Goal: Task Accomplishment & Management: Complete application form

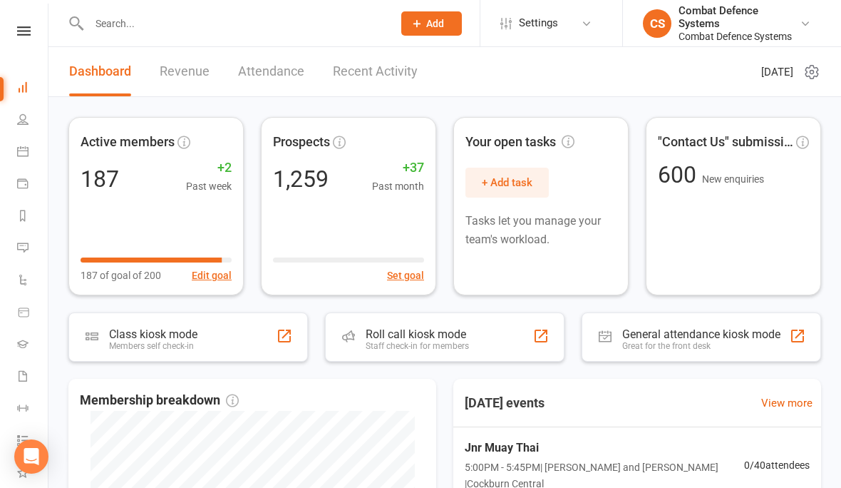
click at [24, 27] on icon at bounding box center [24, 30] width 14 height 9
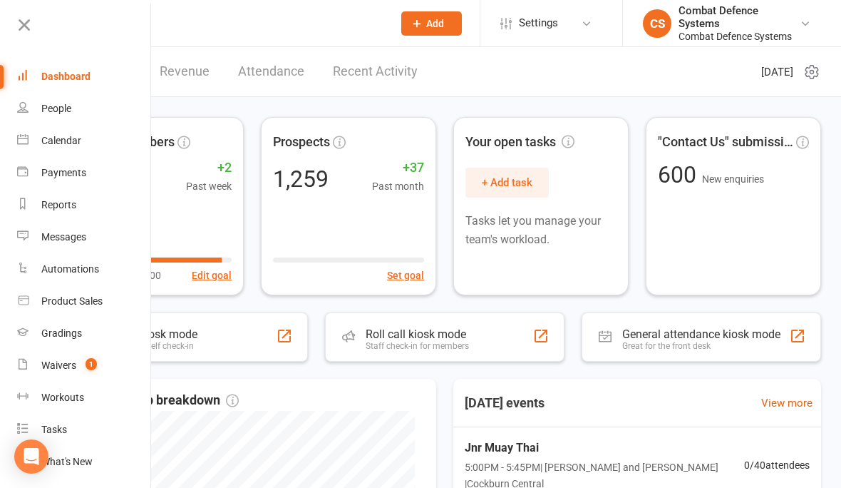
click at [44, 135] on div "Calendar" at bounding box center [61, 140] width 40 height 11
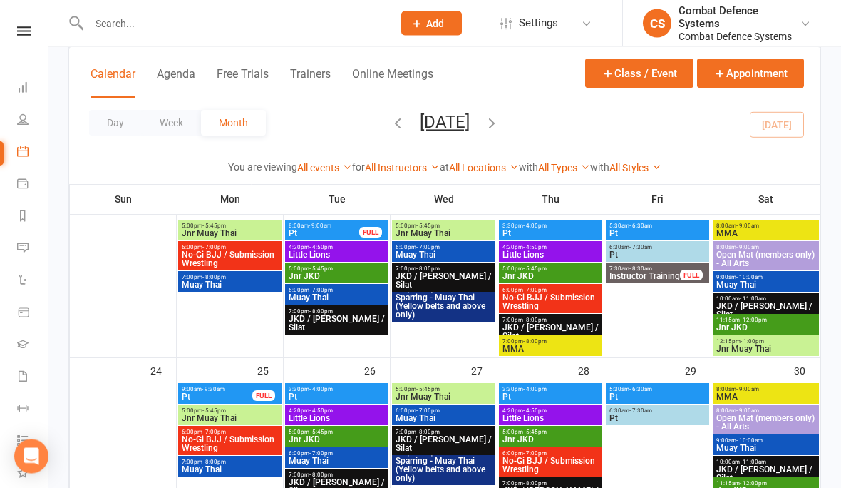
scroll to position [686, 0]
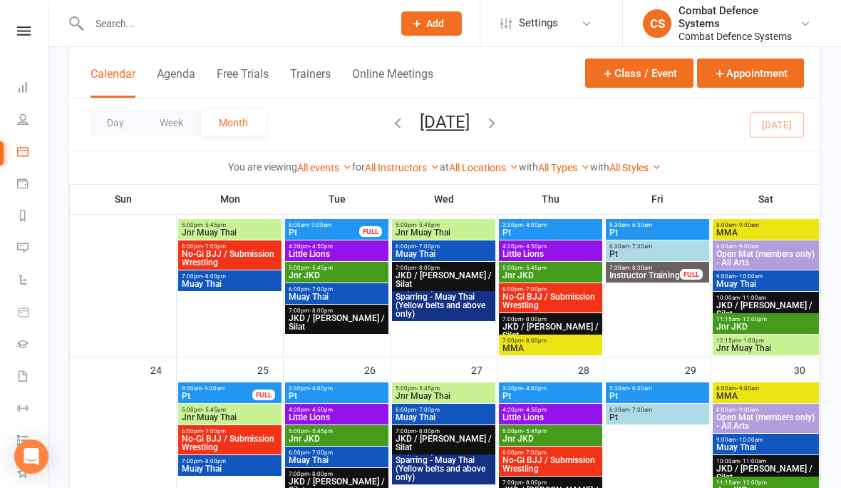
click at [213, 388] on span "- 9:30am" at bounding box center [213, 388] width 23 height 6
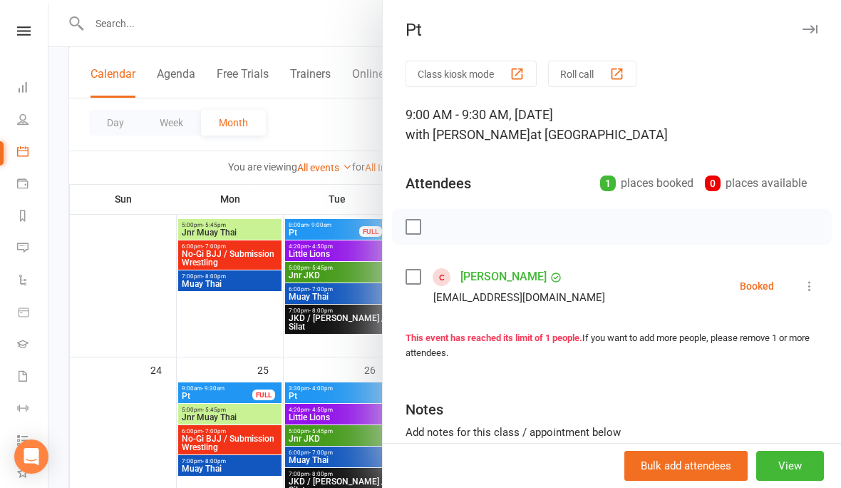
click at [807, 33] on icon "button" at bounding box center [810, 29] width 15 height 9
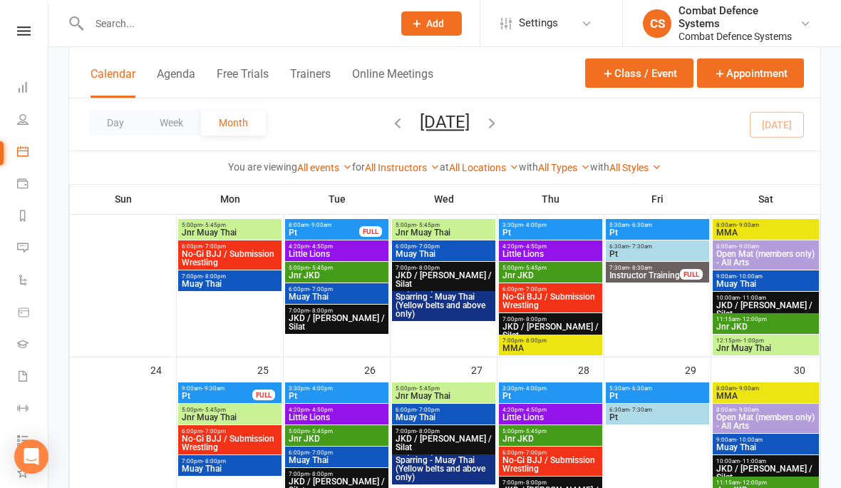
click at [635, 75] on button "Class / Event" at bounding box center [639, 72] width 108 height 29
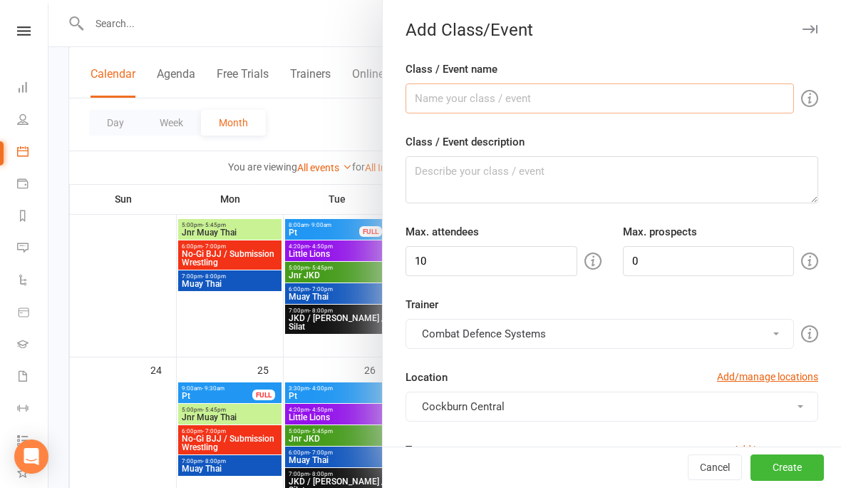
click at [470, 88] on input "Class / Event name" at bounding box center [600, 98] width 389 height 30
type input "Pt"
click at [461, 187] on textarea "Class / Event description" at bounding box center [612, 179] width 413 height 47
type textarea "Pt with [PERSON_NAME]"
click at [442, 334] on button "Combat Defence Systems" at bounding box center [600, 334] width 389 height 30
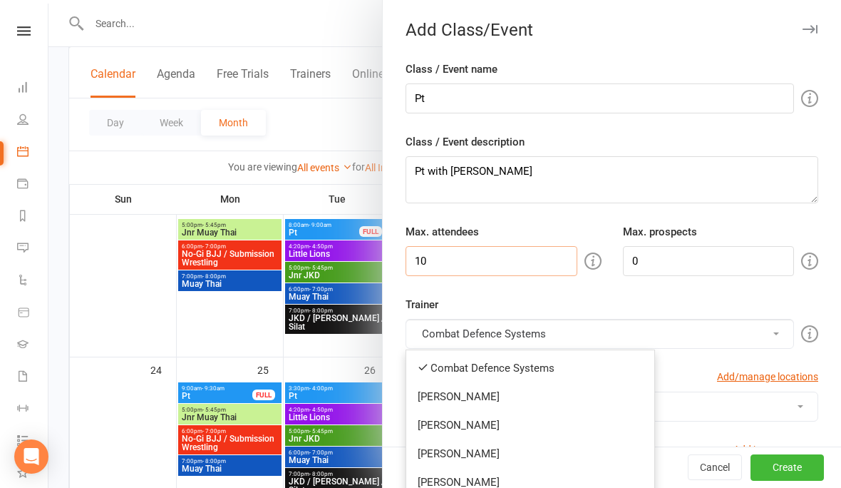
click at [455, 272] on input "10" at bounding box center [492, 261] width 172 height 30
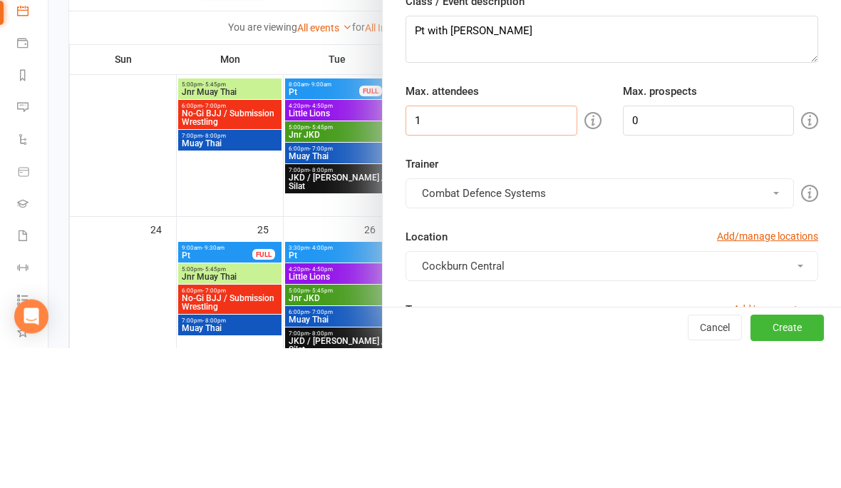
type input "1"
click at [492, 319] on button "Combat Defence Systems" at bounding box center [600, 334] width 389 height 30
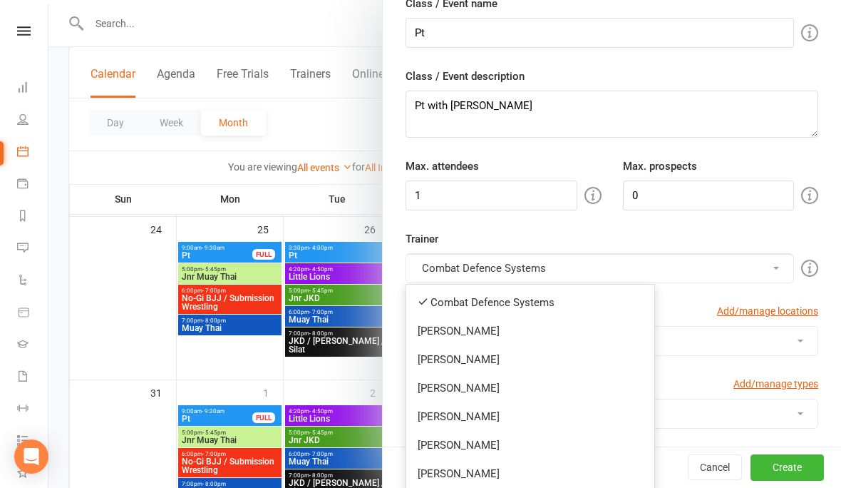
scroll to position [153, 0]
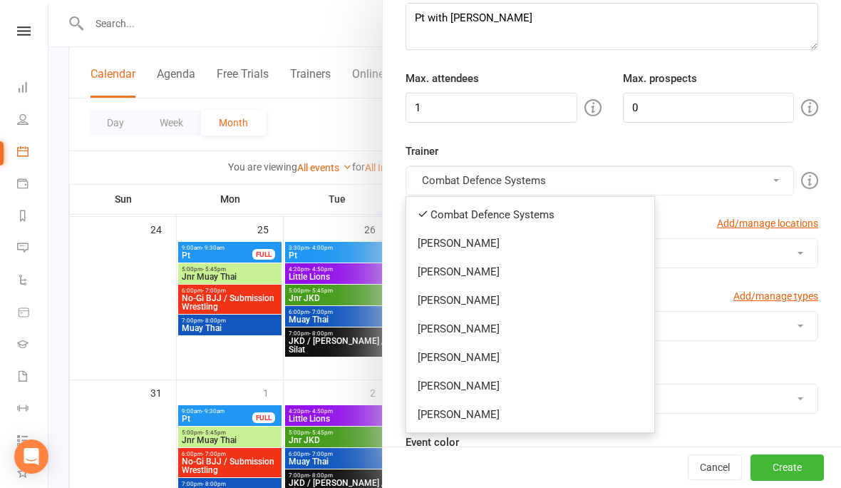
click at [449, 425] on link "[PERSON_NAME]" at bounding box center [530, 414] width 248 height 29
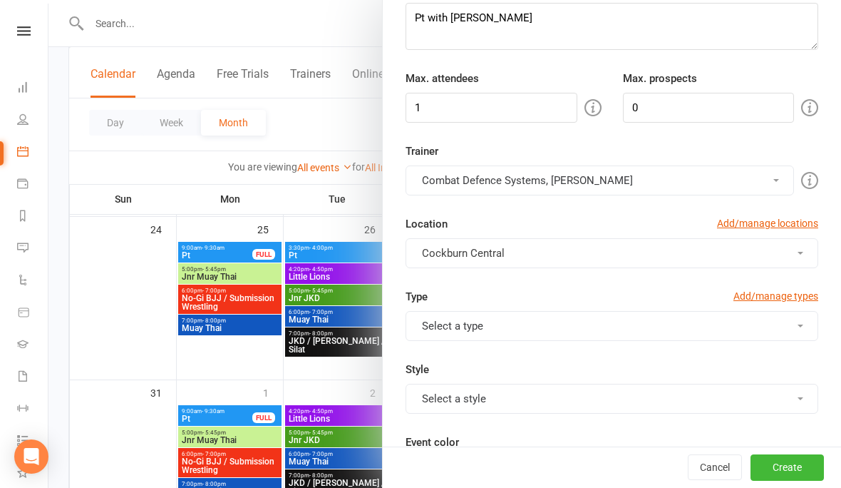
click at [435, 180] on button "Combat Defence Systems, [PERSON_NAME]" at bounding box center [600, 180] width 389 height 30
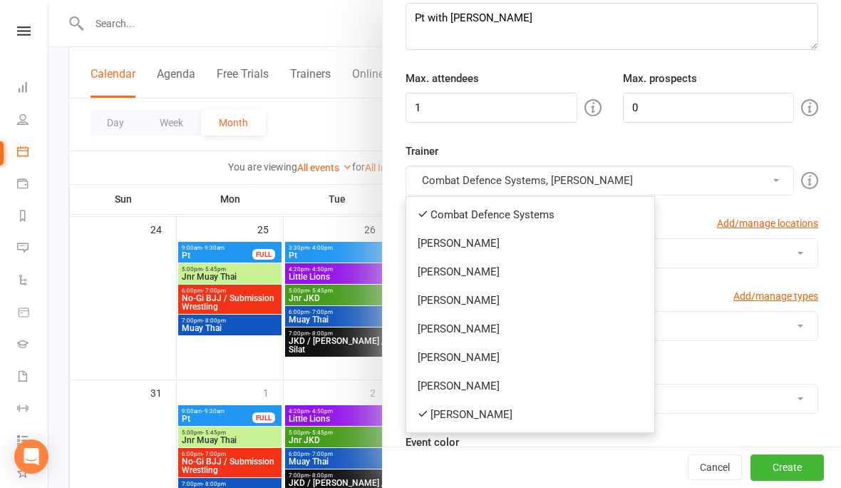
click at [435, 209] on link "Combat Defence Systems" at bounding box center [530, 214] width 248 height 29
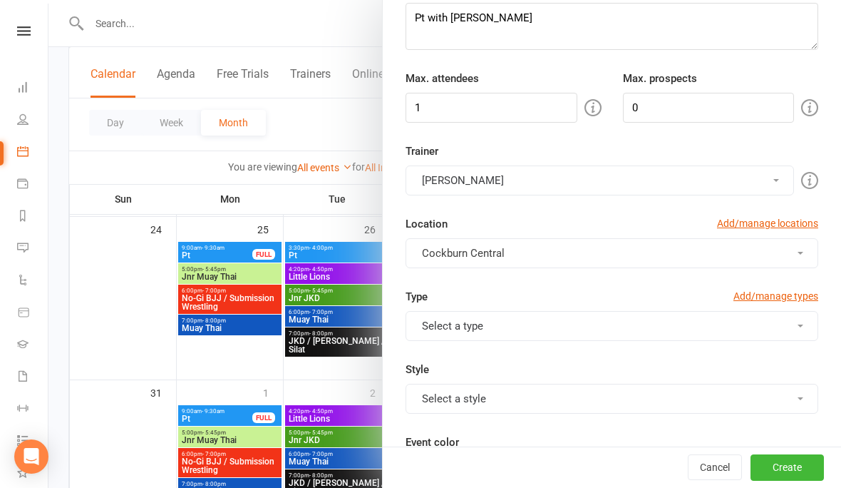
click at [436, 327] on button "Select a type" at bounding box center [612, 326] width 413 height 30
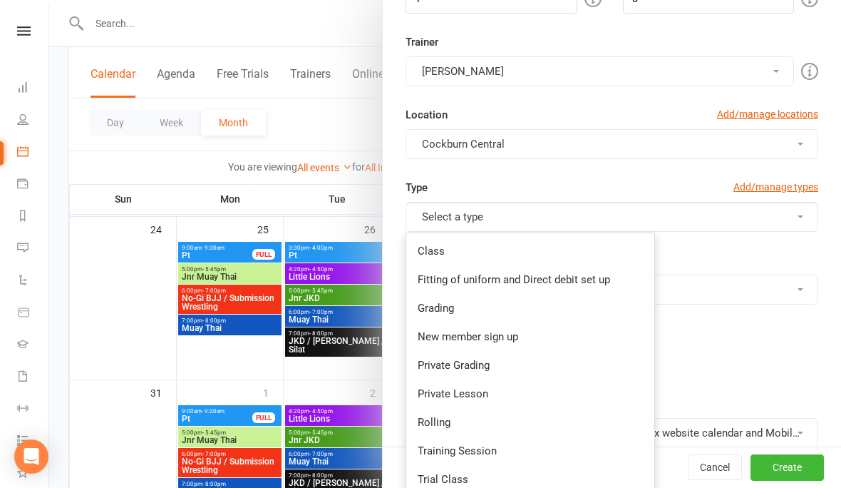
scroll to position [286, 0]
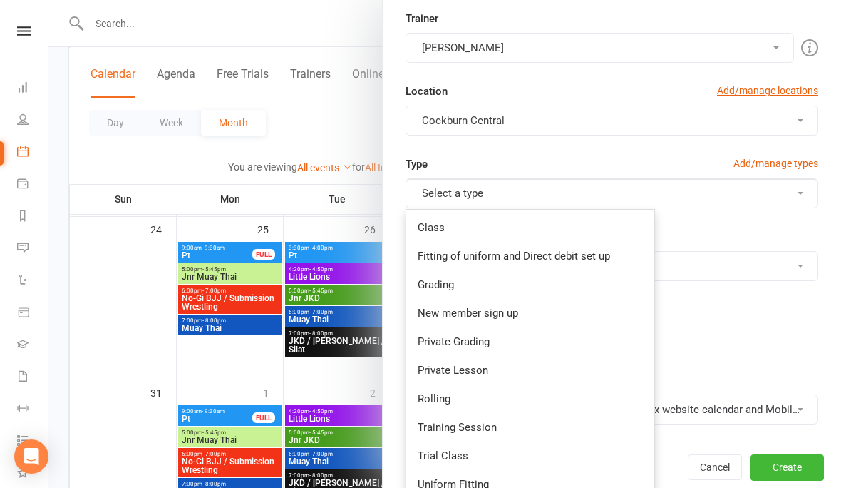
click at [435, 377] on link "Private Lesson" at bounding box center [530, 370] width 248 height 29
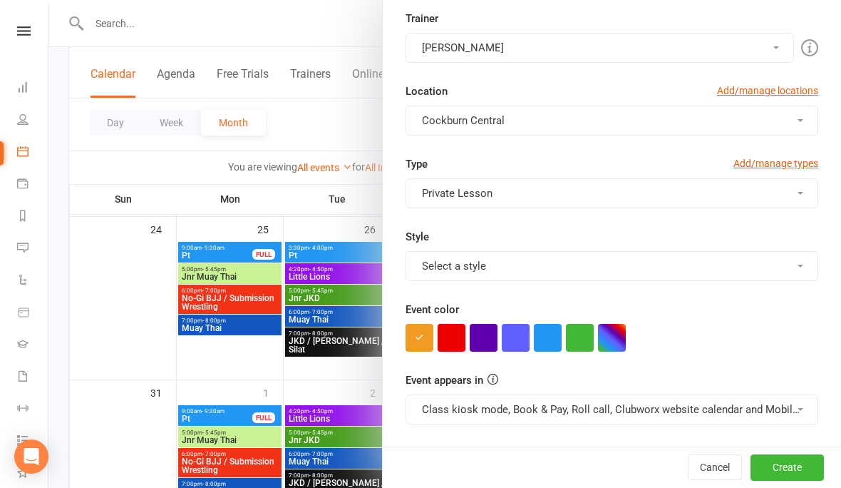
click at [441, 267] on button "Select a style" at bounding box center [612, 266] width 413 height 30
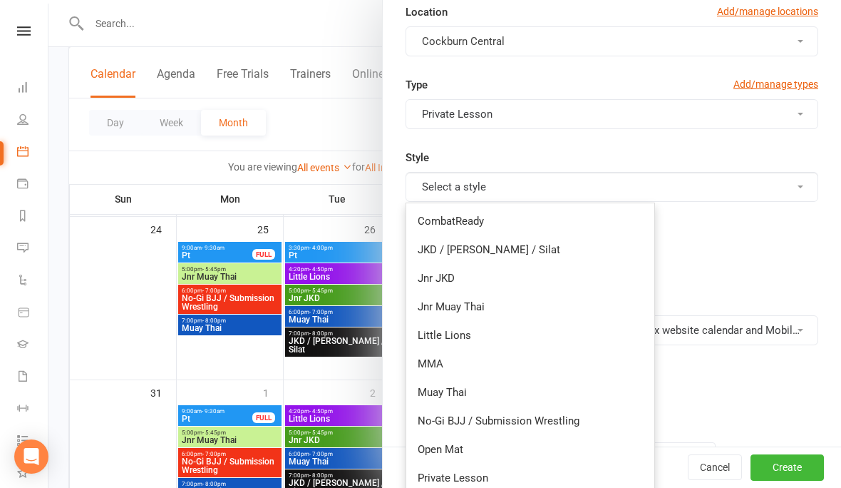
scroll to position [376, 0]
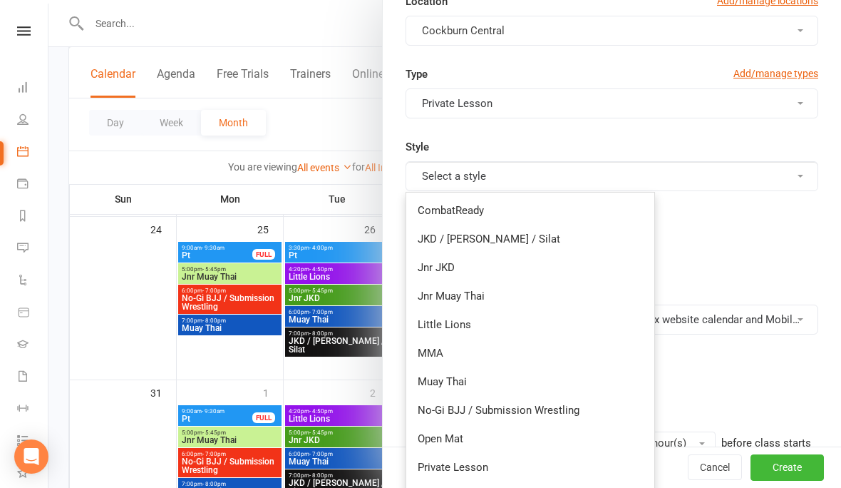
click at [451, 471] on link "Private Lesson" at bounding box center [530, 467] width 248 height 29
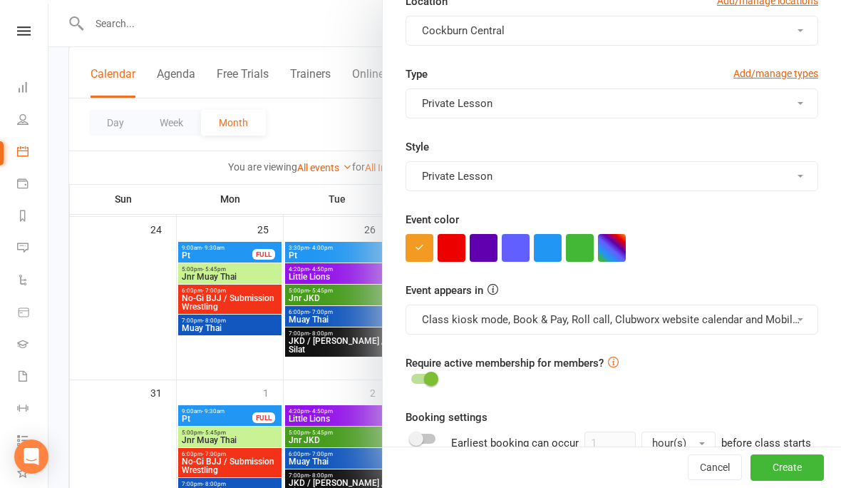
click at [542, 253] on button "button" at bounding box center [548, 248] width 28 height 28
click at [531, 315] on button "Class kiosk mode, Book & Pay, Roll call, Clubworx website calendar and Mobile a…" at bounding box center [612, 320] width 413 height 30
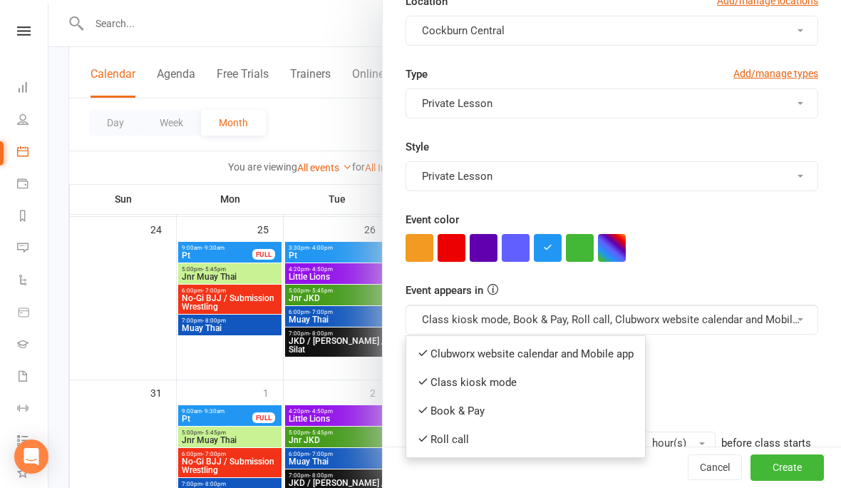
click at [476, 355] on link "Clubworx website calendar and Mobile app" at bounding box center [525, 353] width 239 height 29
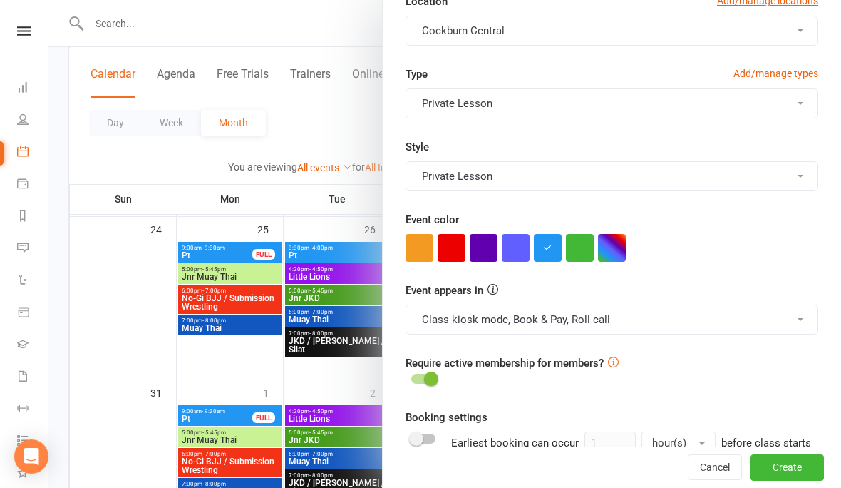
click at [461, 322] on button "Class kiosk mode, Book & Pay, Roll call" at bounding box center [612, 320] width 413 height 30
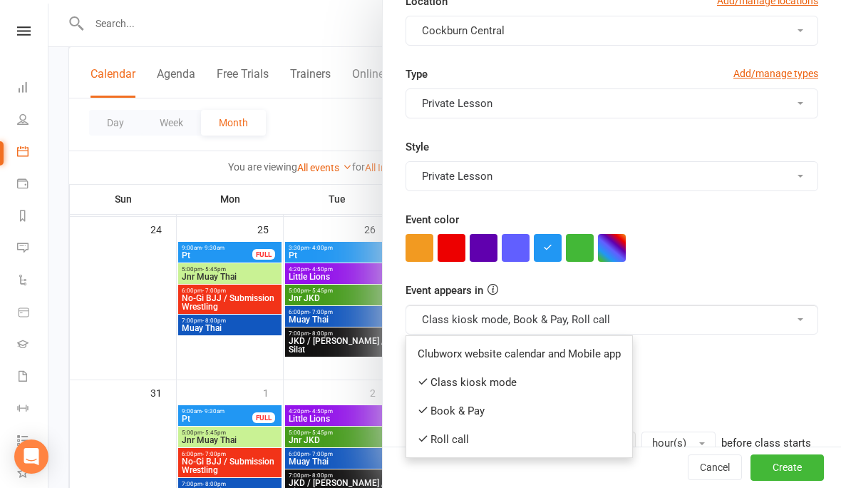
click at [471, 422] on link "Book & Pay" at bounding box center [519, 410] width 226 height 29
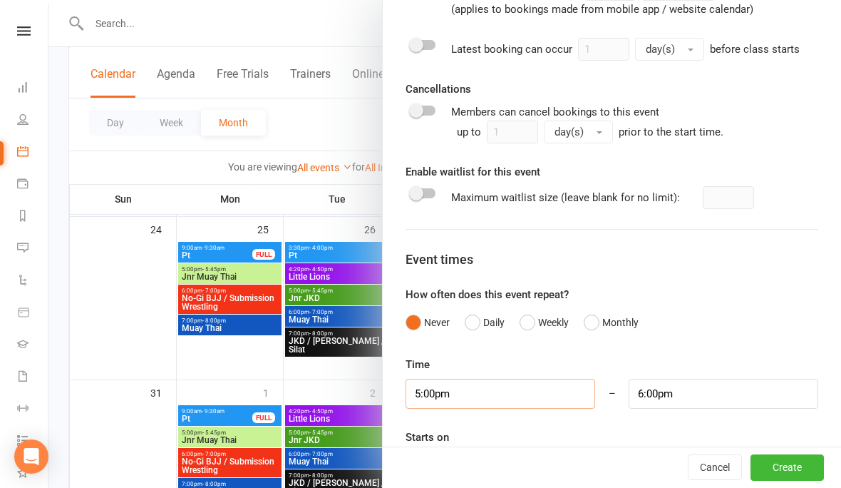
click at [492, 397] on input "5:00pm" at bounding box center [501, 394] width 190 height 30
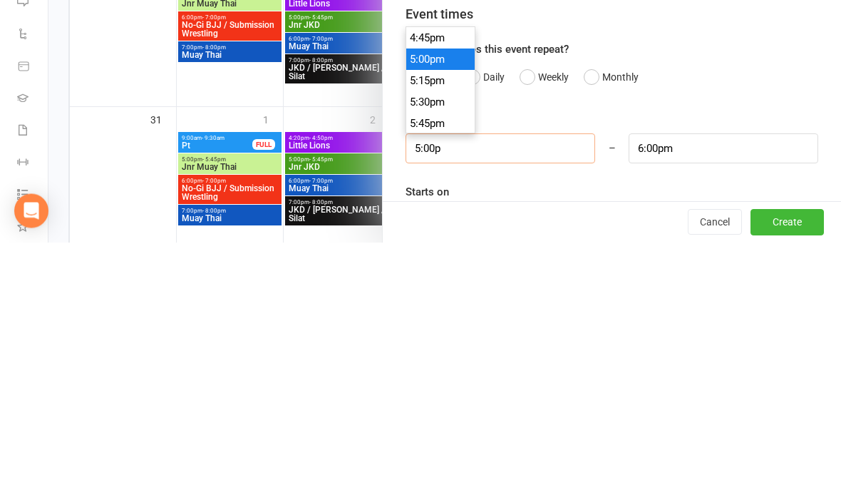
type input "5:00"
type input "6:00am"
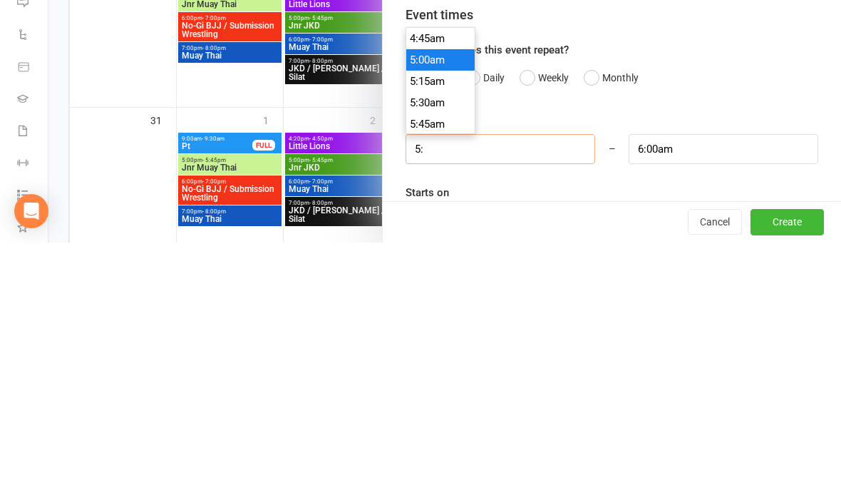
type input "5"
type input "1"
type input "2:00am"
type input "10"
type input "11:00am"
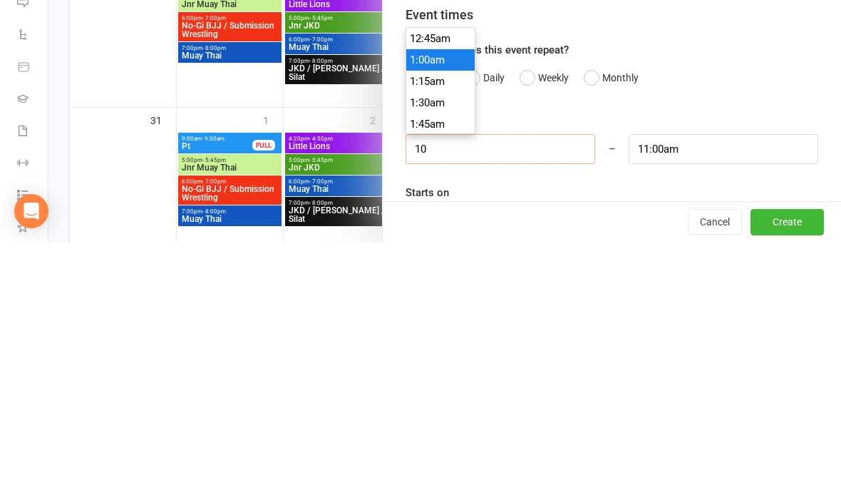
scroll to position [834, 0]
click at [695, 379] on input "11:00am" at bounding box center [724, 394] width 190 height 30
type input "10:00am"
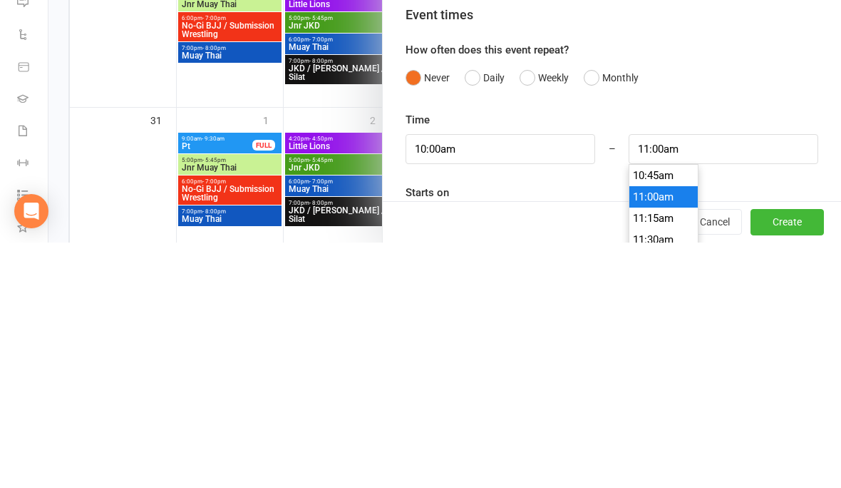
scroll to position [880, 0]
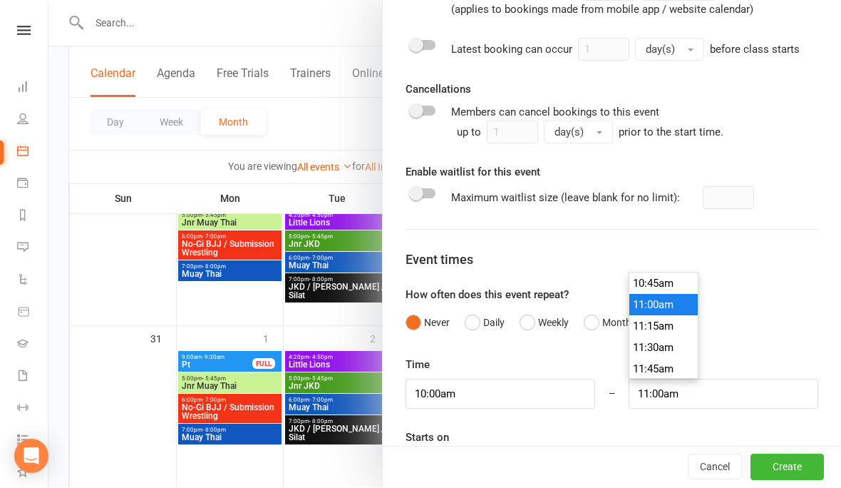
click at [539, 433] on div "Starts on [DATE] [DATE] Sun Mon Tue Wed Thu Fri Sat 31 27 28 29 30 31 01 02 32 …" at bounding box center [612, 454] width 413 height 51
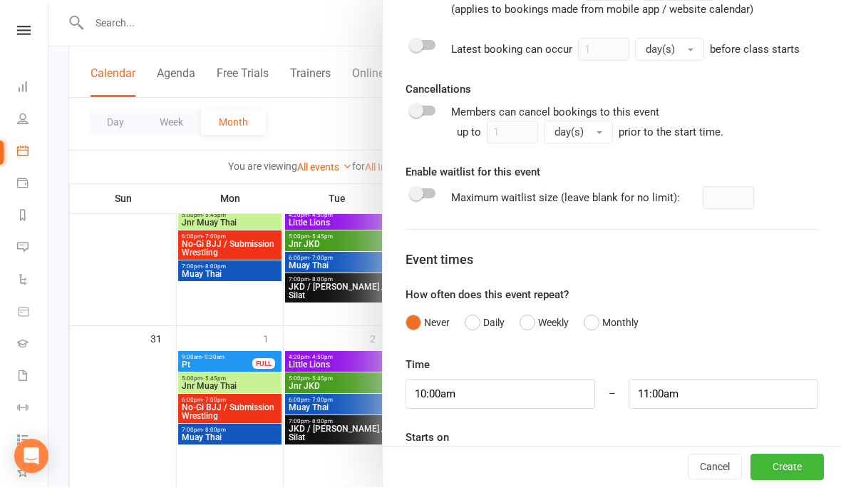
click at [541, 462] on div at bounding box center [612, 466] width 413 height 29
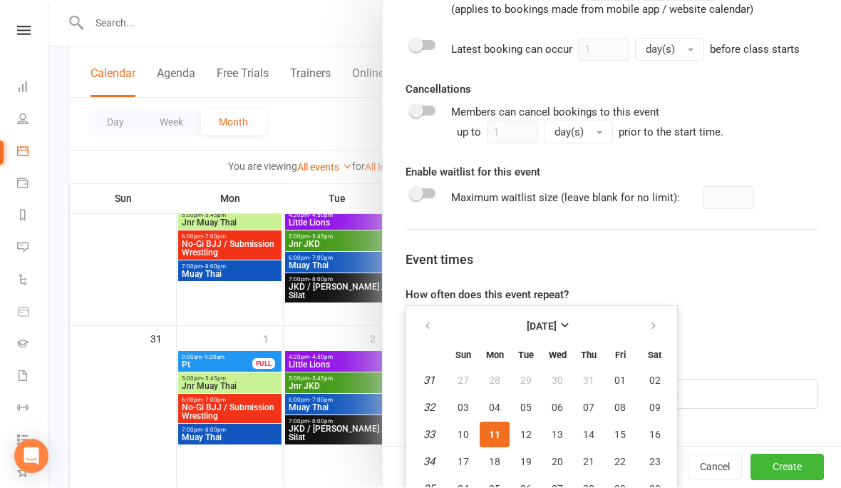
click at [490, 483] on span "25" at bounding box center [494, 488] width 11 height 11
type input "[DATE]"
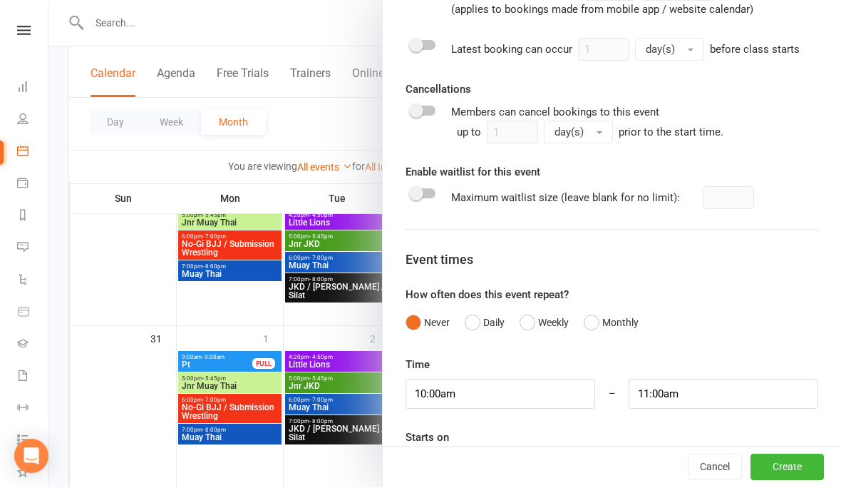
click at [773, 481] on button "Create" at bounding box center [787, 468] width 73 height 26
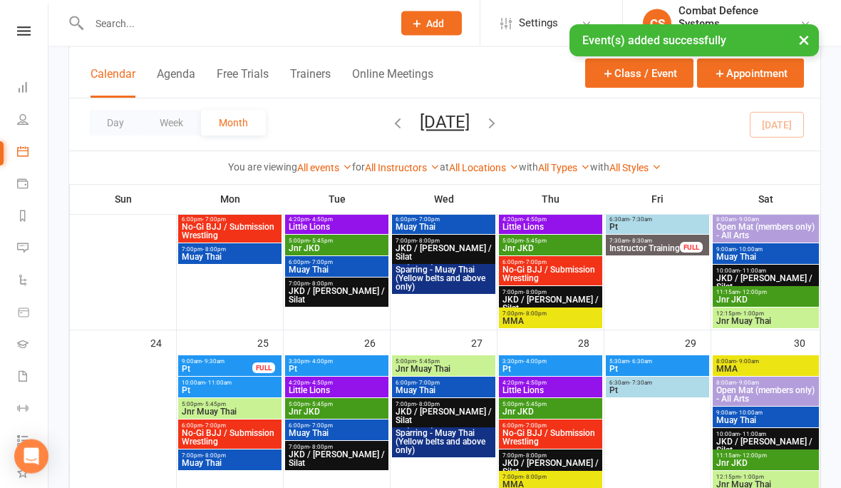
scroll to position [713, 0]
click at [194, 384] on span "10:00am - 11:00am" at bounding box center [230, 382] width 98 height 6
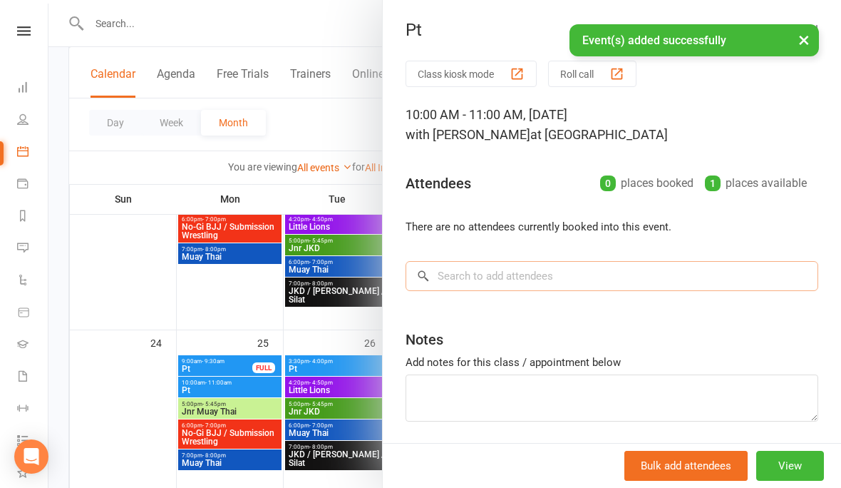
click at [454, 277] on input "search" at bounding box center [612, 276] width 413 height 30
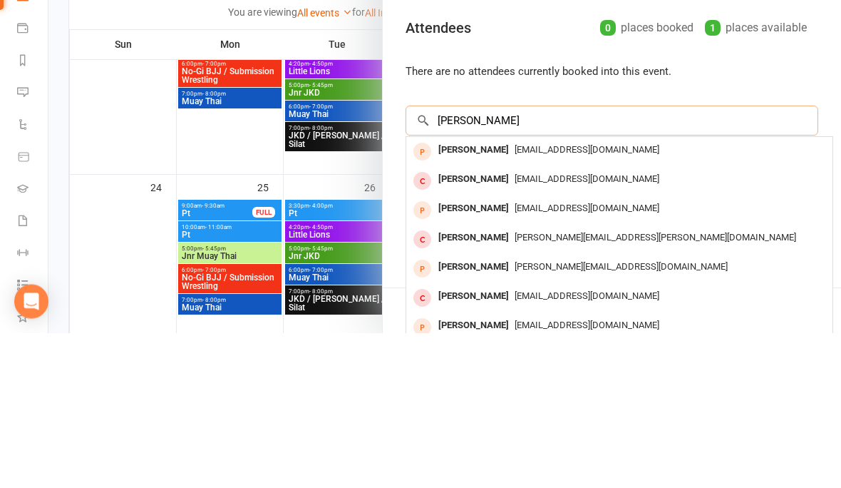
scroll to position [0, 0]
type input "[PERSON_NAME]"
click at [459, 295] on div "[PERSON_NAME]" at bounding box center [474, 305] width 82 height 21
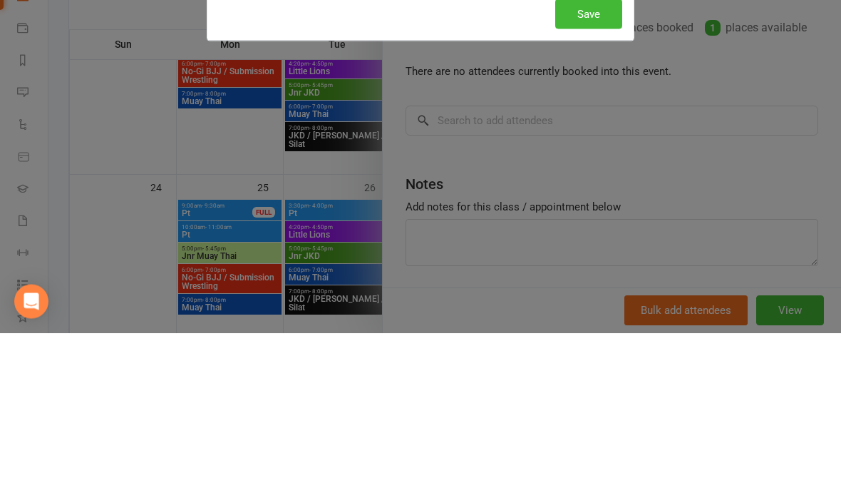
scroll to position [869, 0]
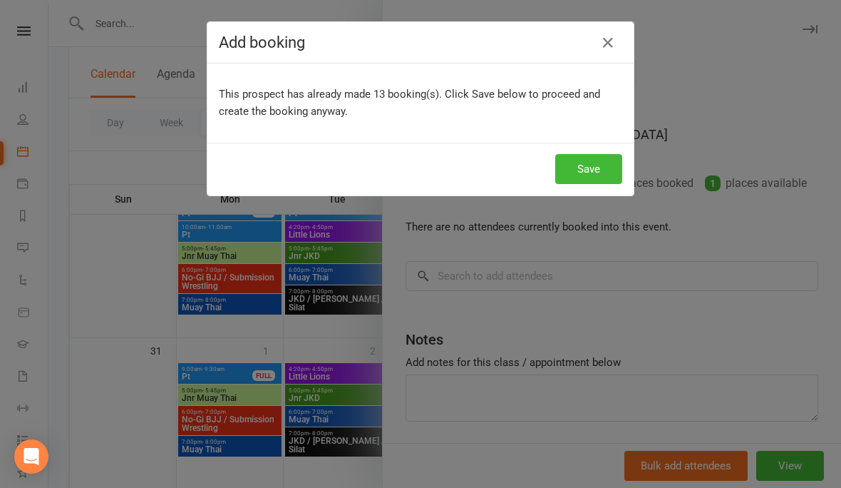
click at [578, 170] on button "Save" at bounding box center [589, 169] width 67 height 30
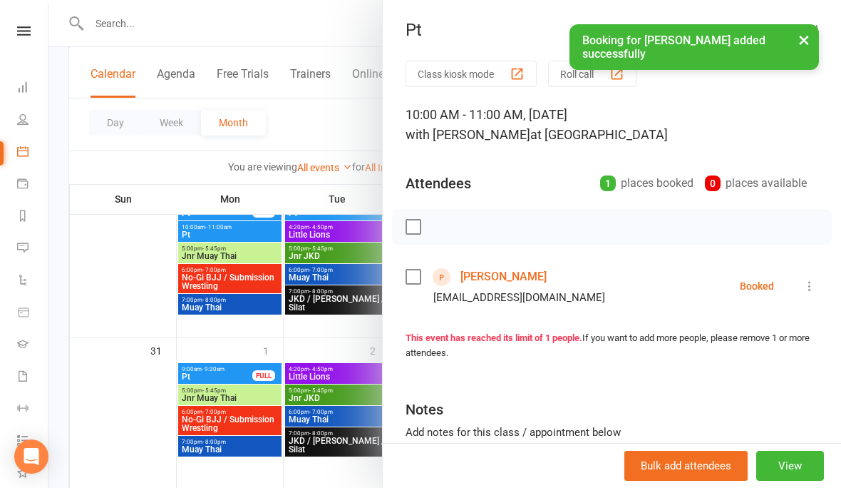
click at [792, 47] on button "×" at bounding box center [805, 39] width 26 height 31
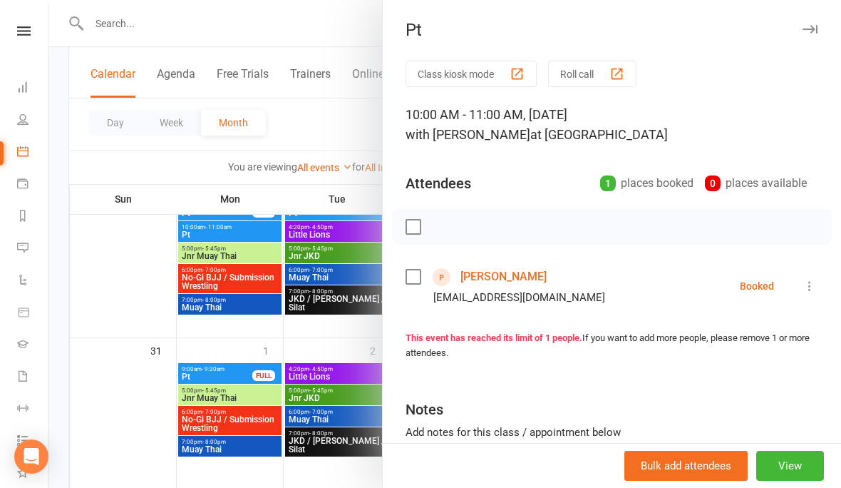
click at [808, 32] on icon "button" at bounding box center [810, 29] width 15 height 9
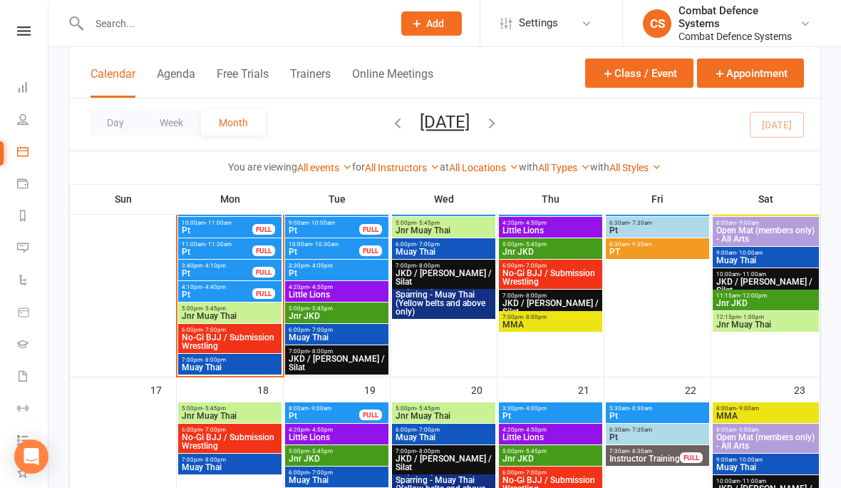
scroll to position [441, 0]
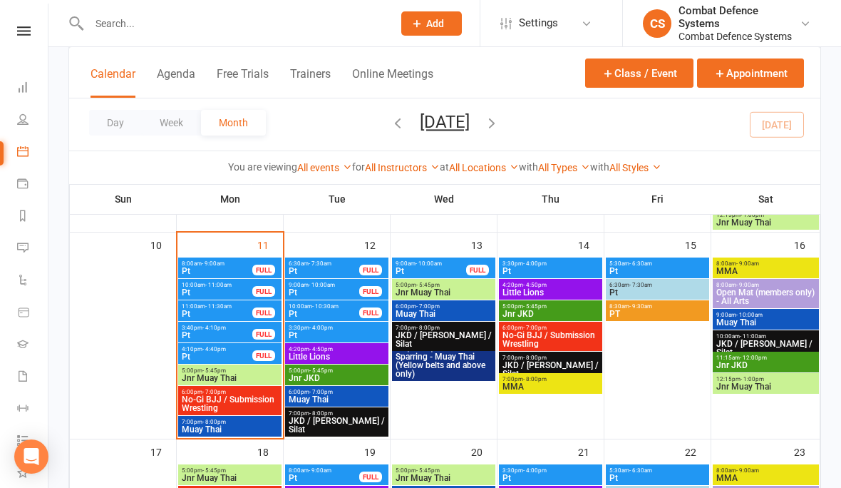
click at [213, 31] on input "text" at bounding box center [234, 24] width 298 height 20
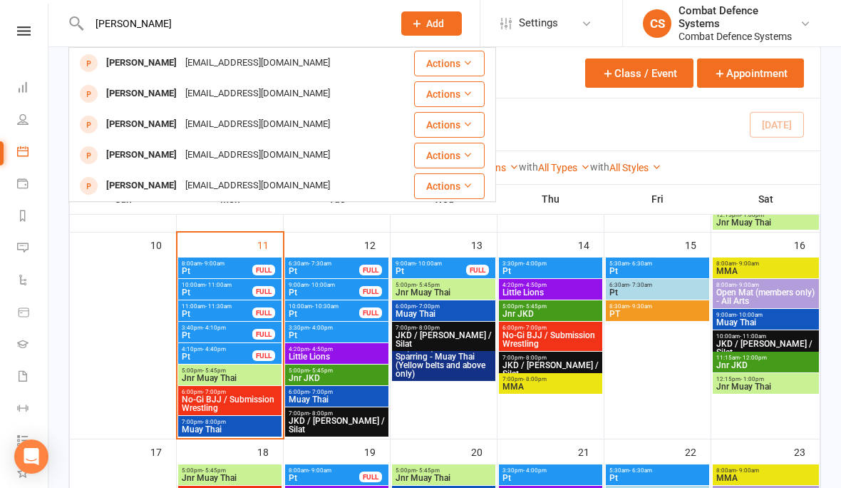
type input "[PERSON_NAME]"
click at [181, 64] on div "[EMAIL_ADDRESS][DOMAIN_NAME]" at bounding box center [257, 63] width 153 height 21
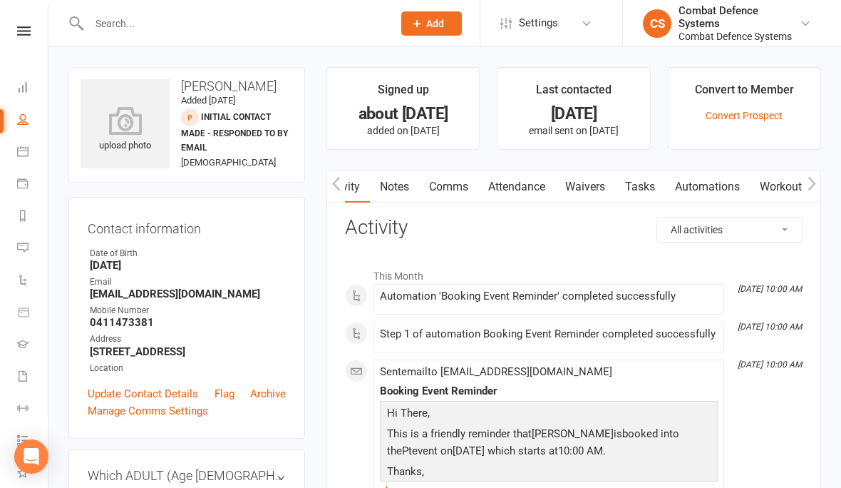
scroll to position [0, 15]
click at [392, 182] on link "Notes" at bounding box center [393, 186] width 49 height 33
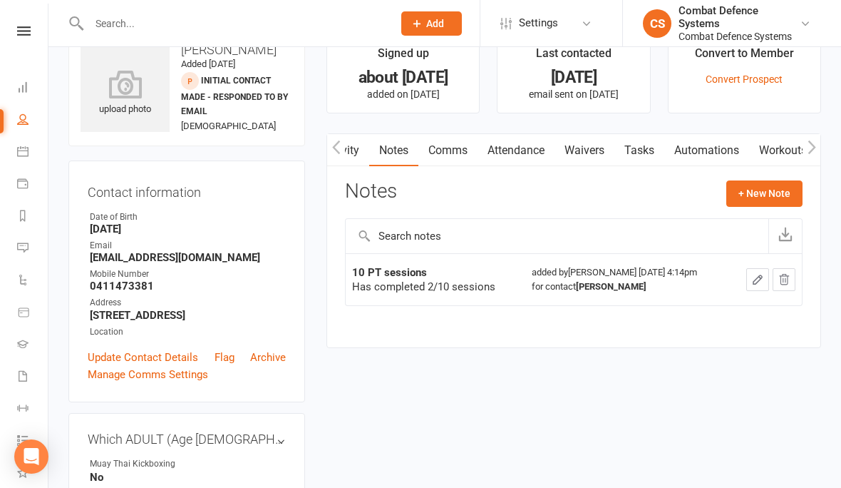
scroll to position [31, 0]
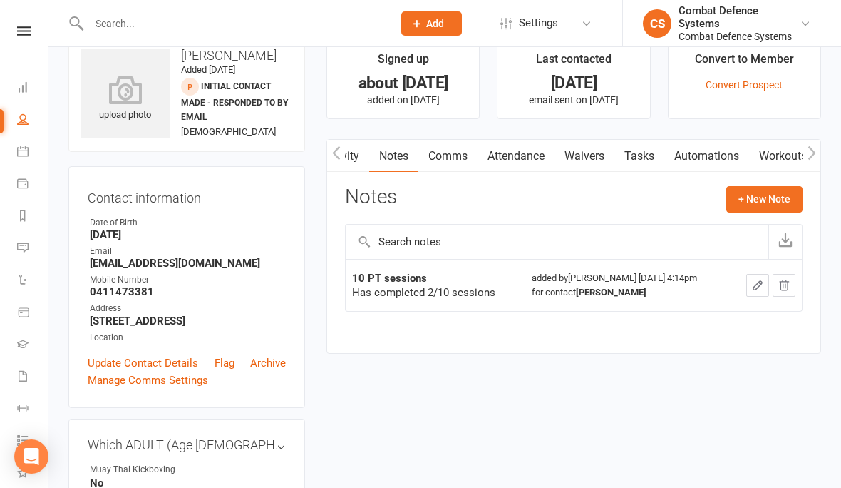
click at [752, 283] on icon "button" at bounding box center [758, 285] width 13 height 13
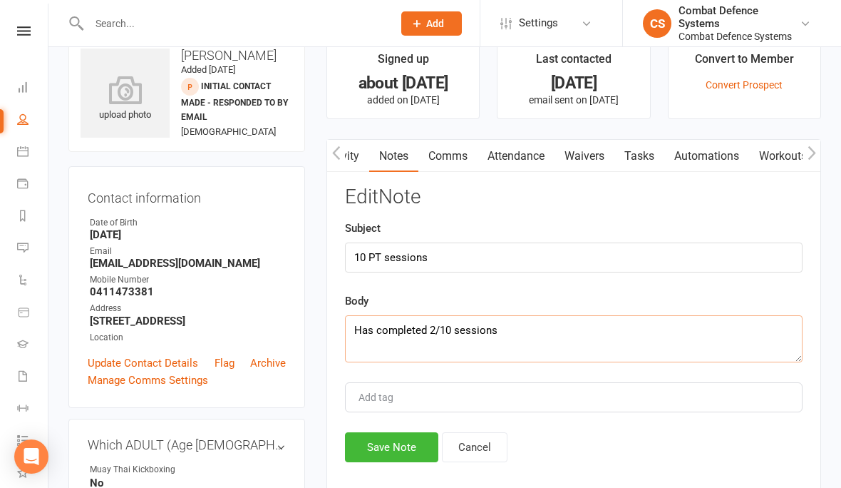
click at [437, 327] on textarea "Has completed 2/10 sessions" at bounding box center [574, 338] width 458 height 47
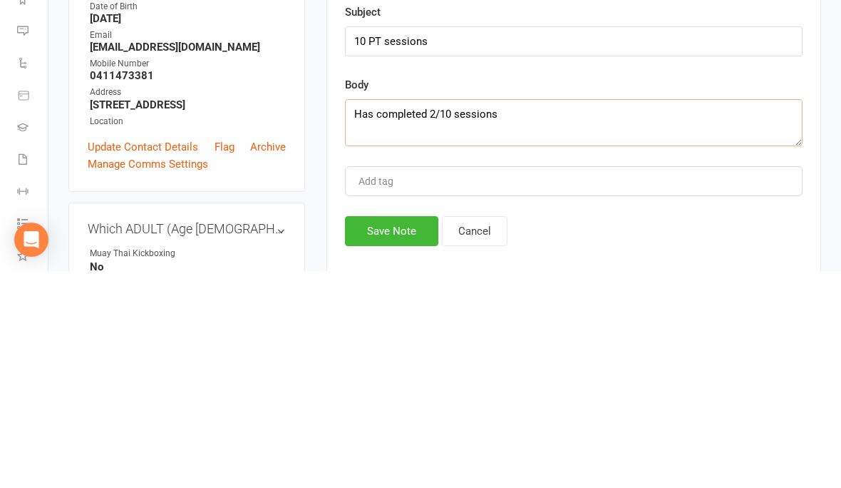
click at [429, 316] on textarea "Has completed 2/10 sessions" at bounding box center [574, 339] width 458 height 47
click at [434, 316] on textarea "Has completed 2/10 sessions" at bounding box center [574, 339] width 458 height 47
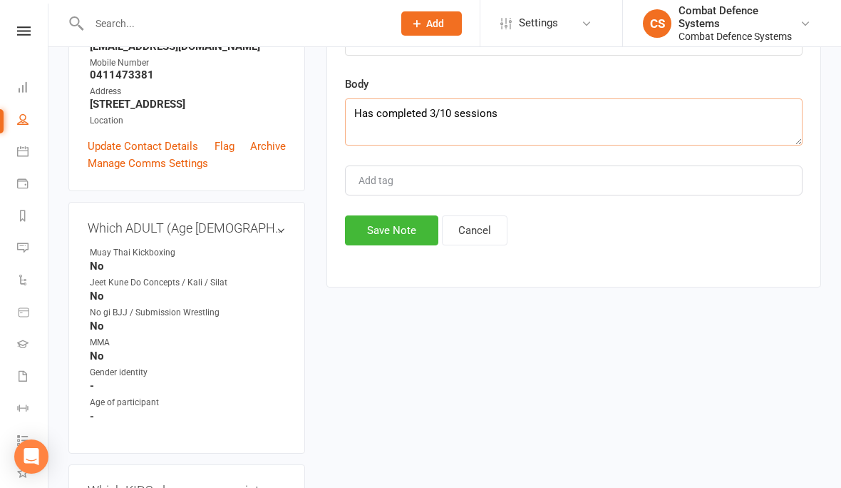
type textarea "Has completed 3/10 sessions"
click at [388, 227] on button "Save Note" at bounding box center [391, 230] width 93 height 30
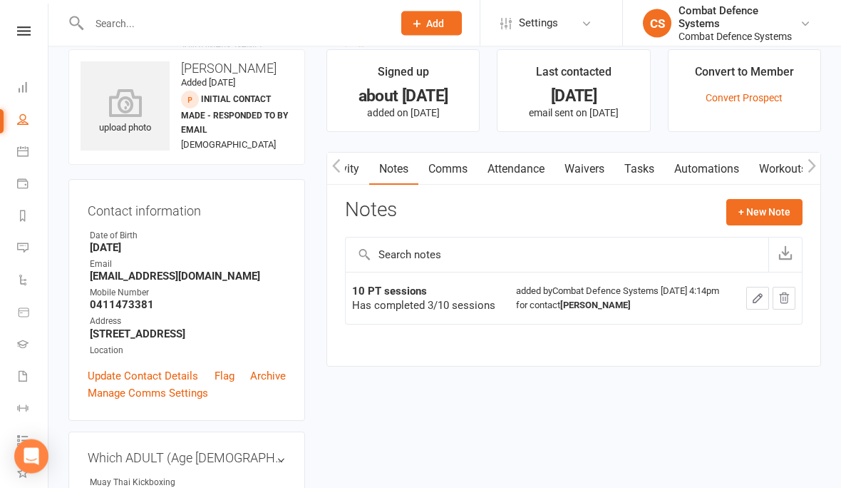
scroll to position [0, 0]
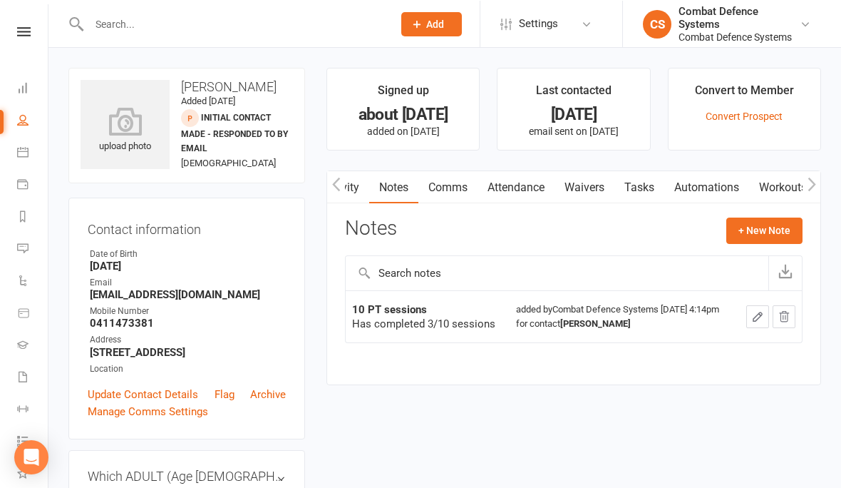
click at [433, 22] on span "Add" at bounding box center [435, 23] width 18 height 11
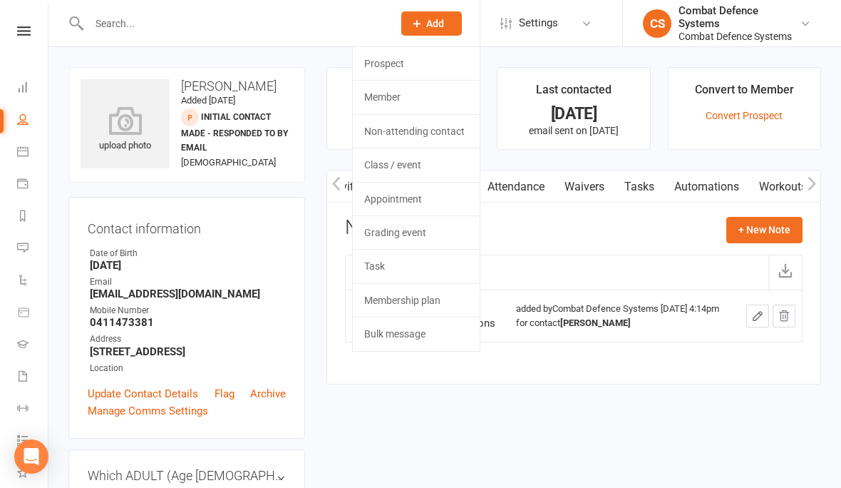
click at [382, 173] on link "Class / event" at bounding box center [416, 164] width 127 height 33
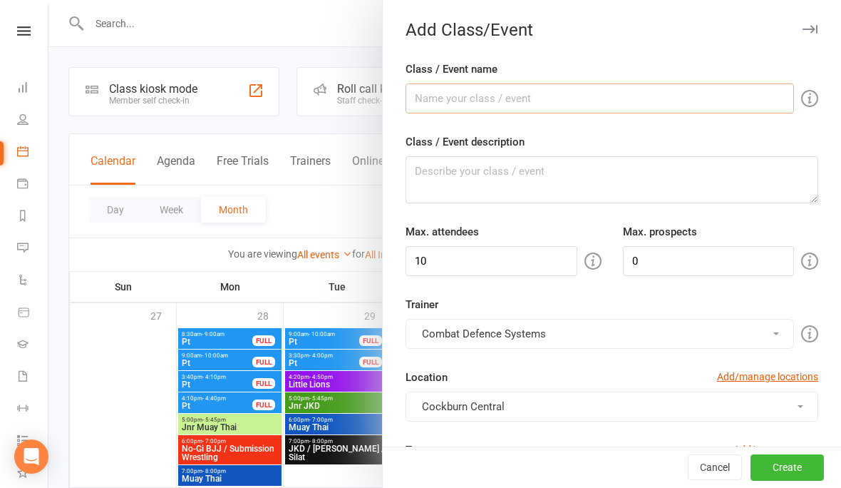
click at [444, 93] on input "Class / Event name" at bounding box center [600, 98] width 389 height 30
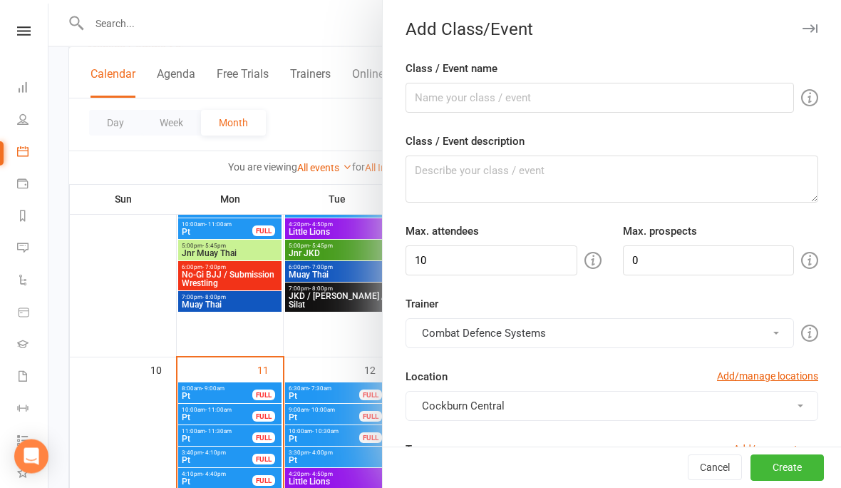
scroll to position [316, 0]
click at [797, 35] on div "Add Class/Event" at bounding box center [612, 30] width 459 height 20
click at [795, 39] on div "Add Class/Event" at bounding box center [612, 30] width 459 height 20
click at [808, 32] on icon "button" at bounding box center [810, 29] width 15 height 9
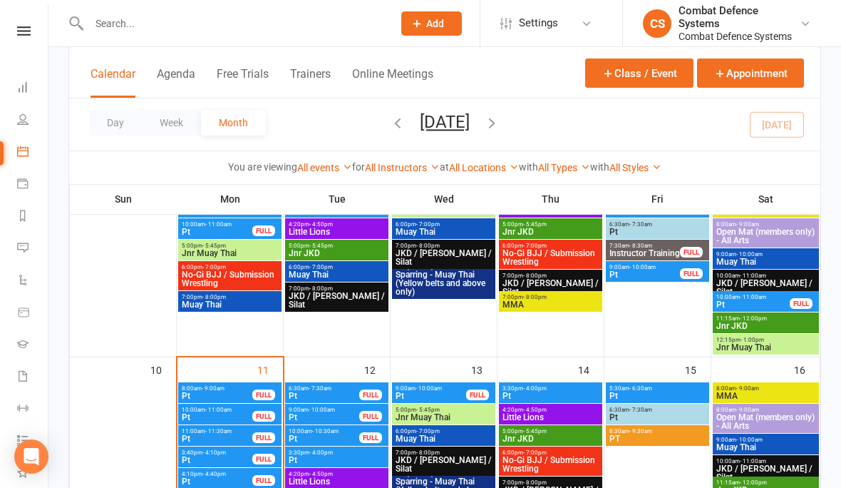
click at [201, 31] on input "text" at bounding box center [234, 24] width 298 height 20
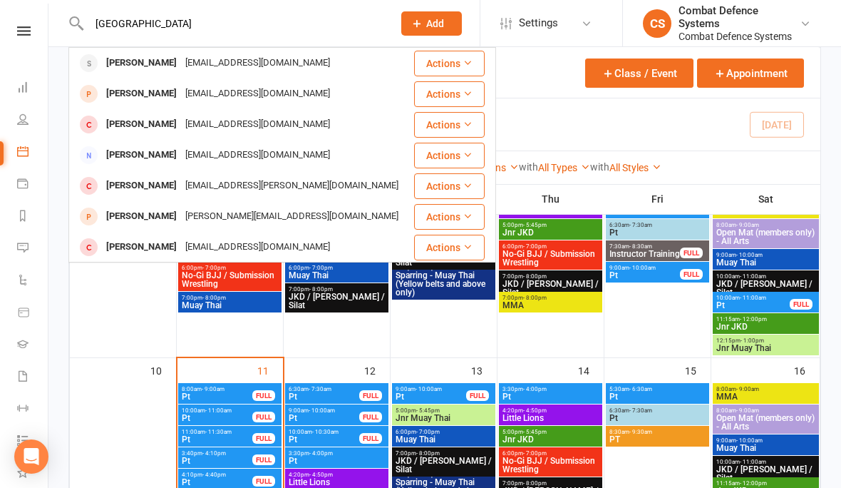
type input "[GEOGRAPHIC_DATA]"
click at [146, 63] on div "[PERSON_NAME]" at bounding box center [141, 63] width 79 height 21
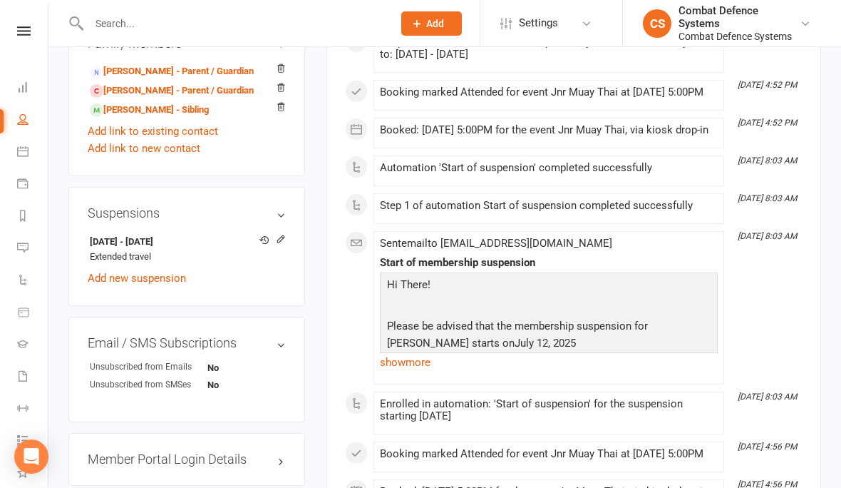
scroll to position [703, 0]
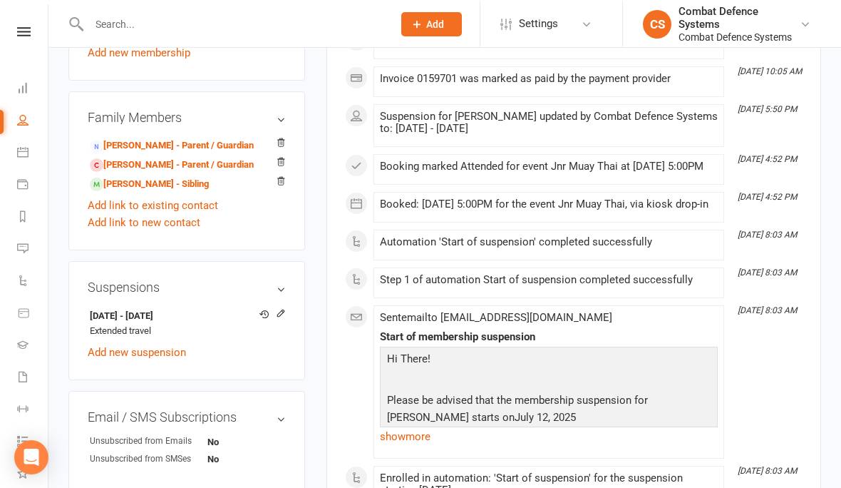
click at [427, 24] on span "Add" at bounding box center [435, 23] width 18 height 11
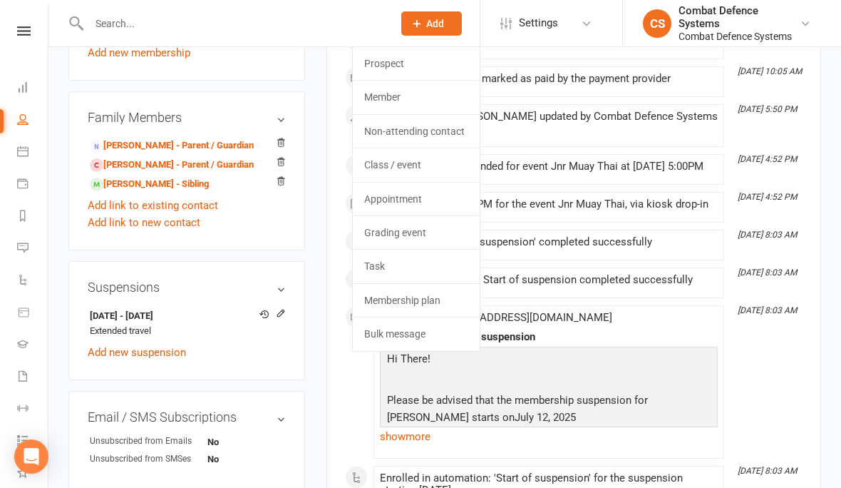
click at [380, 169] on link "Class / event" at bounding box center [416, 164] width 127 height 33
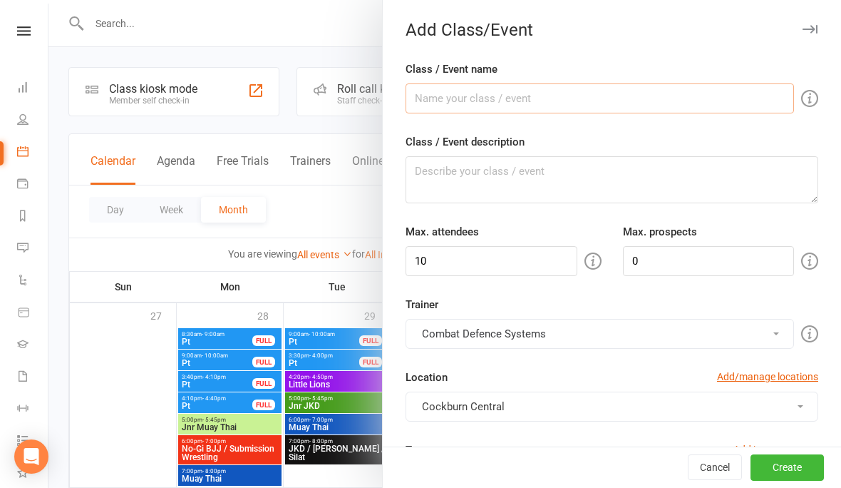
click at [460, 106] on input "Class / Event name" at bounding box center [600, 98] width 389 height 30
type input "Pt"
click at [812, 27] on icon "button" at bounding box center [810, 29] width 15 height 9
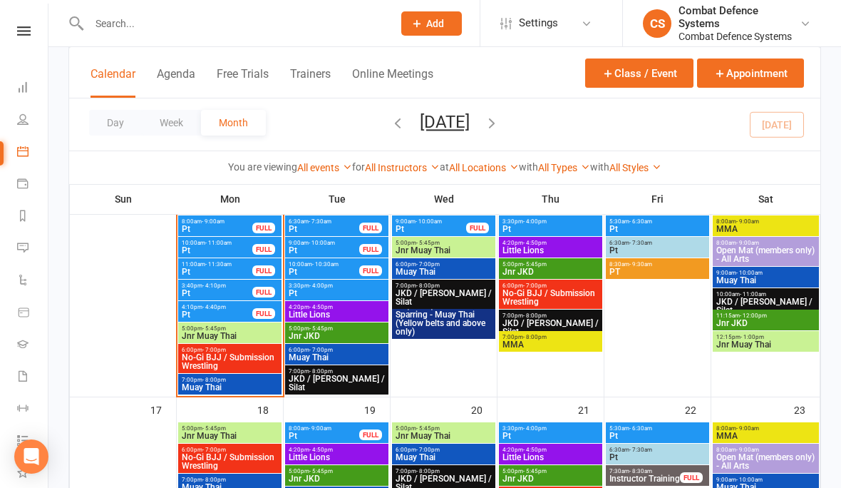
scroll to position [484, 0]
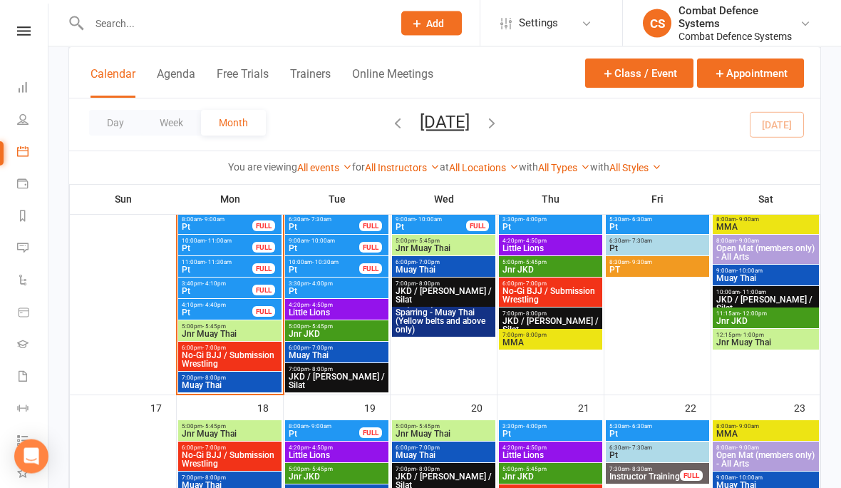
click at [318, 428] on span "- 9:00am" at bounding box center [320, 427] width 23 height 6
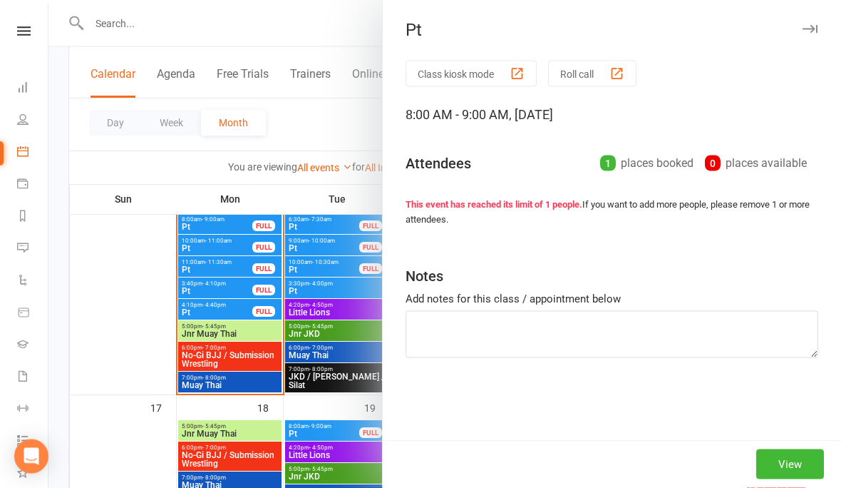
scroll to position [485, 0]
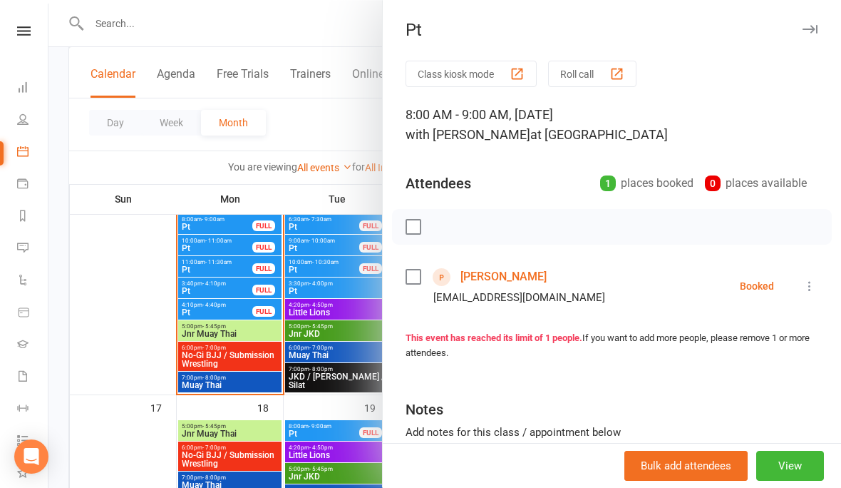
click at [802, 23] on button "button" at bounding box center [810, 29] width 17 height 17
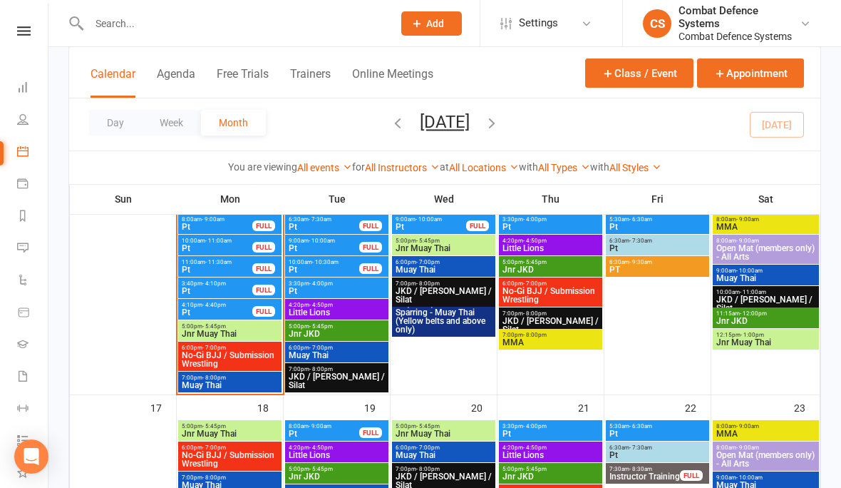
click at [615, 70] on button "Class / Event" at bounding box center [639, 72] width 108 height 29
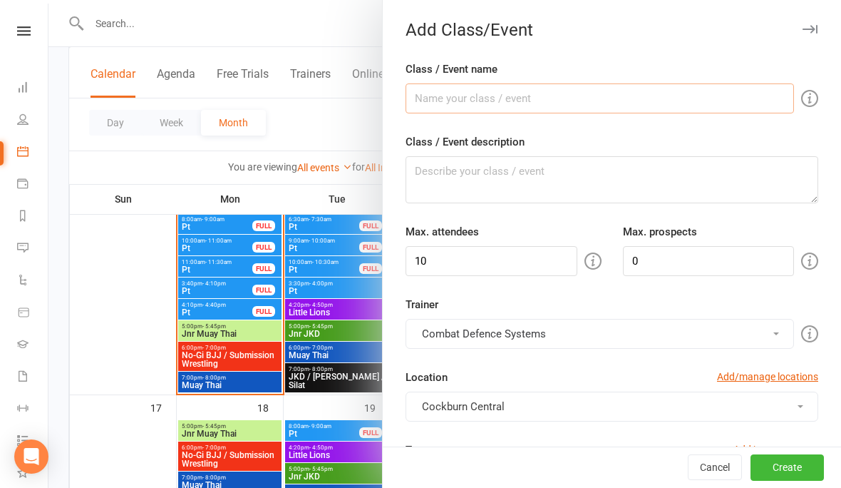
click at [454, 98] on input "Class / Event name" at bounding box center [600, 98] width 389 height 30
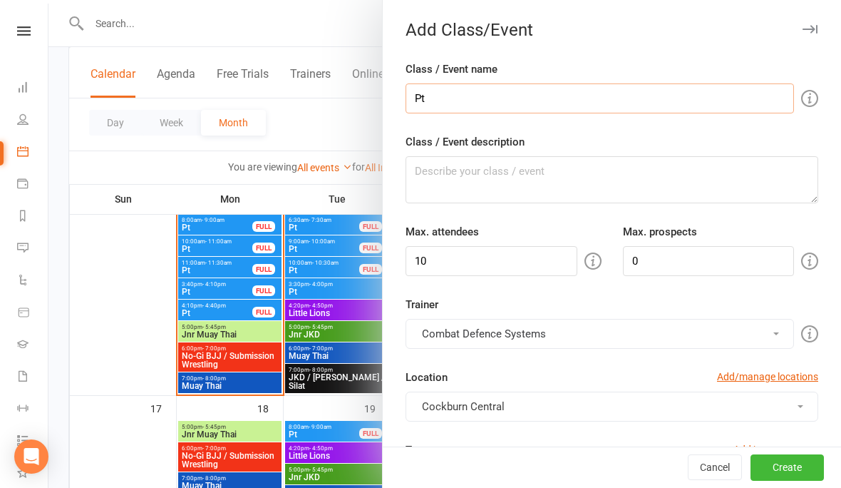
type input "Pt"
click at [548, 160] on textarea "Class / Event description" at bounding box center [612, 179] width 413 height 47
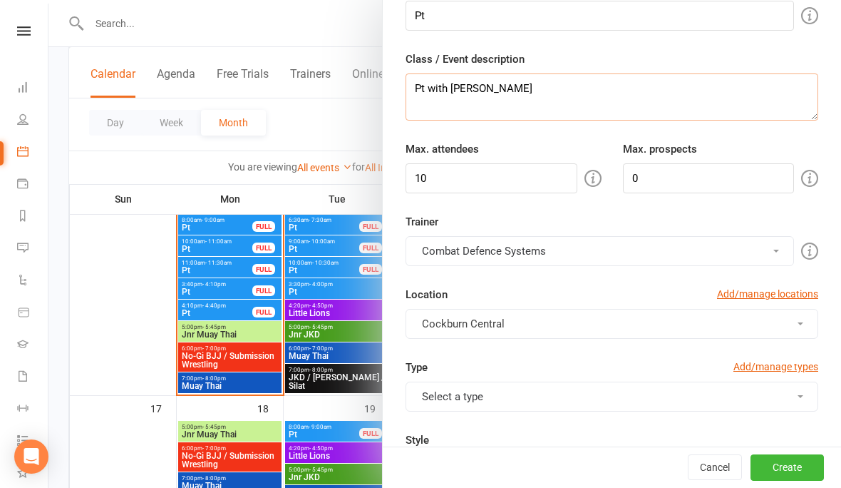
scroll to position [99, 0]
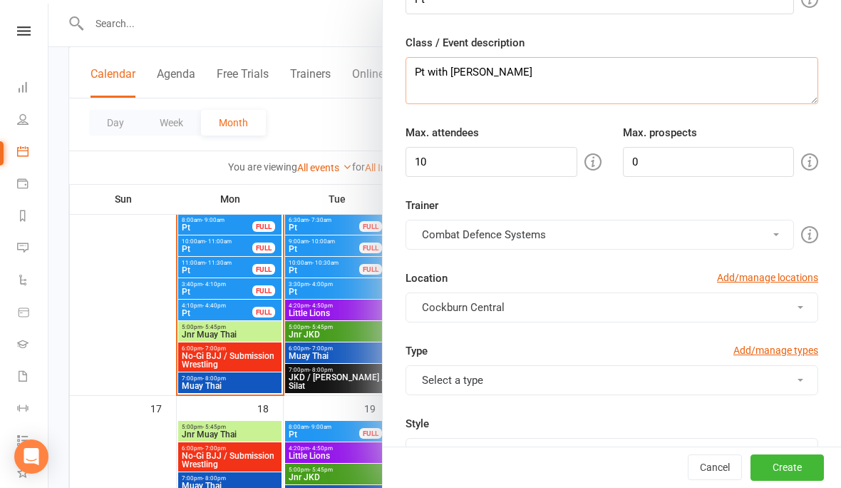
type textarea "Pt with [PERSON_NAME]"
click at [476, 174] on input "10" at bounding box center [492, 162] width 172 height 30
type input "1"
click at [519, 214] on div "Trainer Combat Defence Systems Combat Defence Systems [PERSON_NAME] [PERSON_NAM…" at bounding box center [612, 223] width 434 height 53
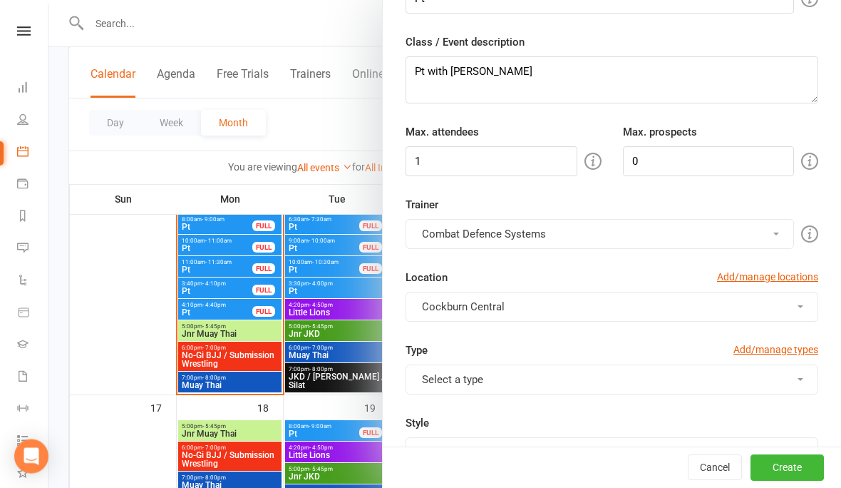
click at [473, 225] on button "Combat Defence Systems" at bounding box center [600, 235] width 389 height 30
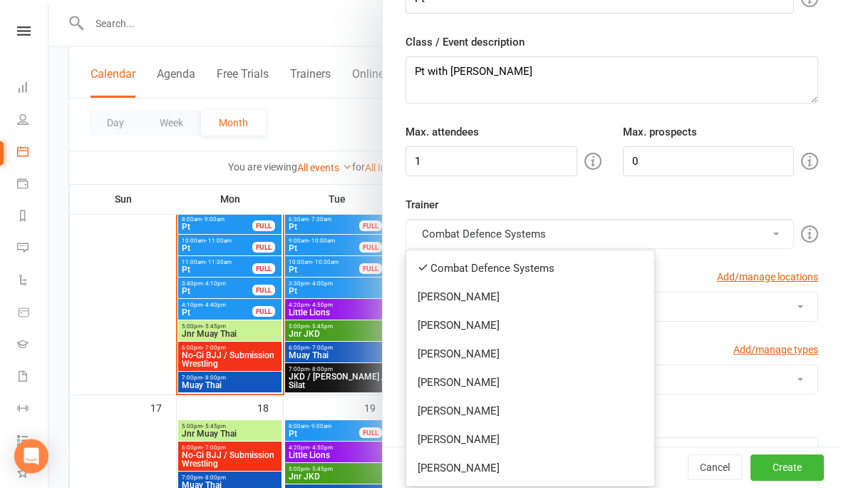
scroll to position [485, 0]
click at [464, 226] on button "Combat Defence Systems" at bounding box center [600, 235] width 389 height 30
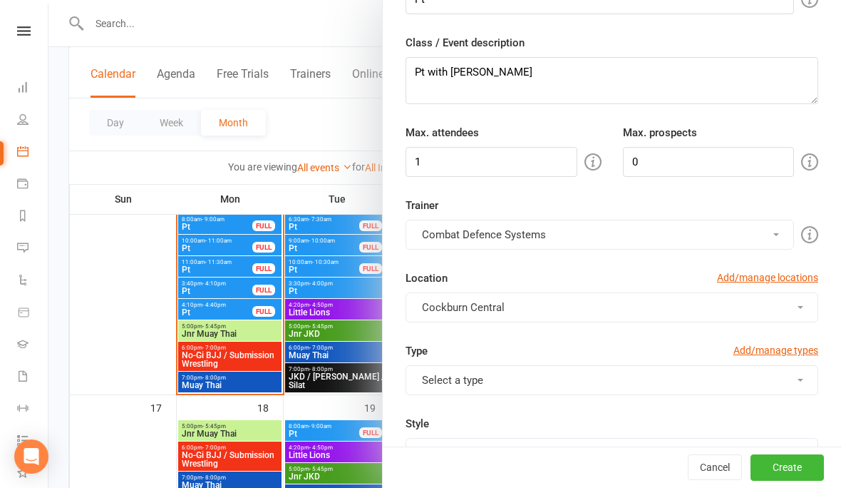
click at [449, 230] on button "Combat Defence Systems" at bounding box center [600, 235] width 389 height 30
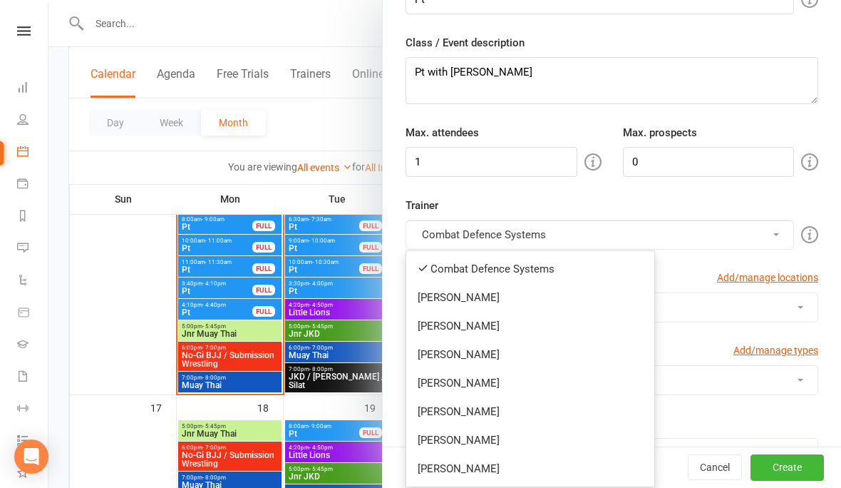
click at [466, 462] on link "[PERSON_NAME]" at bounding box center [530, 468] width 248 height 29
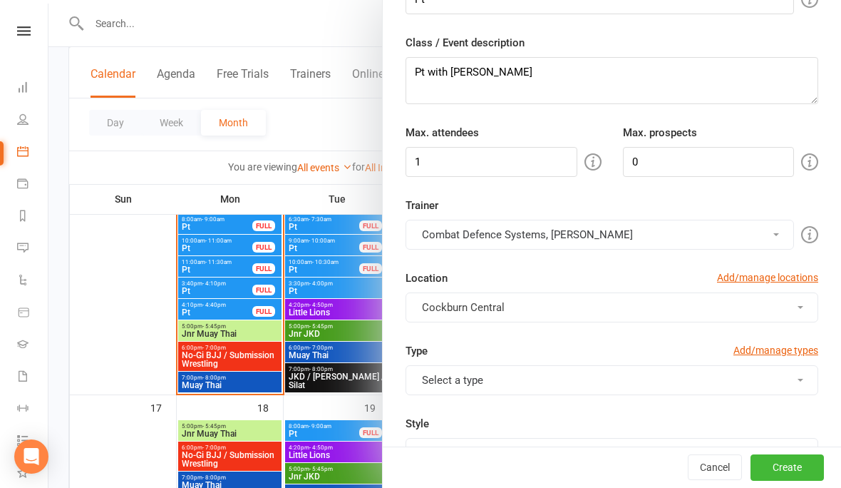
click at [451, 234] on button "Combat Defence Systems, [PERSON_NAME]" at bounding box center [600, 235] width 389 height 30
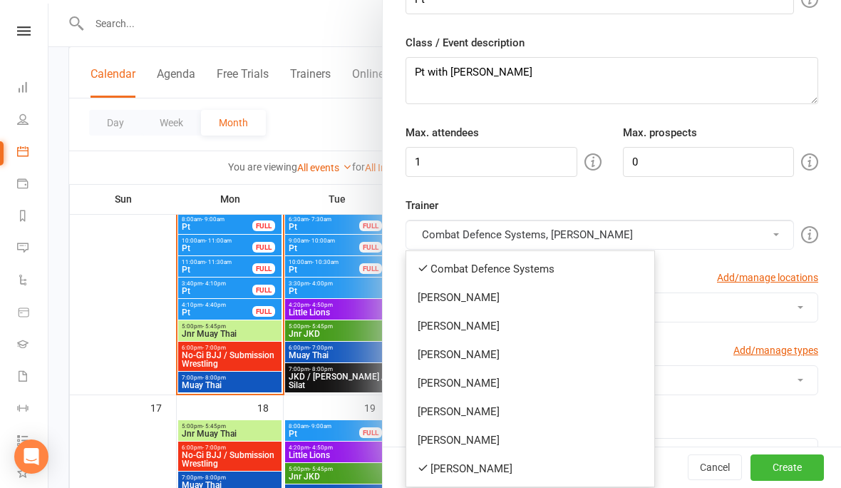
click at [441, 267] on link "Combat Defence Systems" at bounding box center [530, 269] width 248 height 29
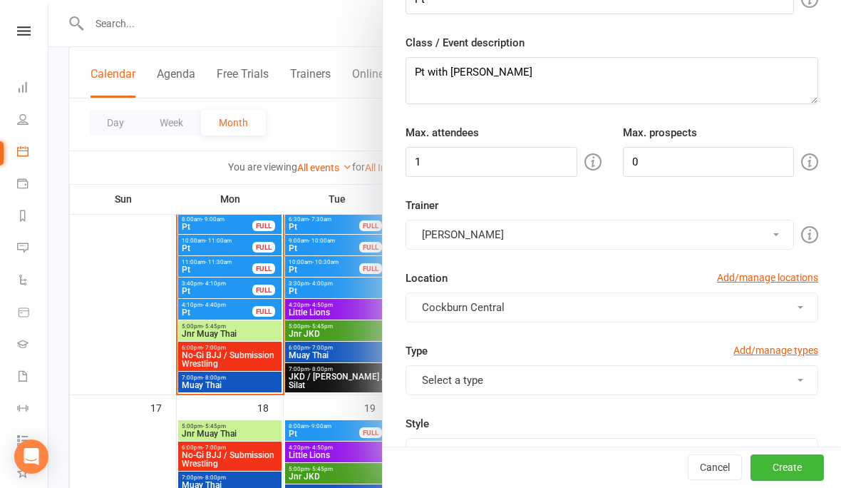
click at [439, 309] on span "Cockburn Central" at bounding box center [463, 307] width 83 height 13
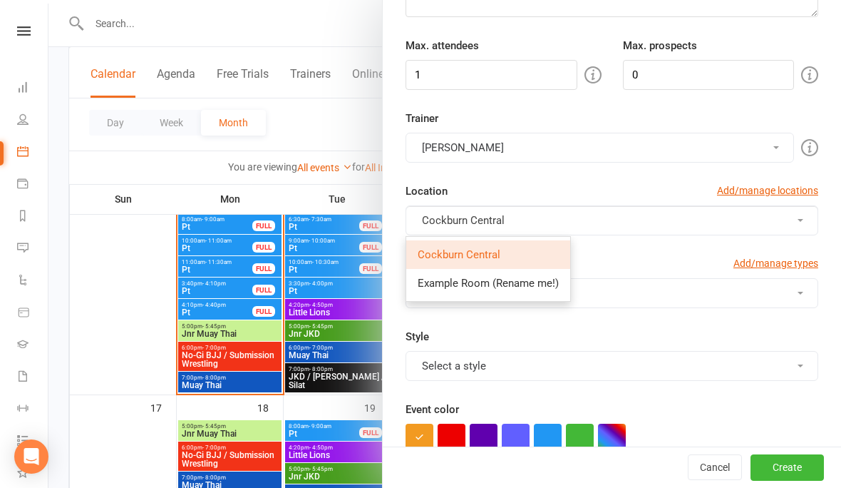
scroll to position [190, 0]
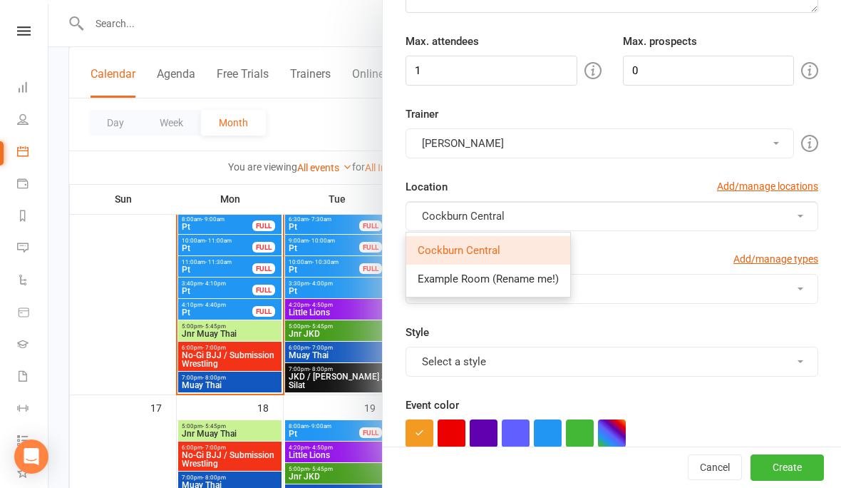
click at [459, 337] on div "Style Select a style CombatReady JKD / [PERSON_NAME] / Silat Jnr JKD Jnr Muay T…" at bounding box center [612, 350] width 434 height 53
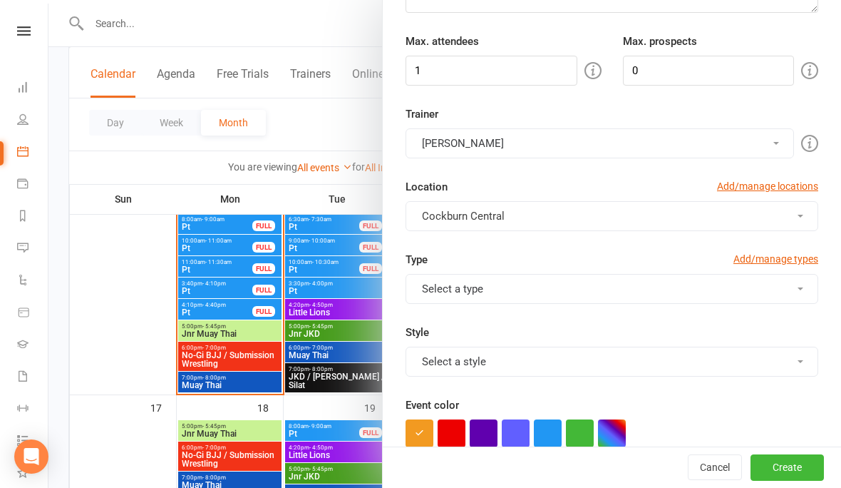
click at [444, 287] on button "Select a type" at bounding box center [612, 289] width 413 height 30
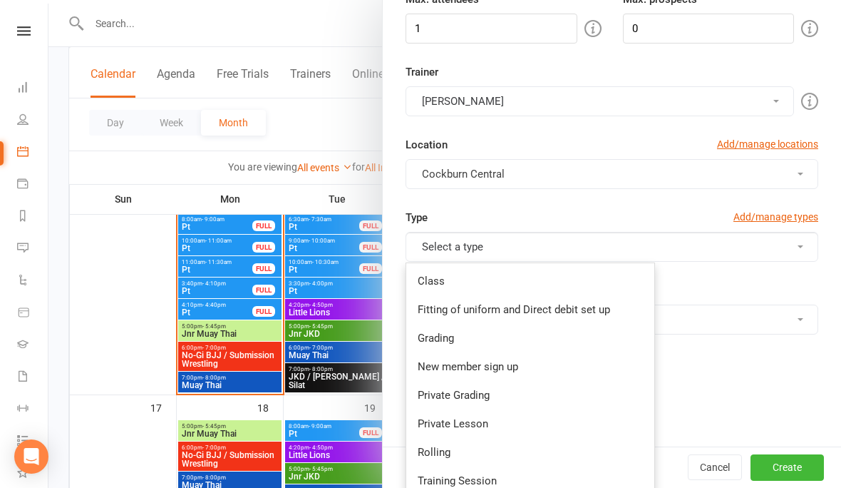
scroll to position [231, 0]
click at [435, 421] on link "Private Lesson" at bounding box center [530, 425] width 248 height 29
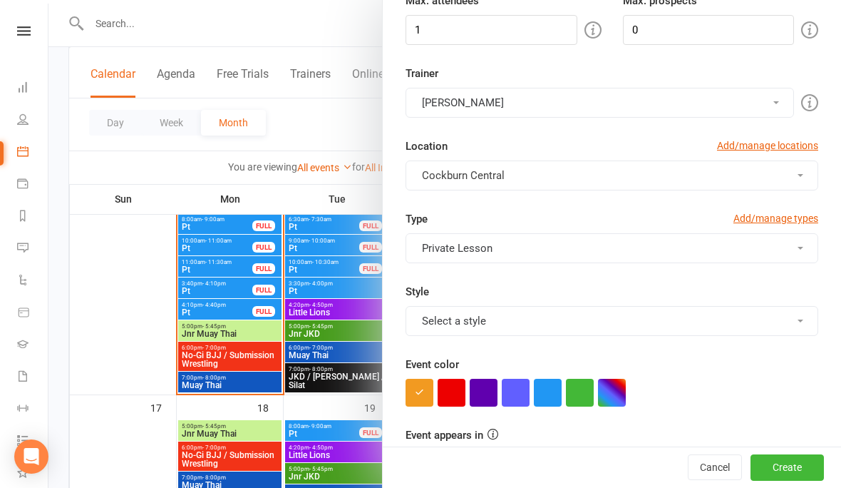
click at [444, 310] on button "Select a style" at bounding box center [612, 321] width 413 height 30
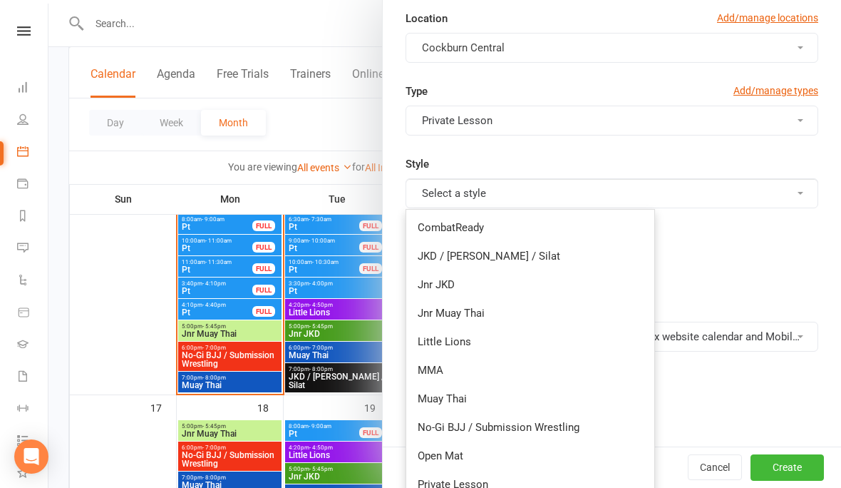
scroll to position [368, 0]
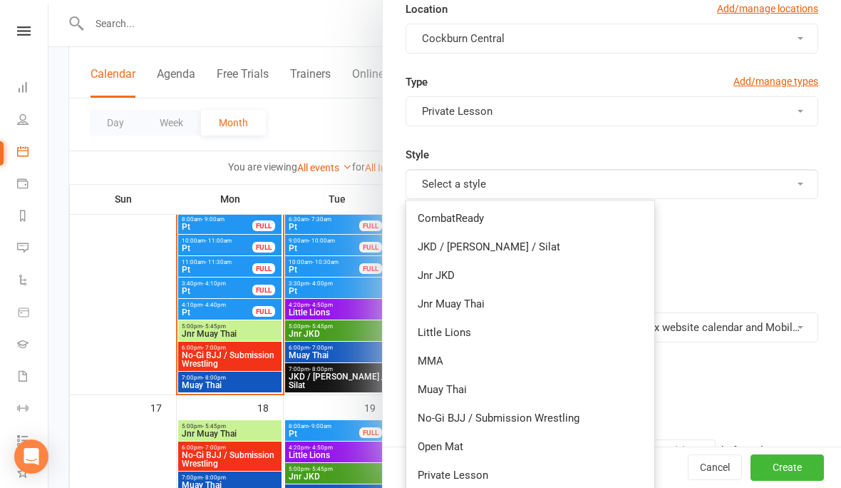
click at [445, 475] on link "Private Lesson" at bounding box center [530, 475] width 248 height 29
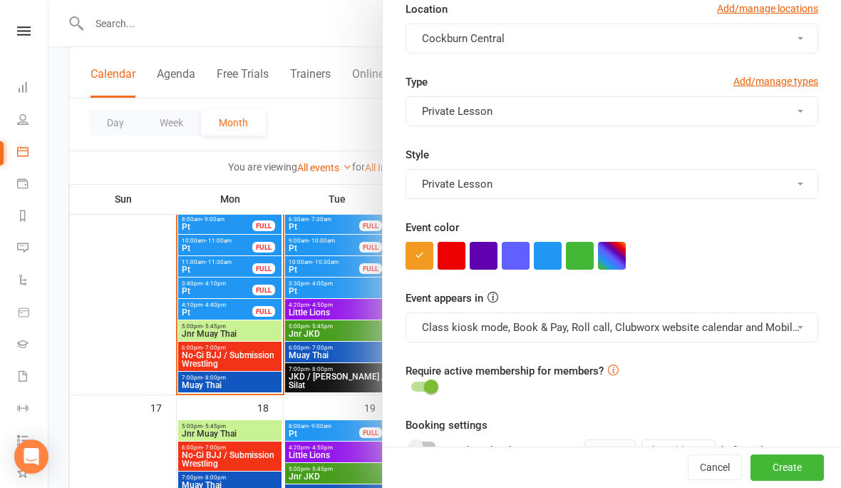
click at [548, 254] on button "button" at bounding box center [548, 256] width 28 height 28
click at [540, 324] on button "Class kiosk mode, Book & Pay, Roll call, Clubworx website calendar and Mobile a…" at bounding box center [612, 327] width 413 height 30
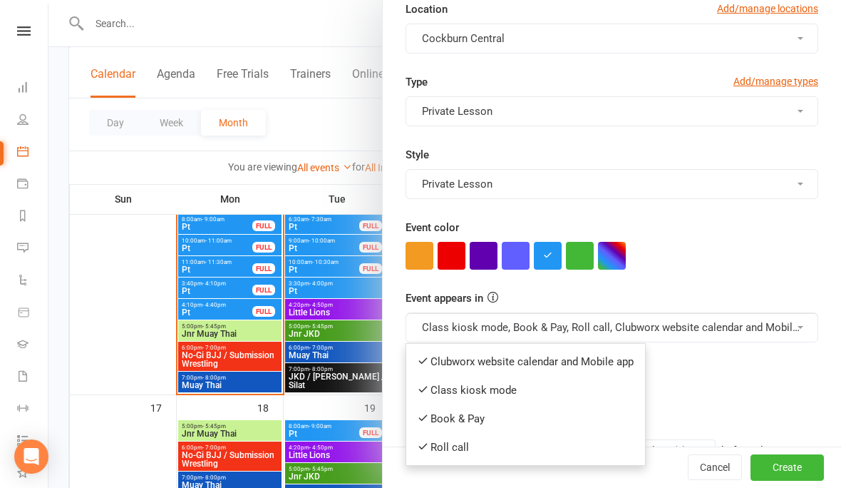
click at [506, 357] on link "Clubworx website calendar and Mobile app" at bounding box center [525, 361] width 239 height 29
click at [501, 330] on button "Class kiosk mode, Book & Pay, Roll call, Clubworx website calendar and Mobile a…" at bounding box center [612, 327] width 413 height 30
click at [461, 418] on link "Book & Pay" at bounding box center [519, 418] width 226 height 29
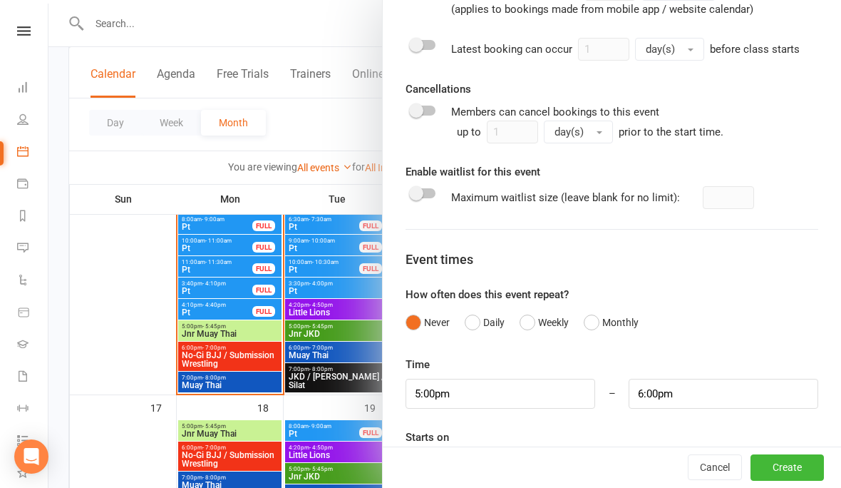
scroll to position [829, 0]
click at [493, 384] on input "5:00pm" at bounding box center [501, 394] width 190 height 30
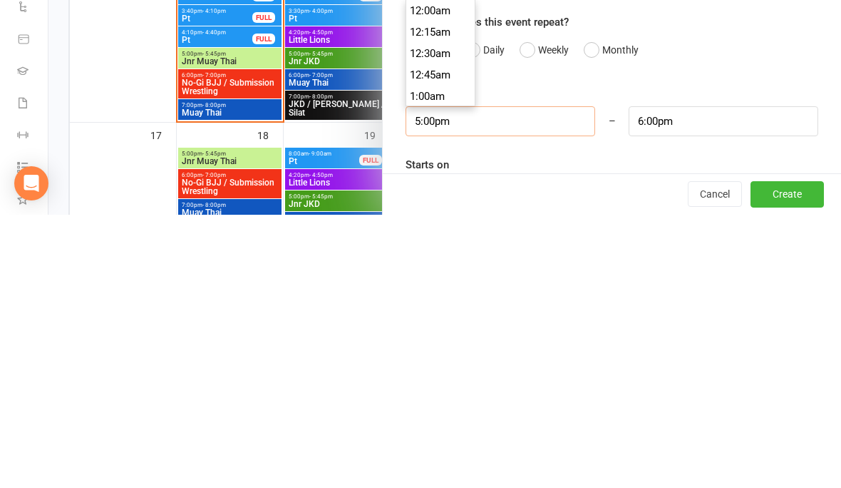
scroll to position [1433, 0]
click at [493, 379] on input "5:00pm" at bounding box center [501, 394] width 190 height 30
click at [526, 379] on input "5:00pm" at bounding box center [501, 394] width 190 height 30
type input "5:00"
type input "6:00am"
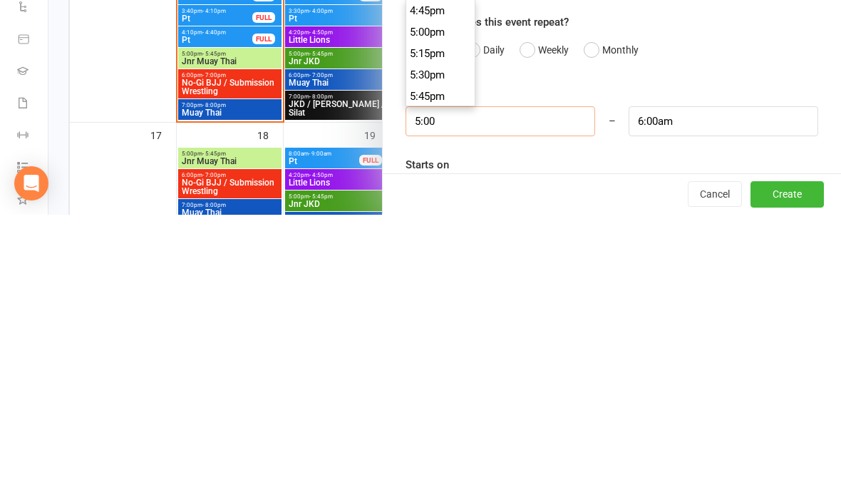
scroll to position [406, 0]
type input "5"
type input "9"
type input "10:00am"
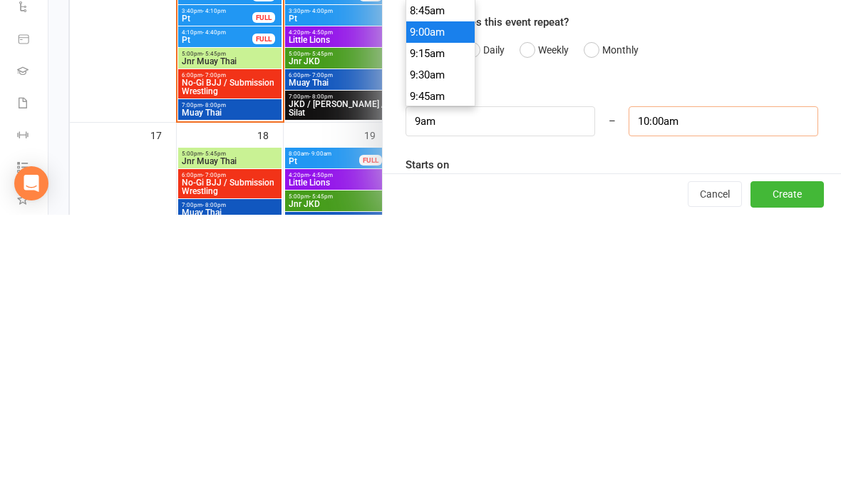
click at [695, 379] on input "10:00am" at bounding box center [724, 394] width 190 height 30
type input "9:00am"
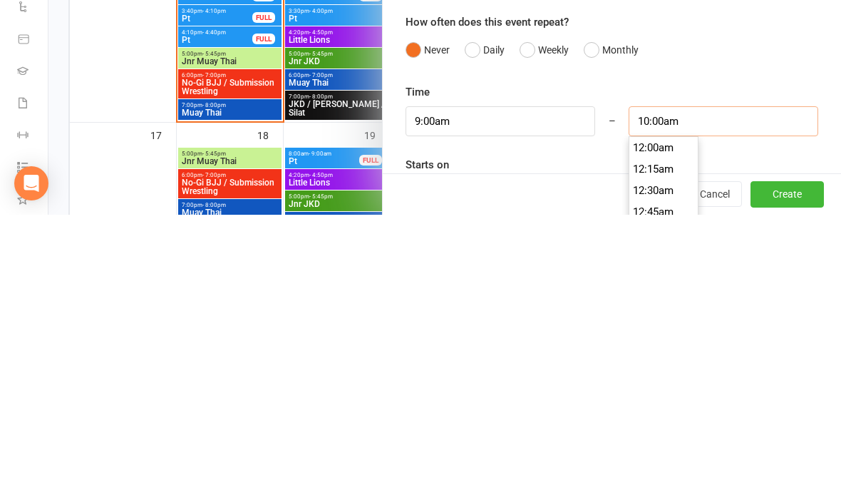
scroll to position [834, 0]
click at [702, 379] on input "10:00am" at bounding box center [724, 394] width 190 height 30
click at [656, 429] on li "9:30am" at bounding box center [664, 439] width 68 height 21
type input "9:30am"
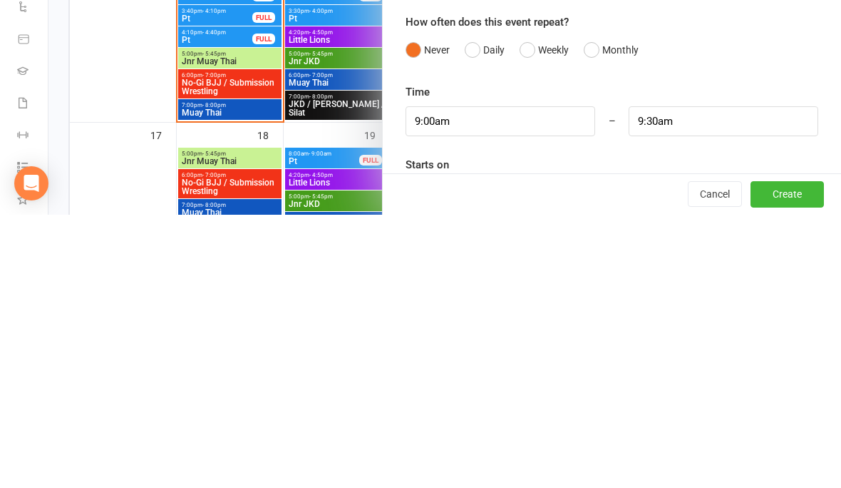
click at [561, 452] on div at bounding box center [612, 466] width 413 height 29
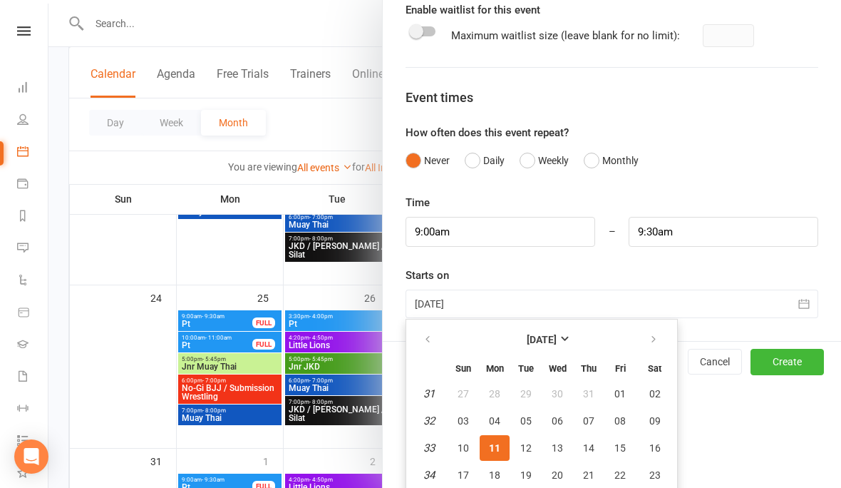
click at [526, 476] on span "19" at bounding box center [526, 474] width 11 height 11
type input "[DATE]"
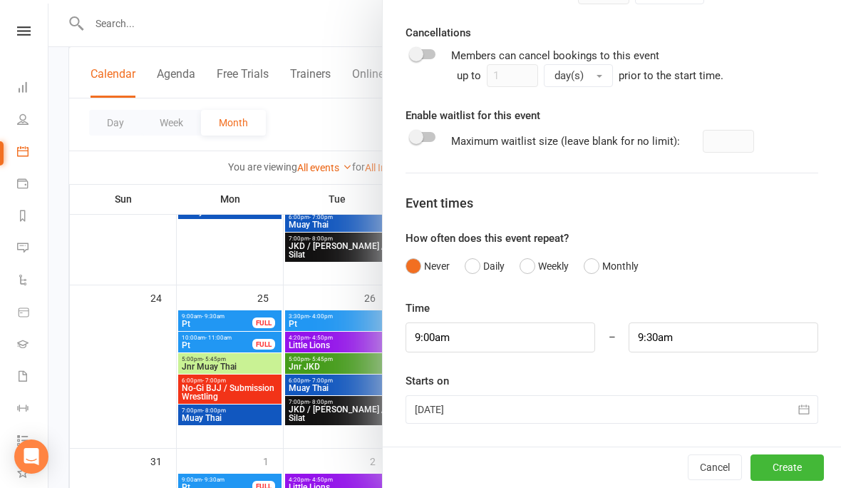
scroll to position [829, 0]
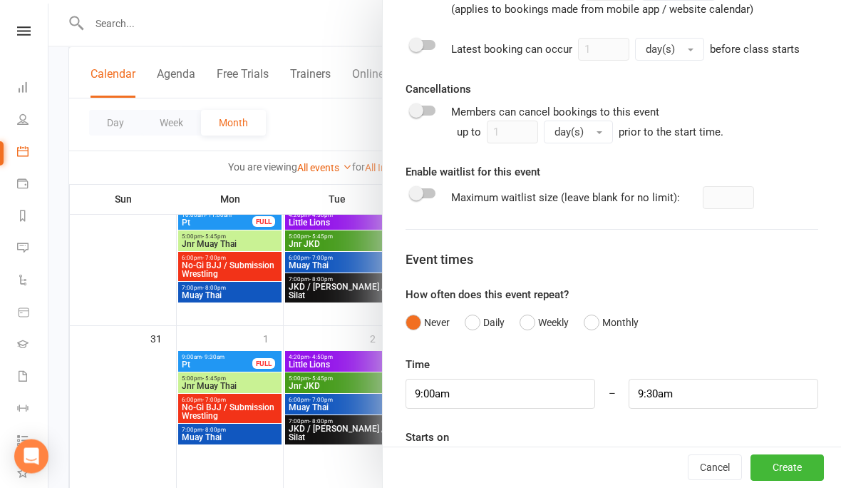
click at [774, 481] on button "Create" at bounding box center [787, 468] width 73 height 26
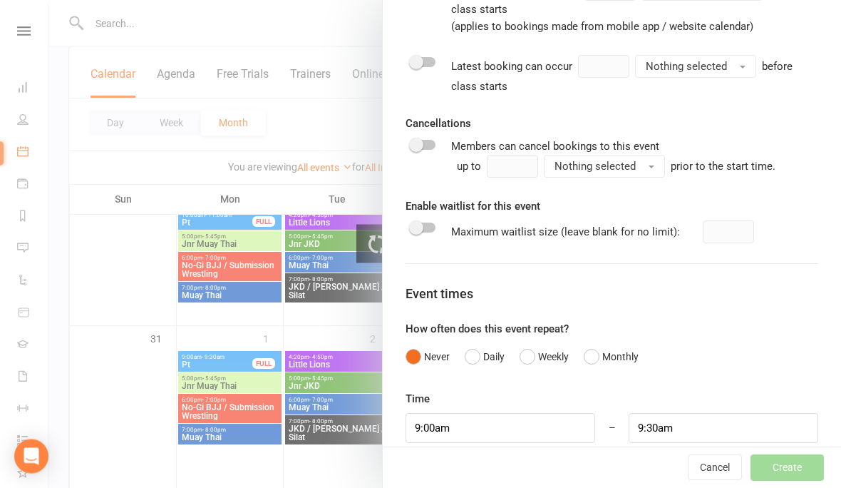
scroll to position [880, 0]
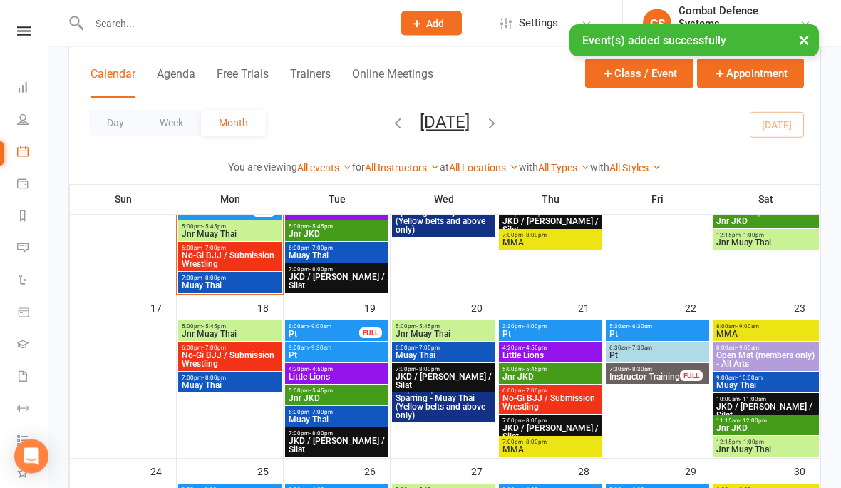
click at [327, 349] on span "- 9:30am" at bounding box center [320, 348] width 23 height 6
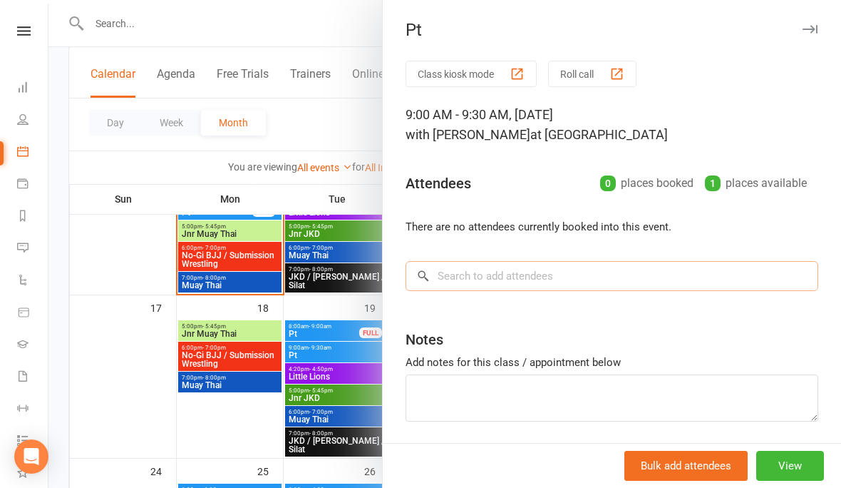
click at [496, 277] on input "search" at bounding box center [612, 276] width 413 height 30
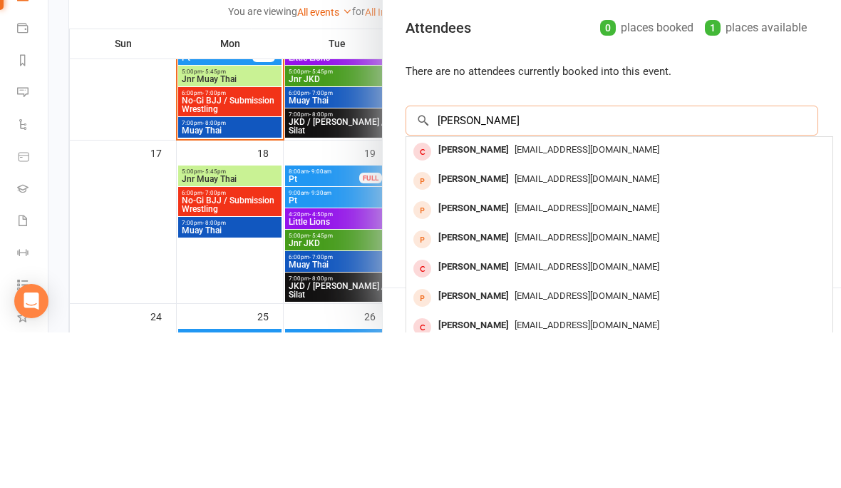
type input "[PERSON_NAME]"
click at [488, 295] on div "[PERSON_NAME]" at bounding box center [474, 305] width 82 height 21
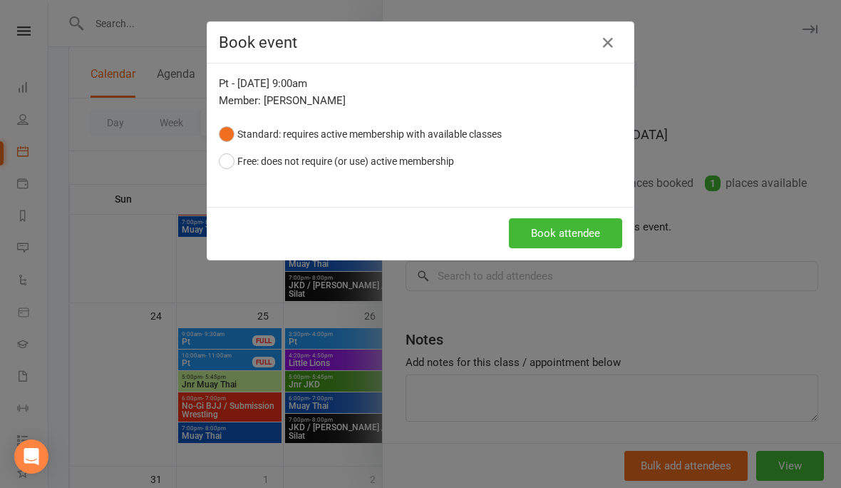
scroll to position [738, 0]
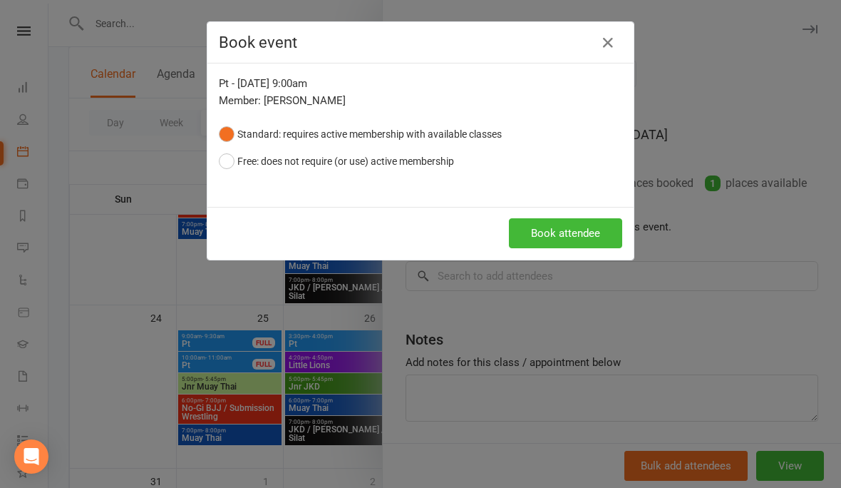
click at [242, 160] on button "Free: does not require (or use) active membership" at bounding box center [336, 161] width 235 height 27
click at [551, 236] on button "Book attendee" at bounding box center [565, 233] width 113 height 30
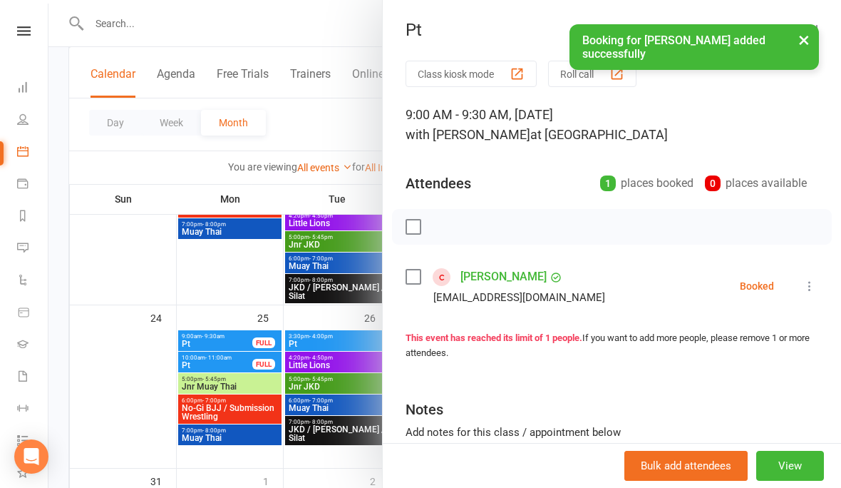
click at [803, 34] on button "×" at bounding box center [805, 39] width 26 height 31
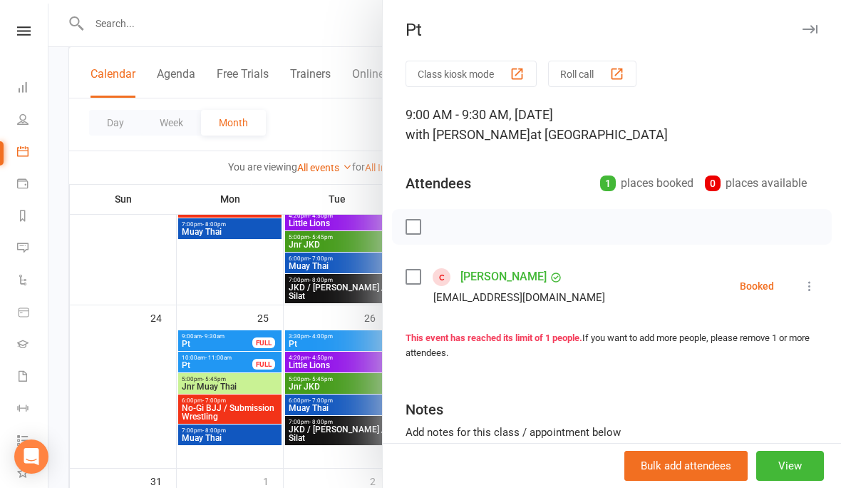
click at [817, 28] on icon "button" at bounding box center [810, 29] width 15 height 9
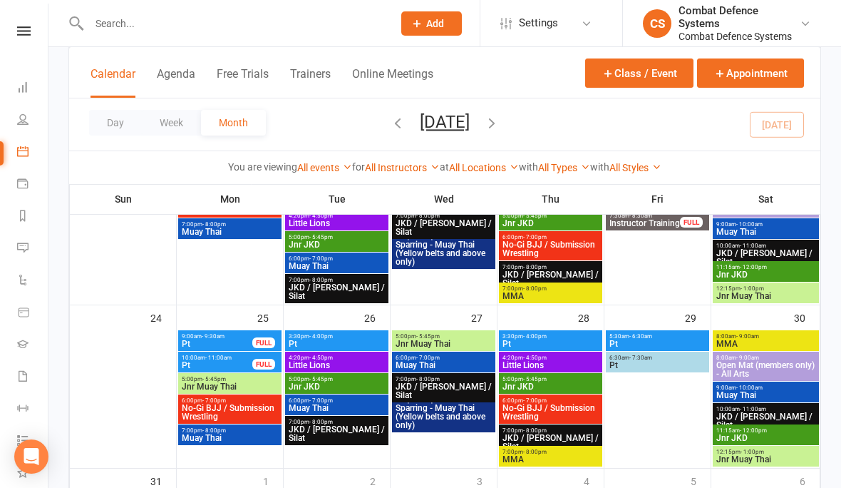
click at [624, 62] on button "Class / Event" at bounding box center [639, 72] width 108 height 29
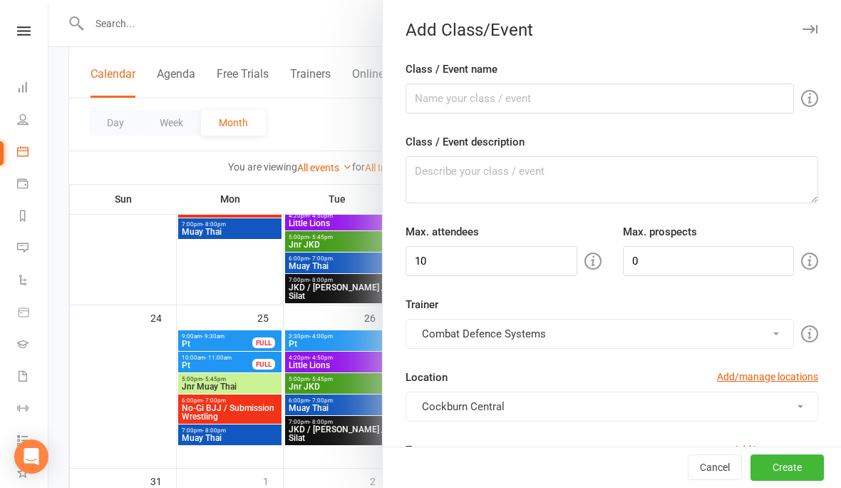
click at [459, 77] on label "Class / Event name" at bounding box center [452, 69] width 92 height 17
click at [459, 83] on input "Class / Event name" at bounding box center [600, 98] width 389 height 30
type input "Pt"
click at [510, 202] on textarea "Class / Event description" at bounding box center [612, 179] width 413 height 47
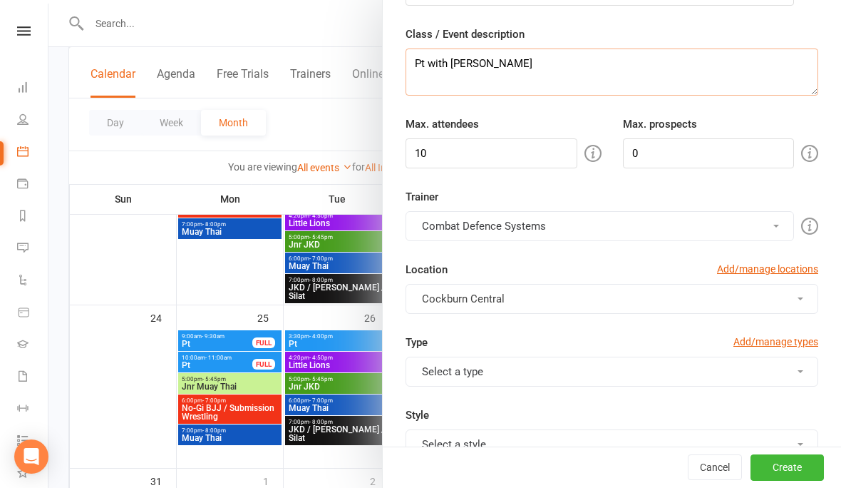
scroll to position [109, 0]
type textarea "Pt with [PERSON_NAME]"
click at [457, 154] on input "10" at bounding box center [492, 152] width 172 height 30
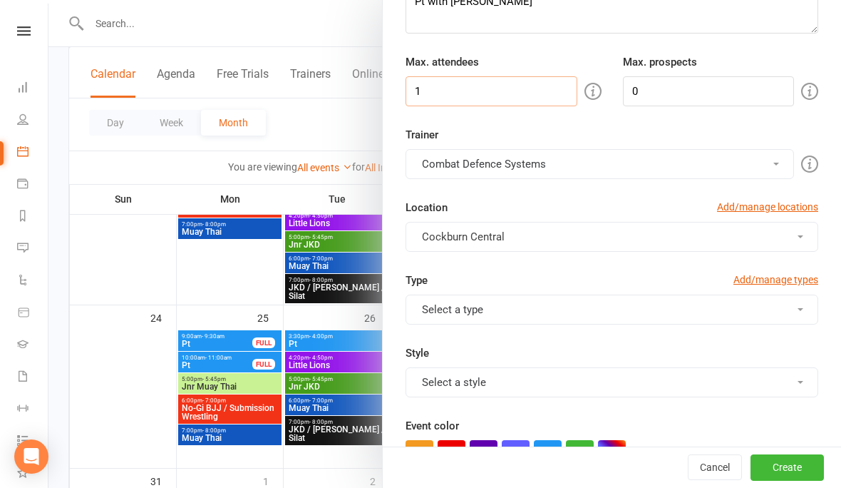
scroll to position [184, 0]
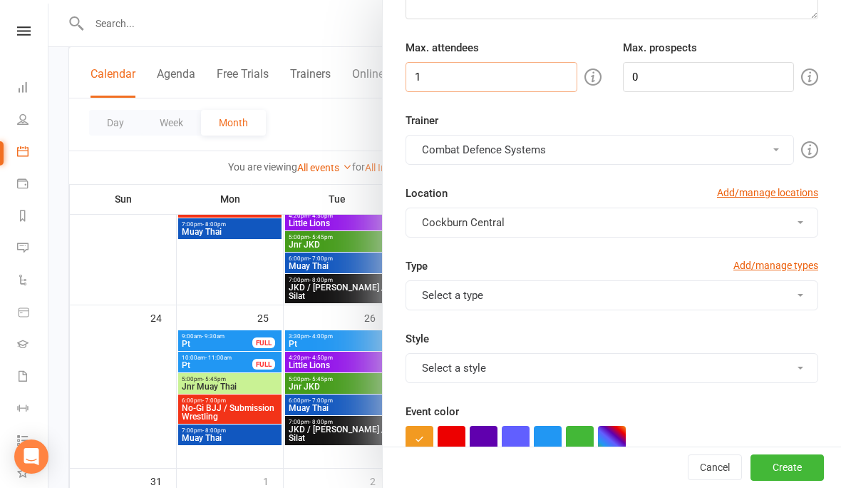
type input "1"
click at [485, 153] on button "Combat Defence Systems" at bounding box center [600, 150] width 389 height 30
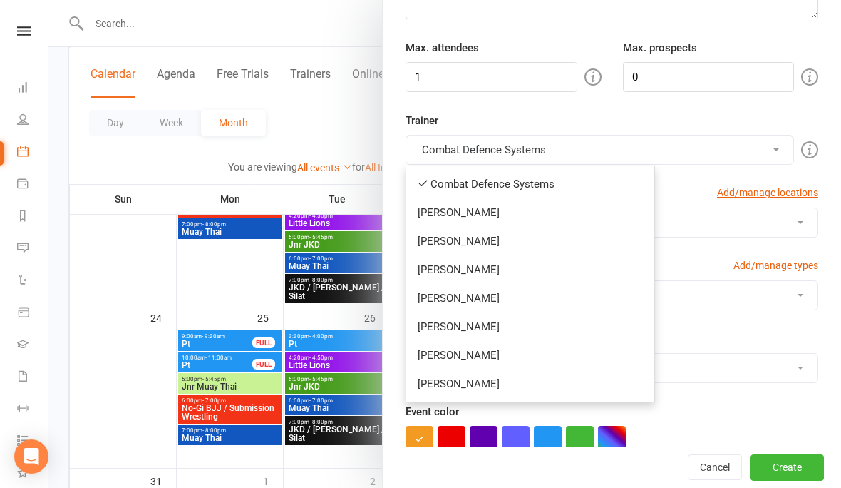
click at [472, 392] on link "[PERSON_NAME]" at bounding box center [530, 383] width 248 height 29
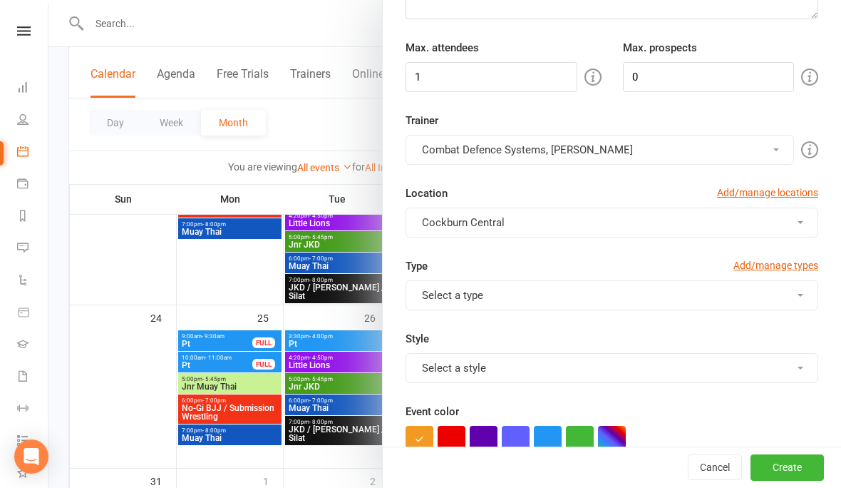
click at [457, 151] on button "Combat Defence Systems, [PERSON_NAME]" at bounding box center [600, 150] width 389 height 30
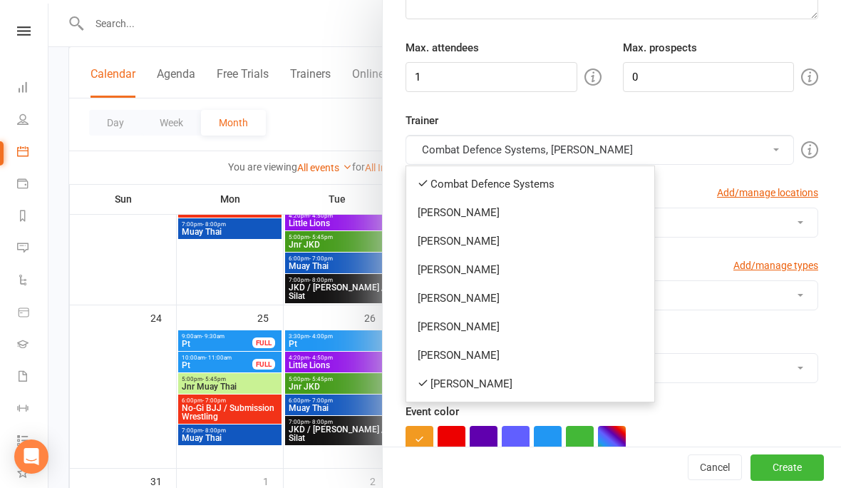
click at [452, 185] on link "Combat Defence Systems" at bounding box center [530, 184] width 248 height 29
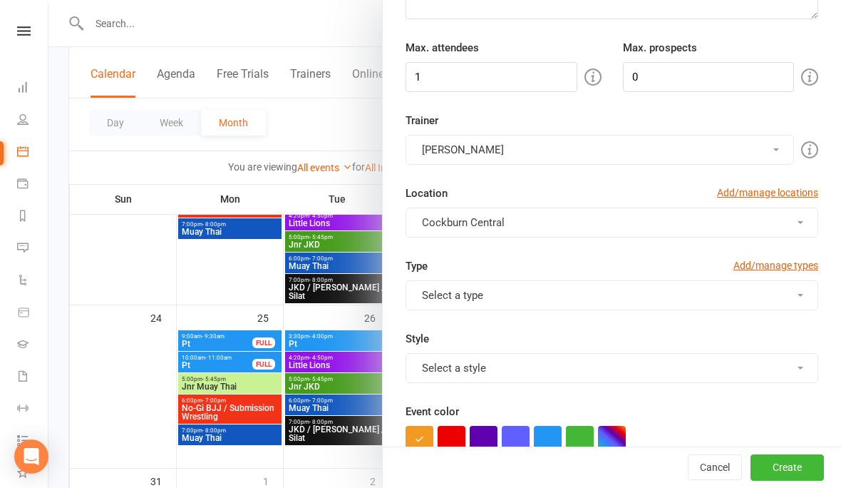
click at [449, 298] on button "Select a type" at bounding box center [612, 295] width 413 height 30
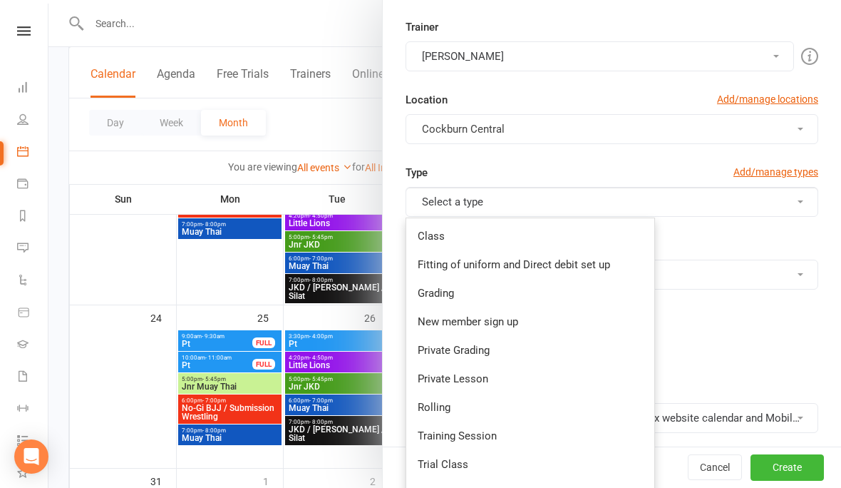
scroll to position [367, 0]
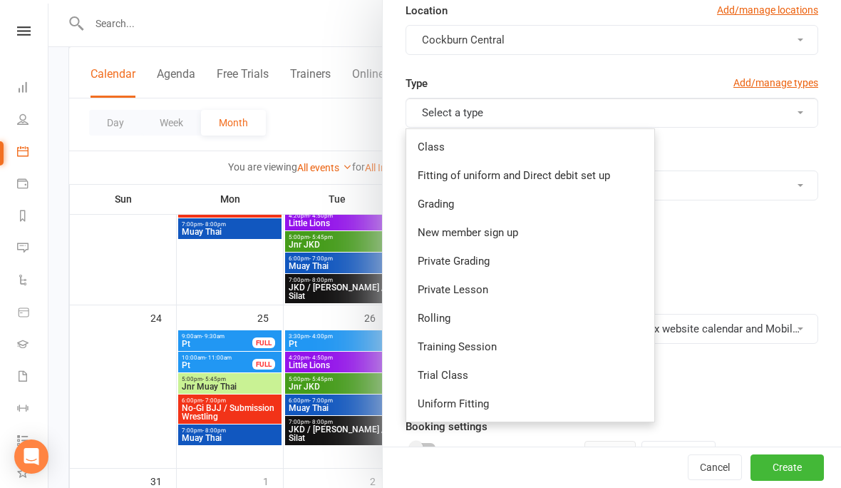
click at [444, 291] on link "Private Lesson" at bounding box center [530, 289] width 248 height 29
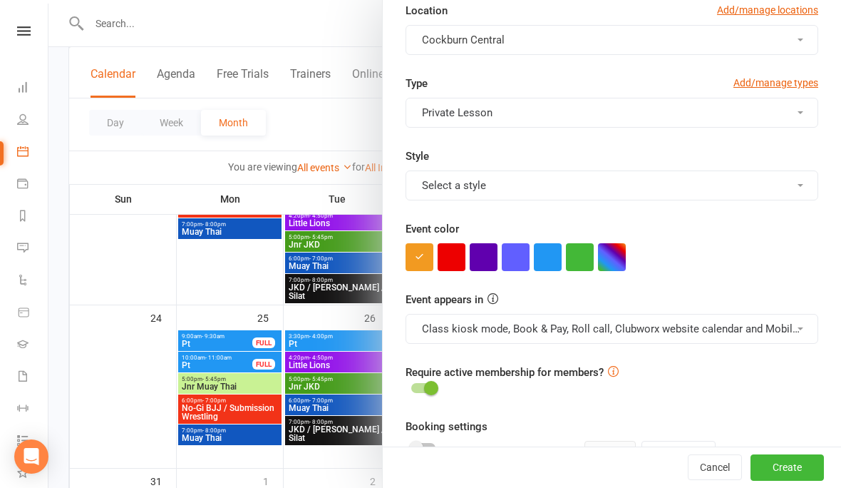
click at [446, 193] on button "Select a style" at bounding box center [612, 185] width 413 height 30
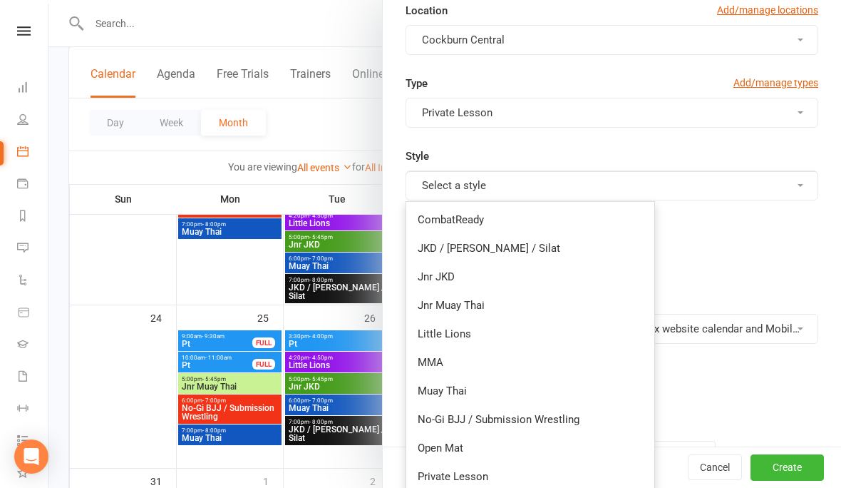
click at [449, 475] on link "Private Lesson" at bounding box center [530, 476] width 248 height 29
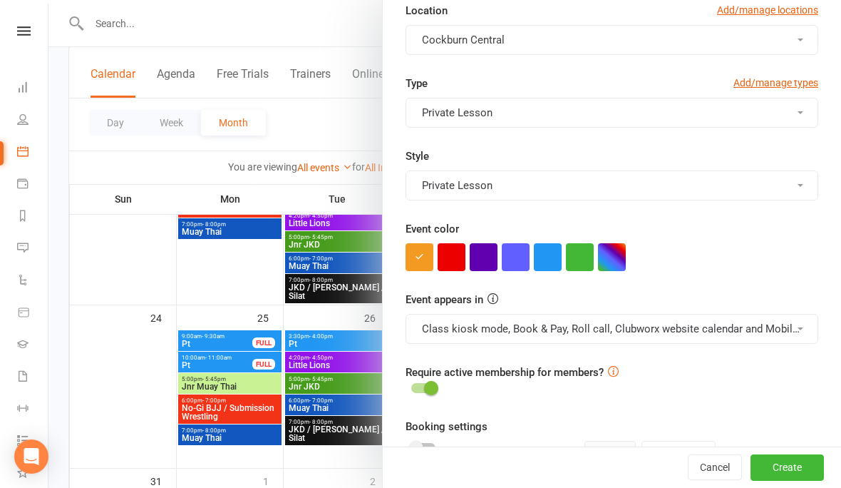
click at [543, 254] on button "button" at bounding box center [548, 257] width 28 height 28
click at [521, 332] on button "Class kiosk mode, Book & Pay, Roll call, Clubworx website calendar and Mobile a…" at bounding box center [612, 329] width 413 height 30
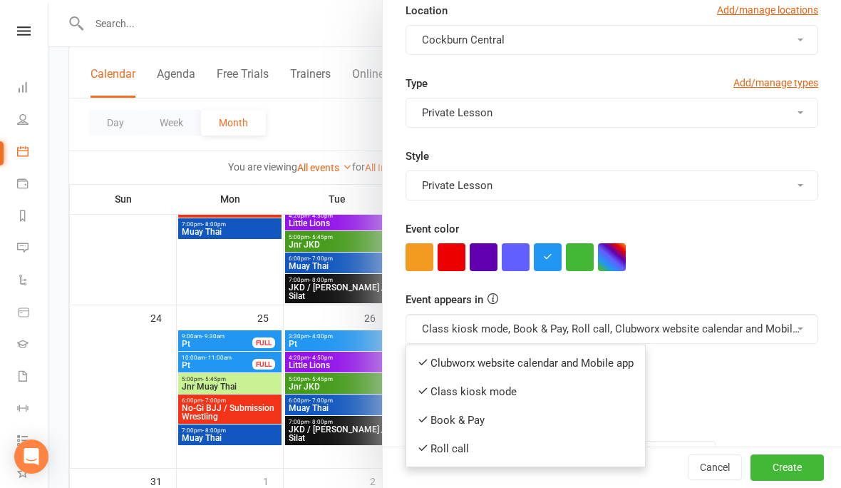
click at [479, 352] on link "Clubworx website calendar and Mobile app" at bounding box center [525, 363] width 239 height 29
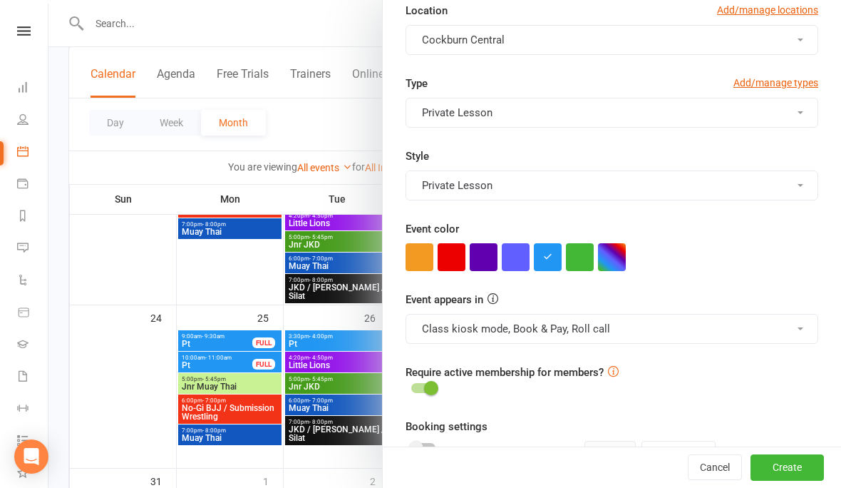
click at [466, 315] on button "Class kiosk mode, Book & Pay, Roll call" at bounding box center [612, 329] width 413 height 30
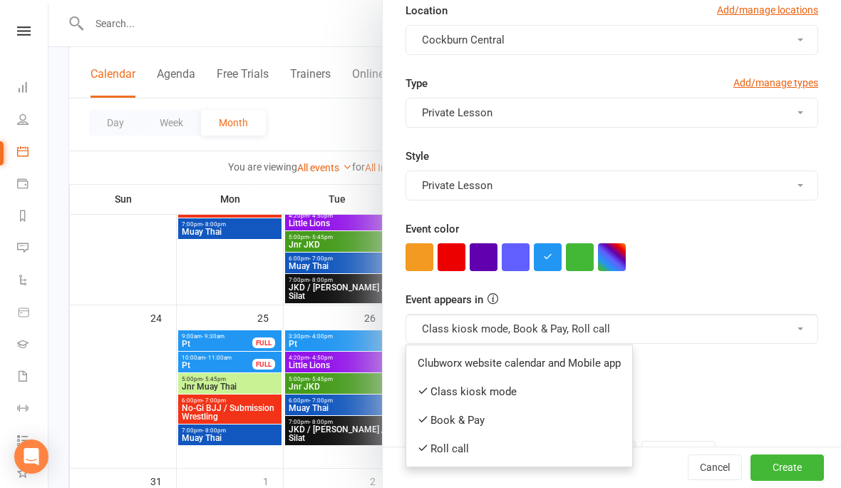
click at [466, 417] on link "Book & Pay" at bounding box center [519, 420] width 226 height 29
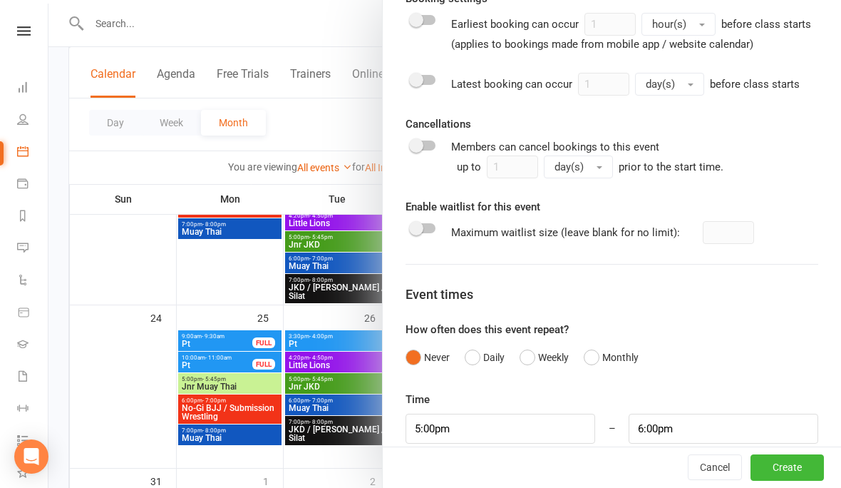
scroll to position [819, 0]
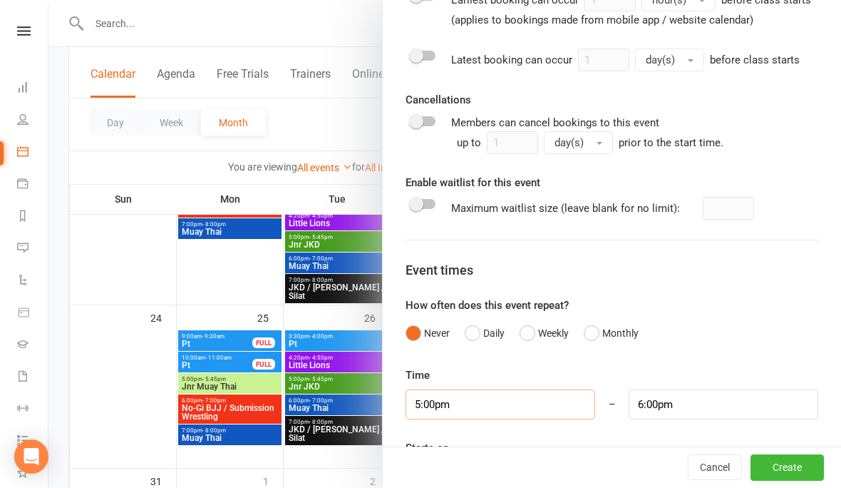
click at [487, 407] on input "5:00pm" at bounding box center [501, 404] width 190 height 30
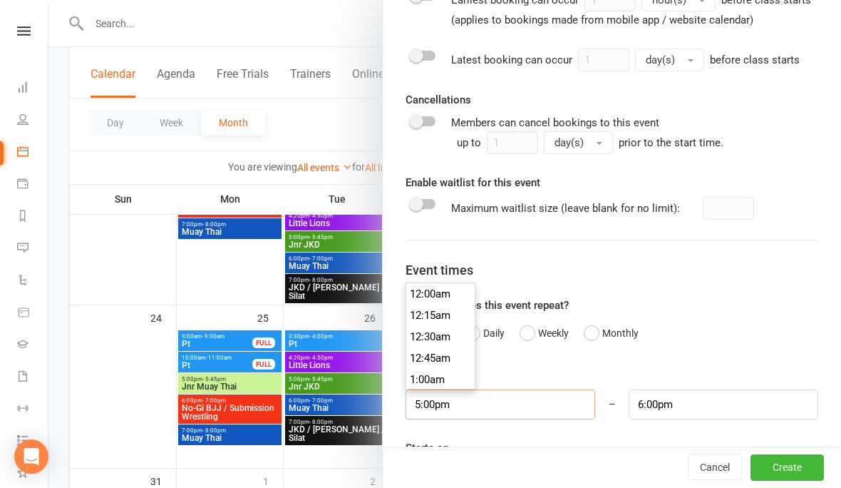
scroll to position [775, 0]
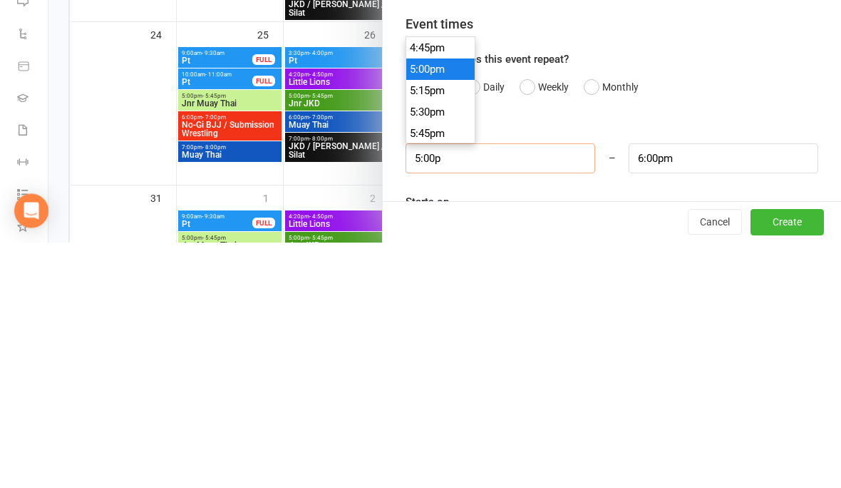
type input "5:00"
type input "6:00am"
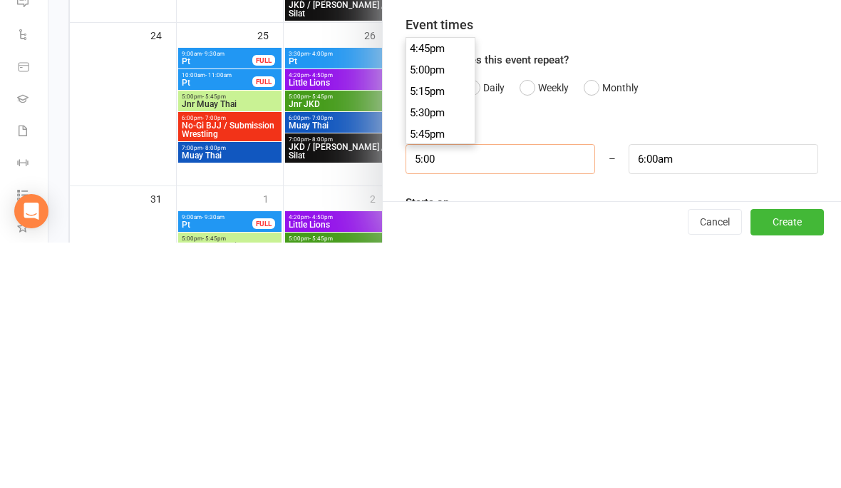
scroll to position [406, 0]
type input "5"
type input "9"
type input "10:00am"
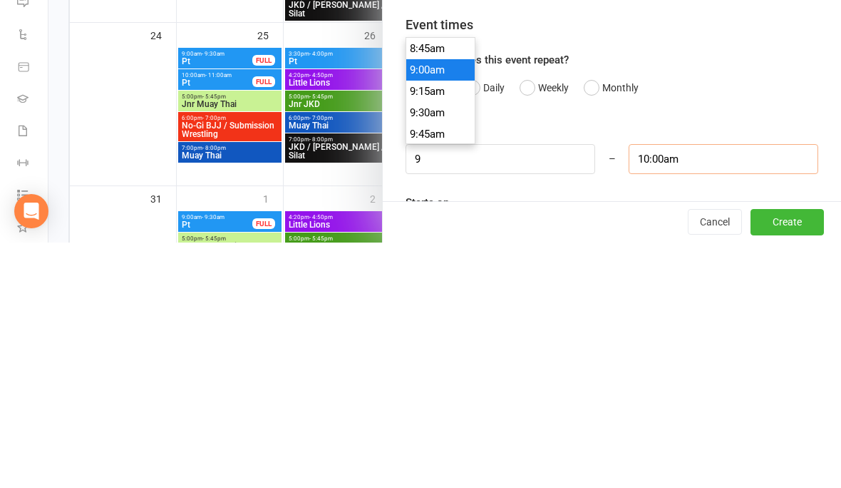
click at [710, 389] on input "10:00am" at bounding box center [724, 404] width 190 height 30
type input "9:00am"
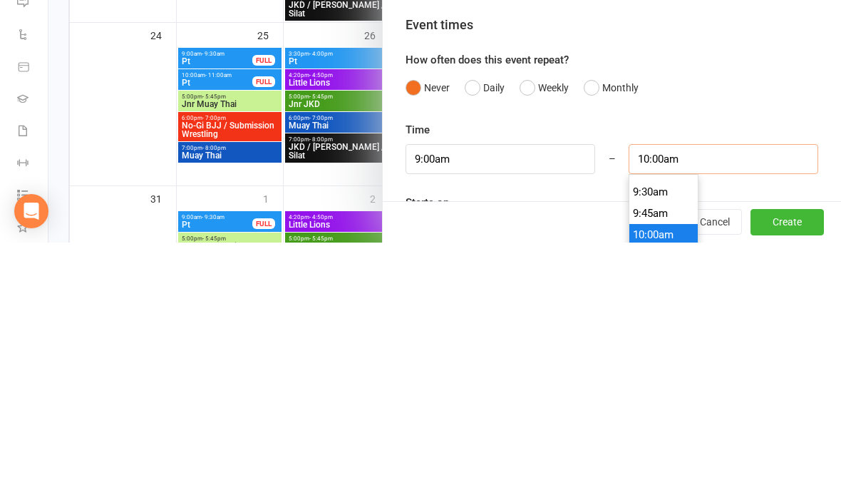
scroll to position [805, 0]
click at [647, 428] on li "9:30am" at bounding box center [664, 438] width 68 height 21
type input "9:30am"
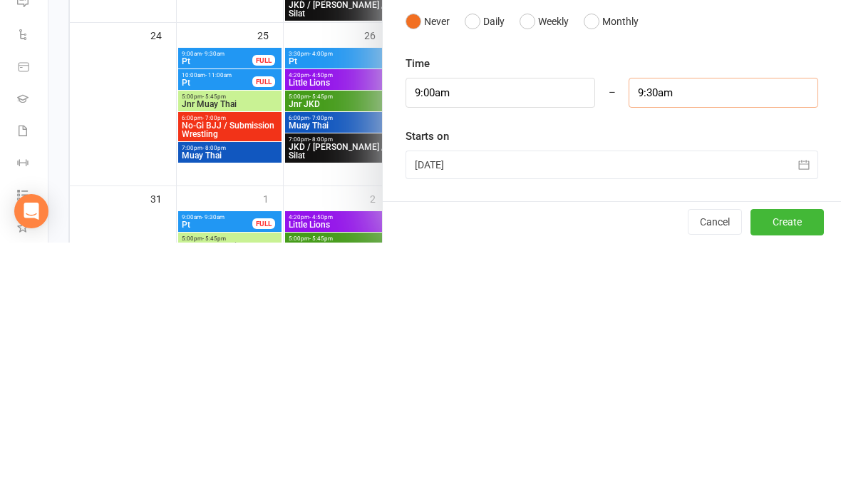
scroll to position [884, 0]
click at [545, 396] on div at bounding box center [612, 410] width 413 height 29
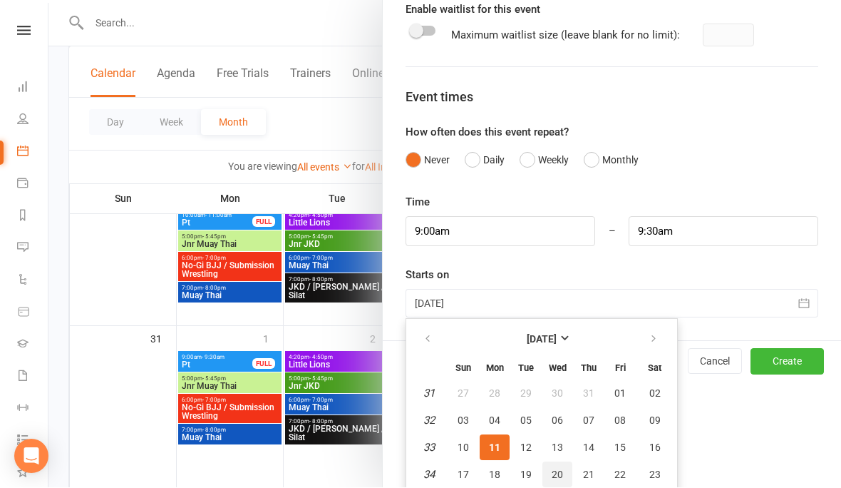
click at [562, 466] on button "20" at bounding box center [558, 475] width 30 height 26
type input "[DATE]"
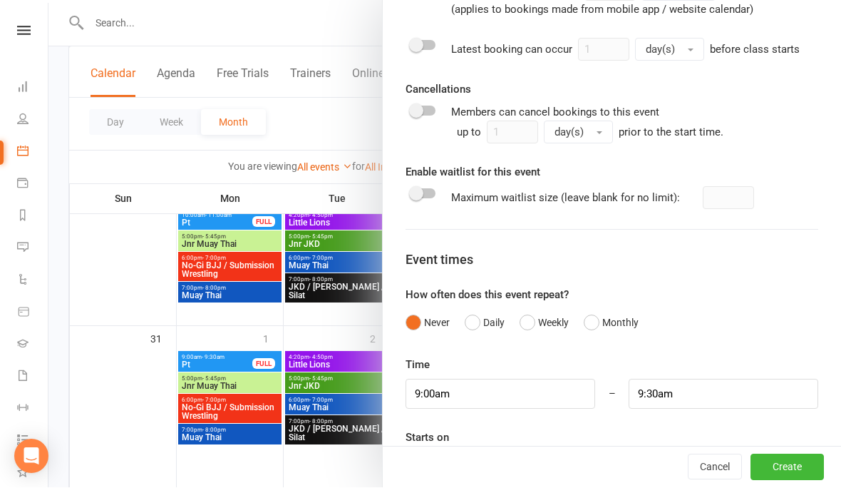
click at [790, 481] on button "Create" at bounding box center [787, 468] width 73 height 26
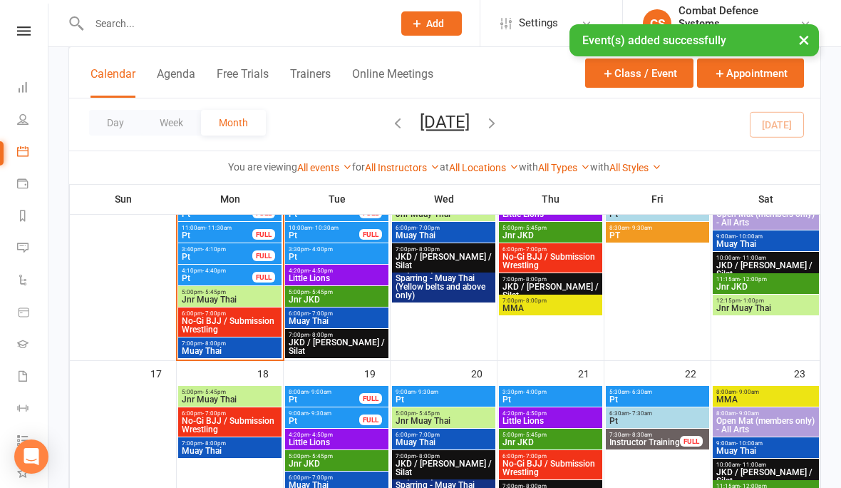
scroll to position [533, 0]
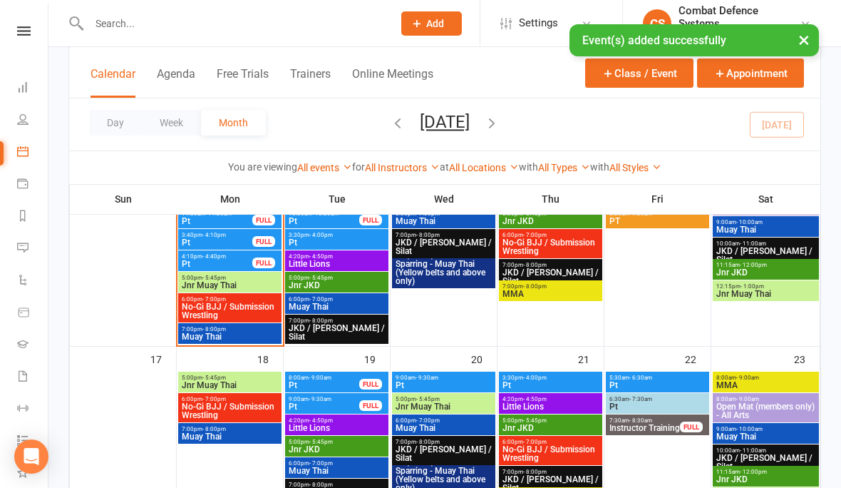
click at [423, 379] on span "- 9:30am" at bounding box center [427, 377] width 23 height 6
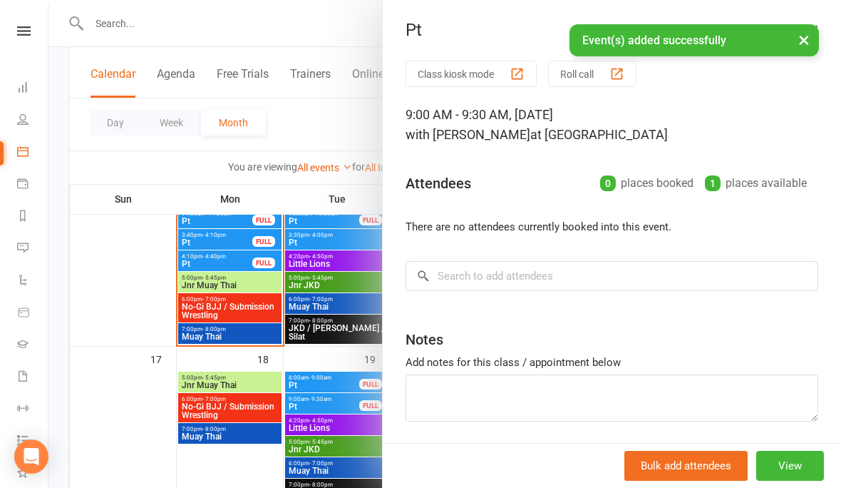
click at [486, 258] on div "Class kiosk mode Roll call 9:00 AM - 9:30 AM, [DATE] with [PERSON_NAME] at [PER…" at bounding box center [612, 277] width 459 height 432
click at [490, 262] on input "search" at bounding box center [612, 276] width 413 height 30
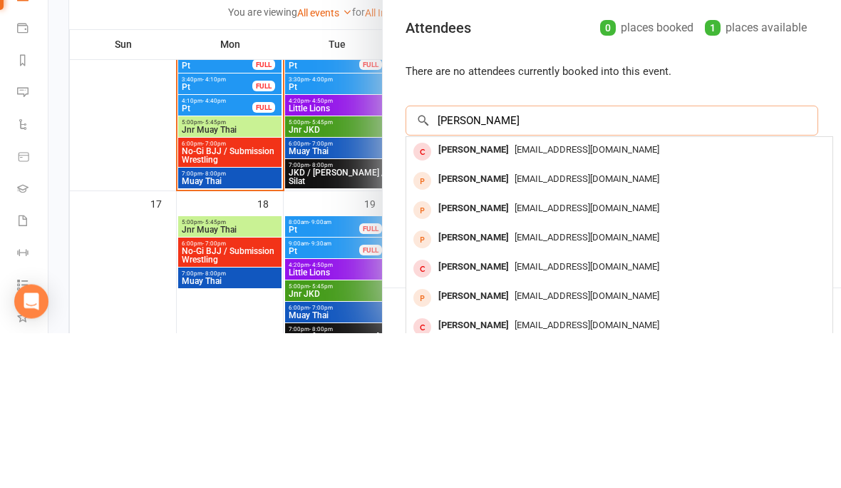
type input "[PERSON_NAME]"
click at [474, 295] on div "[PERSON_NAME]" at bounding box center [474, 305] width 82 height 21
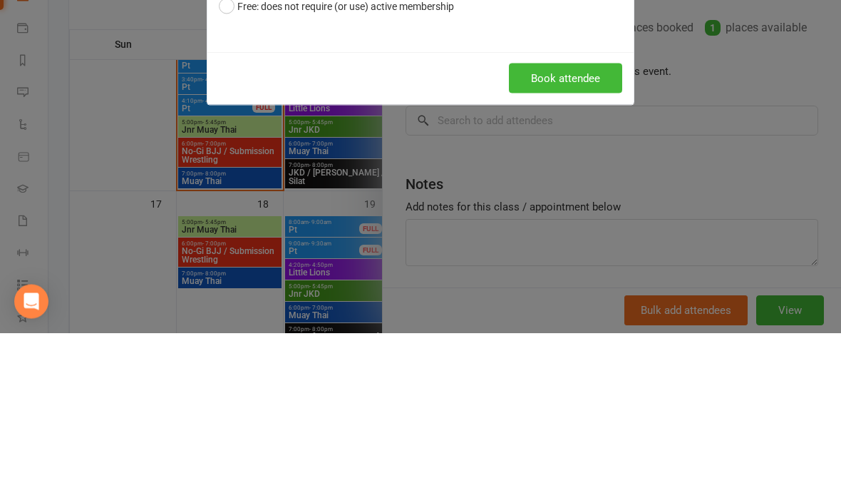
scroll to position [689, 0]
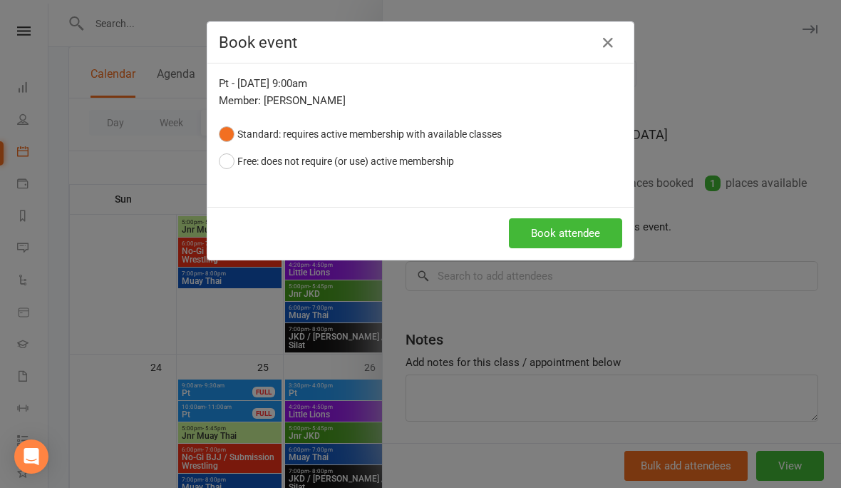
click at [248, 159] on button "Free: does not require (or use) active membership" at bounding box center [336, 161] width 235 height 27
click at [556, 245] on button "Book attendee" at bounding box center [565, 233] width 113 height 30
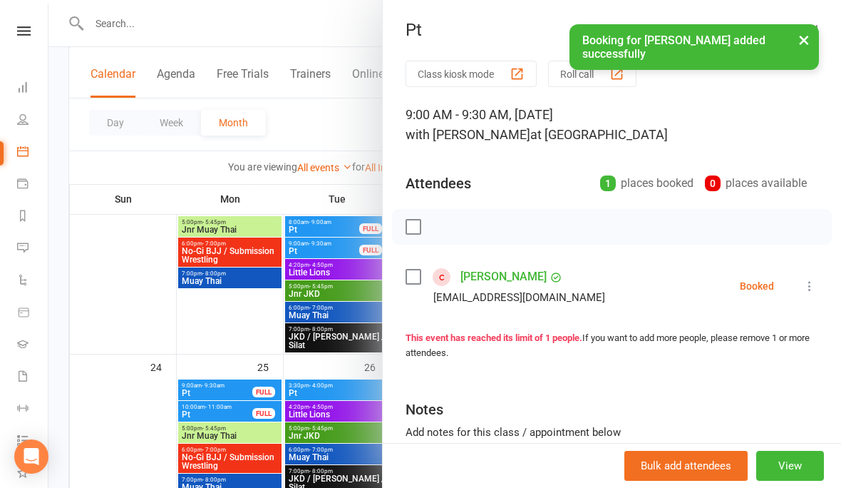
click at [799, 46] on button "×" at bounding box center [805, 39] width 26 height 31
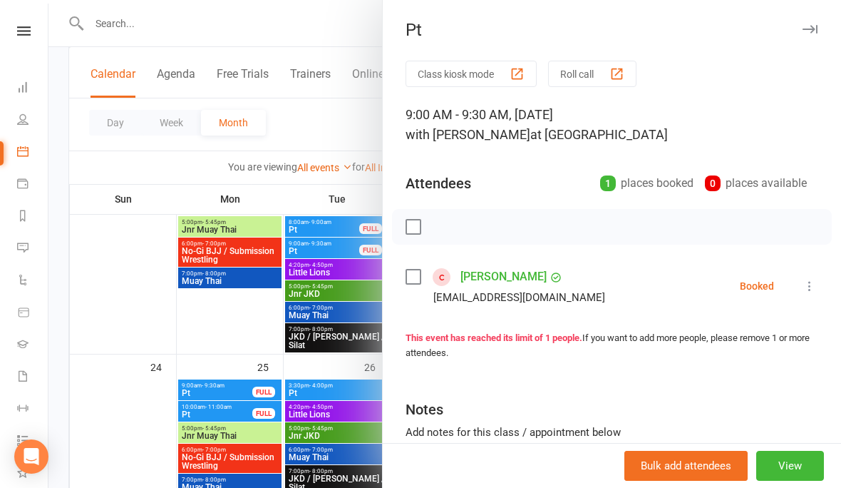
click at [802, 36] on button "button" at bounding box center [810, 29] width 17 height 17
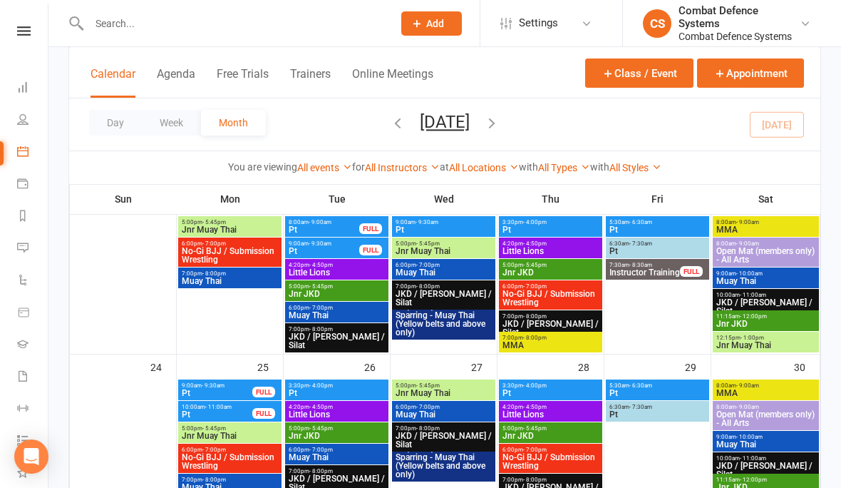
click at [628, 78] on button "Class / Event" at bounding box center [639, 72] width 108 height 29
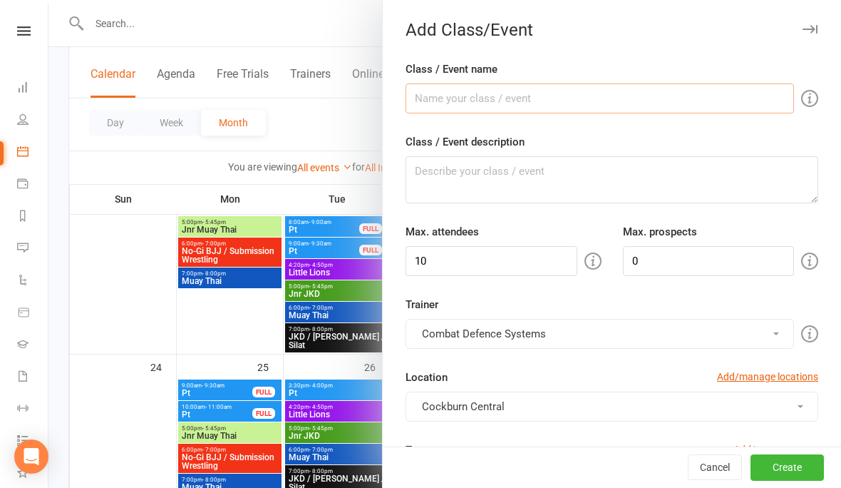
click at [483, 101] on input "Class / Event name" at bounding box center [600, 98] width 389 height 30
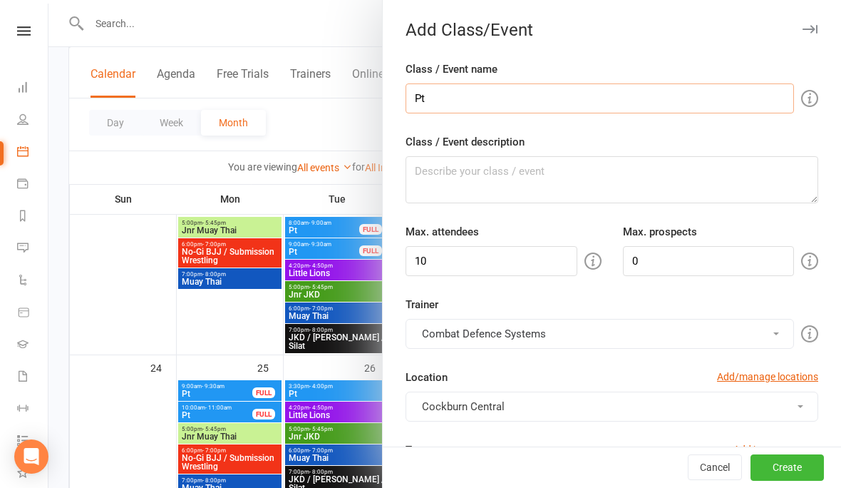
type input "Pt"
click at [490, 200] on textarea "Class / Event description" at bounding box center [612, 179] width 413 height 47
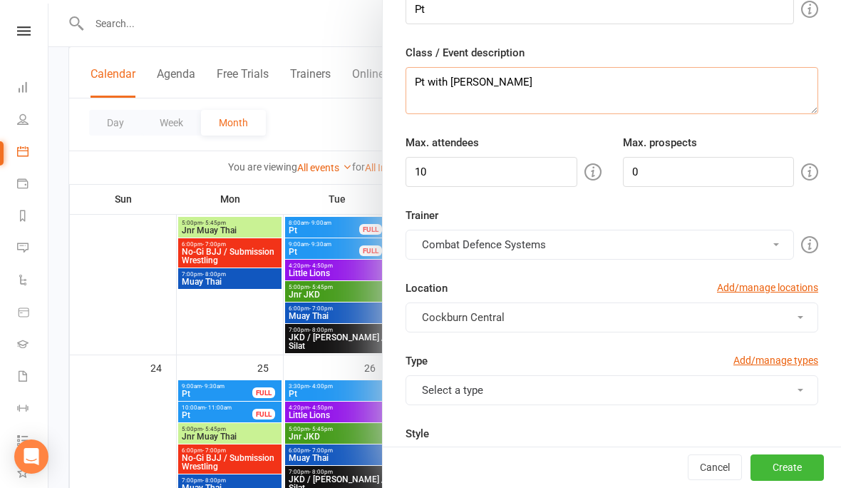
scroll to position [88, 0]
type textarea "Pt with [PERSON_NAME]"
click at [488, 183] on input "10" at bounding box center [492, 173] width 172 height 30
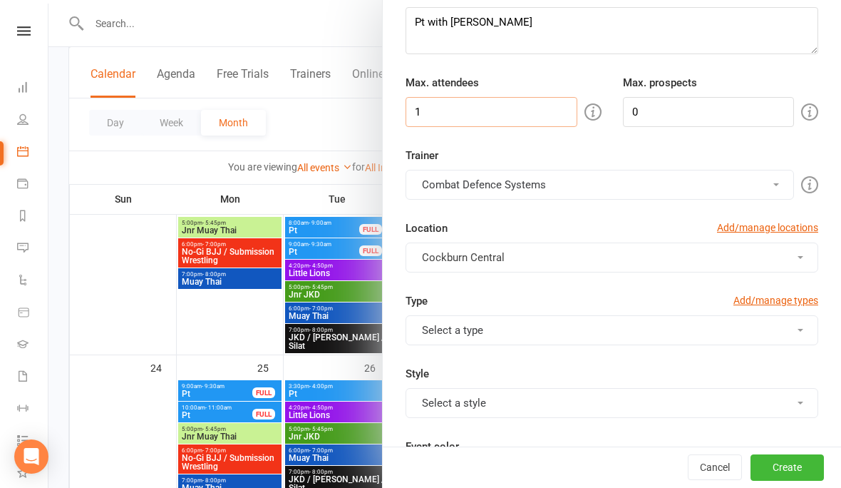
scroll to position [178, 0]
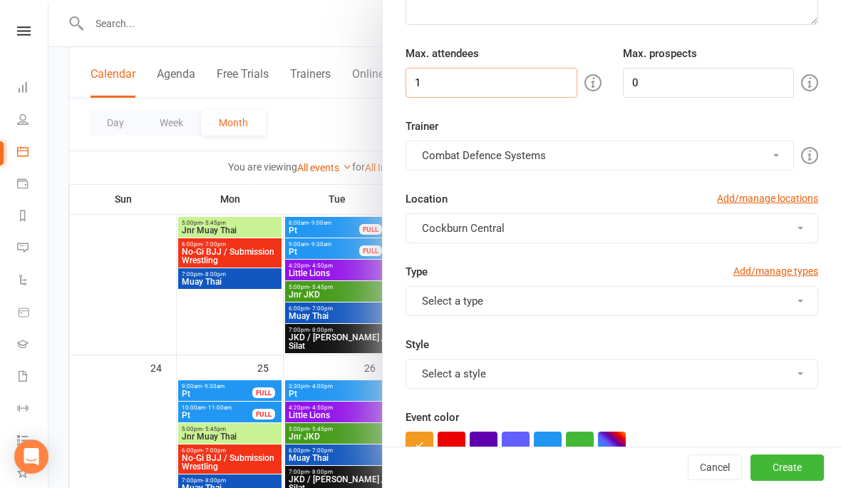
type input "1"
click at [445, 159] on button "Combat Defence Systems" at bounding box center [600, 155] width 389 height 30
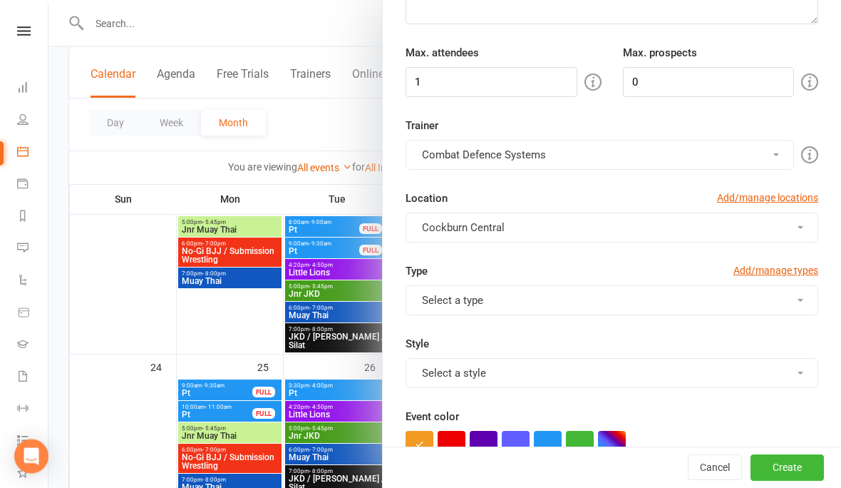
scroll to position [689, 0]
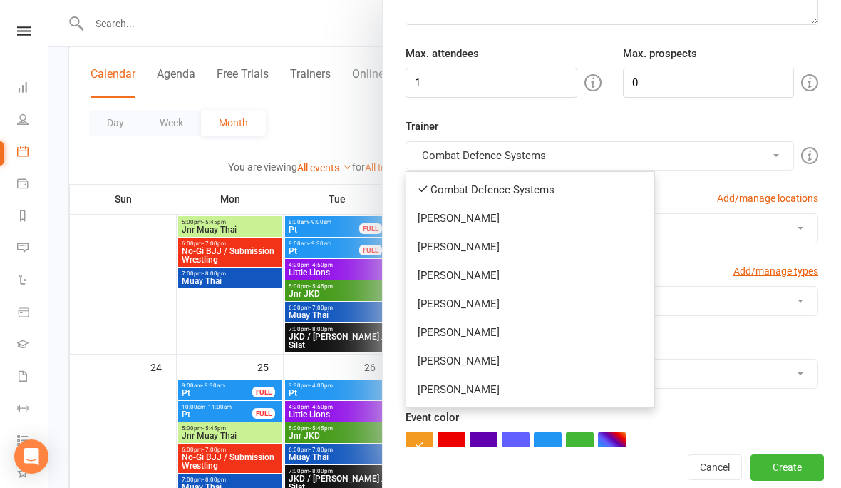
click at [454, 391] on link "[PERSON_NAME]" at bounding box center [530, 389] width 248 height 29
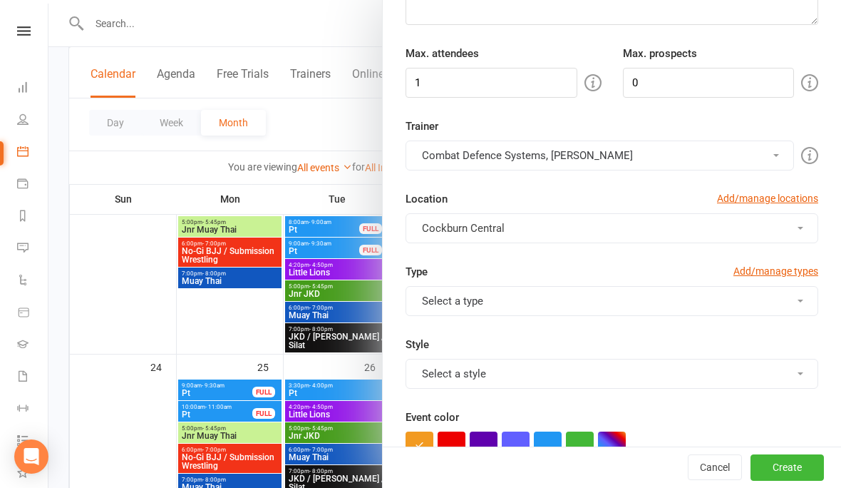
click at [464, 153] on button "Combat Defence Systems, [PERSON_NAME]" at bounding box center [600, 155] width 389 height 30
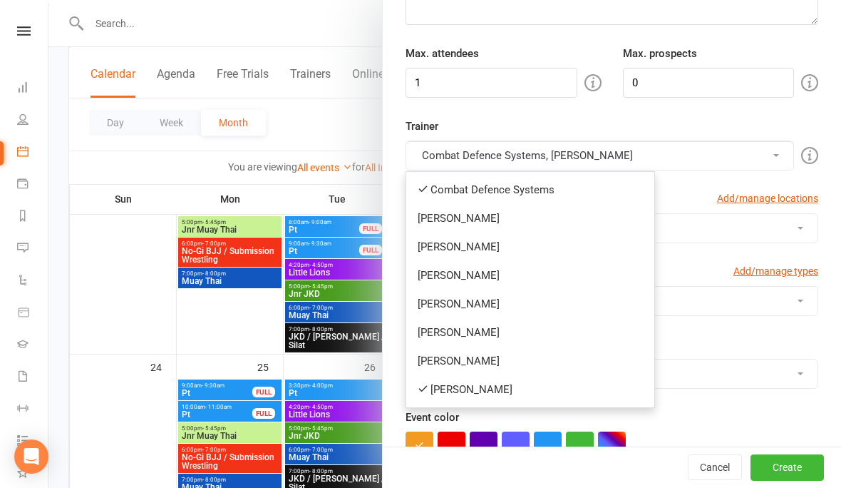
click at [446, 187] on link "Combat Defence Systems" at bounding box center [530, 189] width 248 height 29
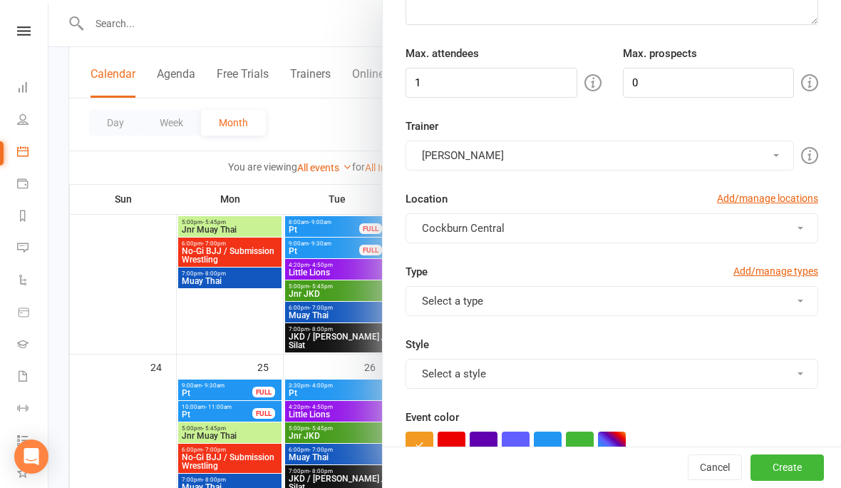
click at [479, 312] on button "Select a type" at bounding box center [612, 301] width 413 height 30
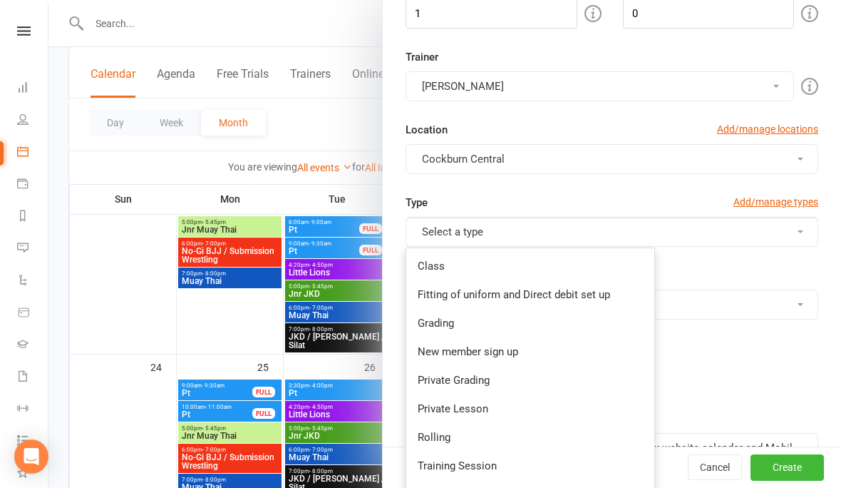
scroll to position [322, 0]
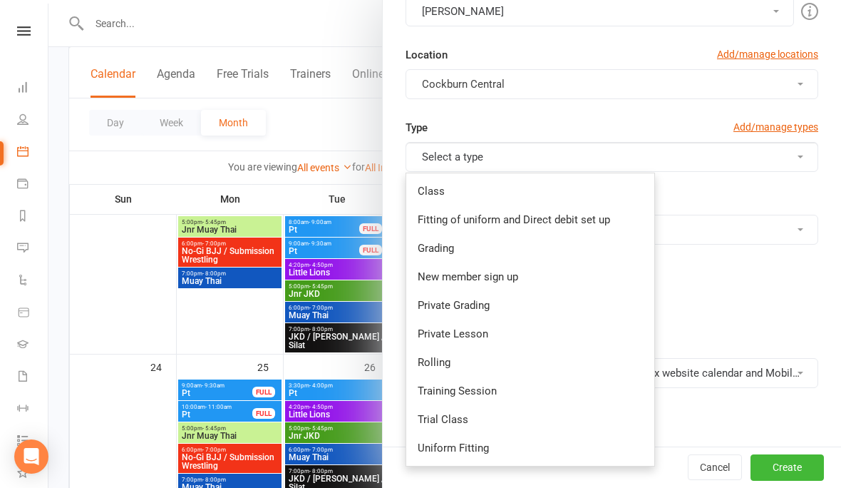
click at [441, 330] on link "Private Lesson" at bounding box center [530, 333] width 248 height 29
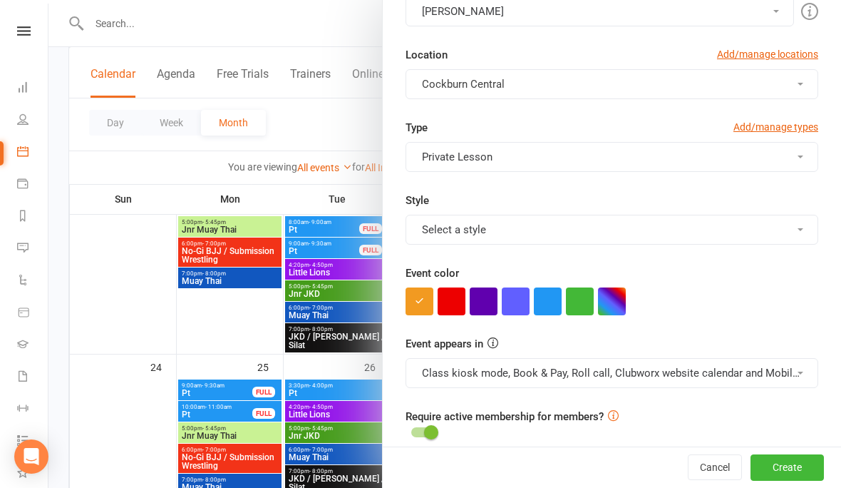
click at [431, 231] on button "Select a style" at bounding box center [612, 230] width 413 height 30
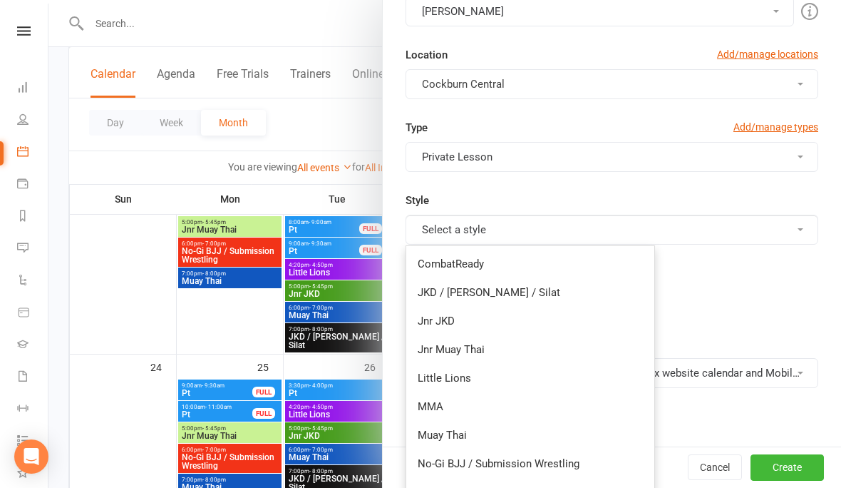
scroll to position [401, 0]
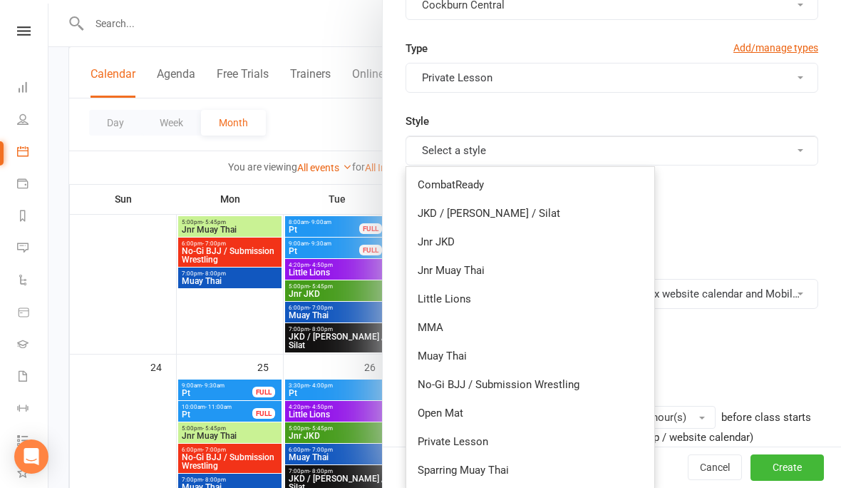
click at [440, 434] on link "Private Lesson" at bounding box center [530, 441] width 248 height 29
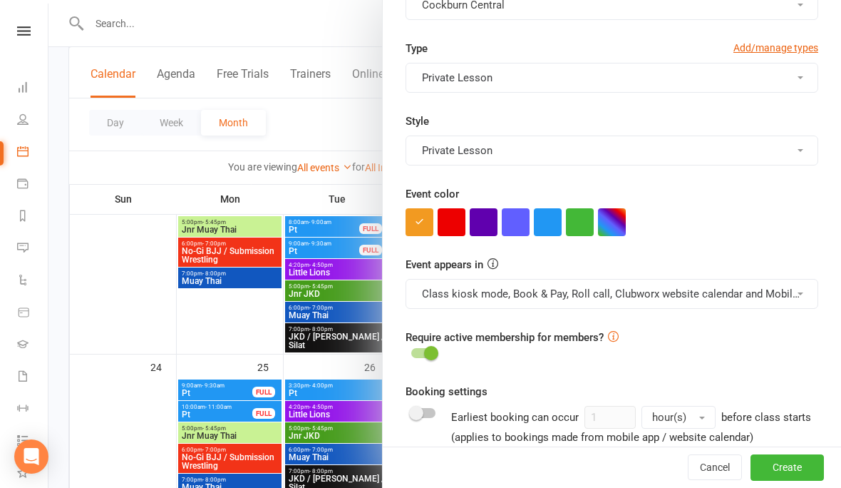
click at [536, 224] on button "button" at bounding box center [548, 222] width 28 height 28
click at [527, 288] on button "Class kiosk mode, Book & Pay, Roll call, Clubworx website calendar and Mobile a…" at bounding box center [612, 294] width 413 height 30
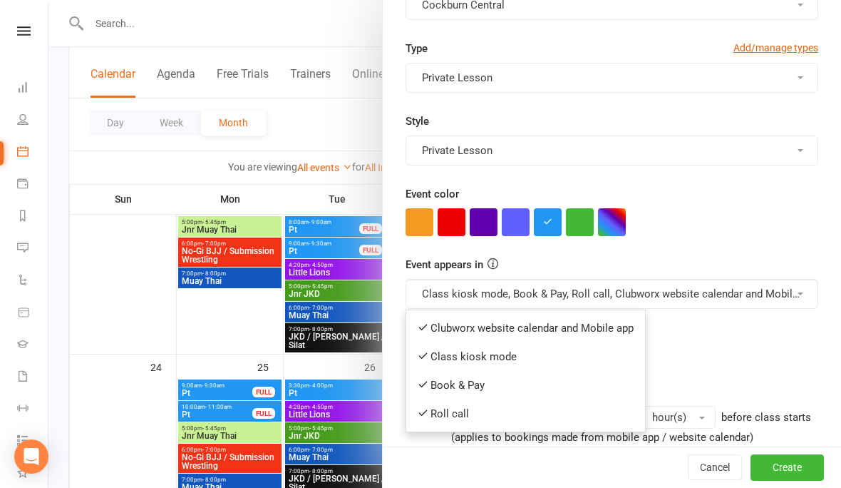
click at [474, 327] on link "Clubworx website calendar and Mobile app" at bounding box center [525, 328] width 239 height 29
click at [450, 300] on button "Class kiosk mode, Book & Pay, Roll call, Clubworx website calendar and Mobile a…" at bounding box center [612, 294] width 413 height 30
click at [438, 382] on link "Book & Pay" at bounding box center [519, 385] width 226 height 29
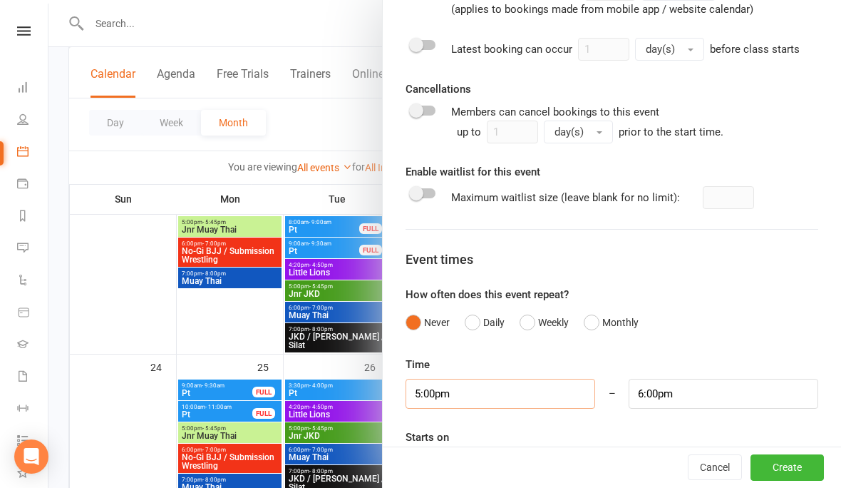
click at [488, 383] on input "5:00pm" at bounding box center [501, 394] width 190 height 30
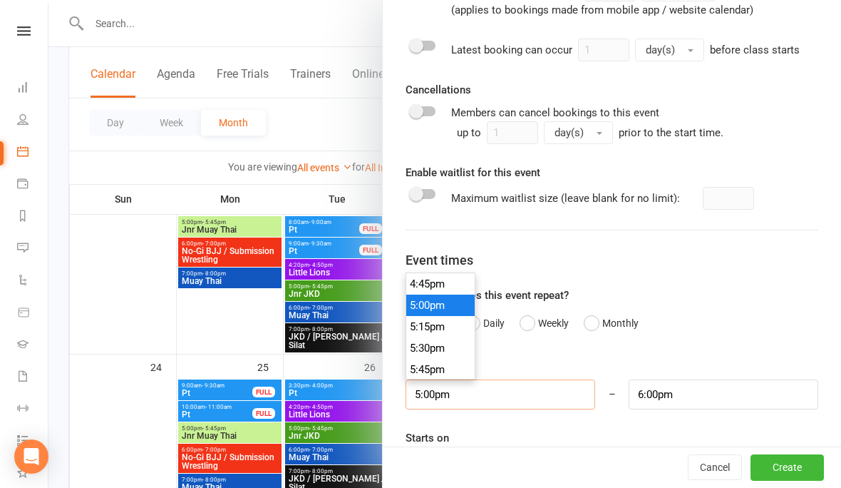
scroll to position [716, 0]
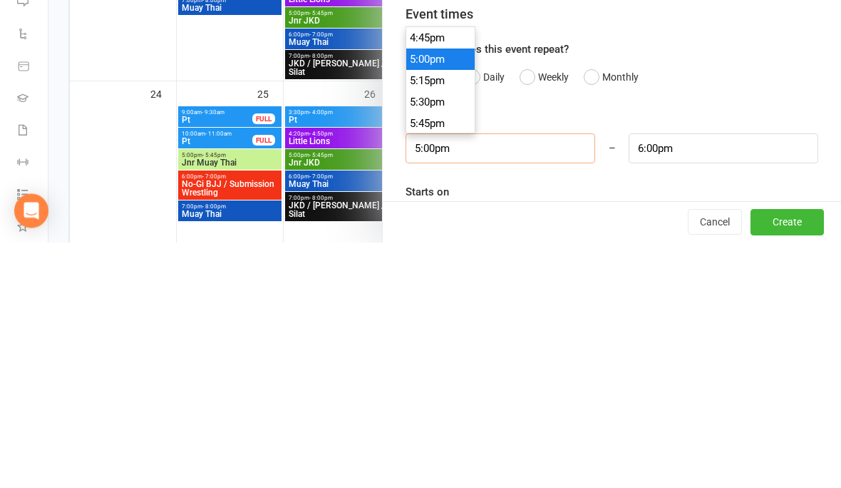
click at [483, 379] on input "5:00pm" at bounding box center [501, 394] width 190 height 30
type input "5:00"
type input "6:00am"
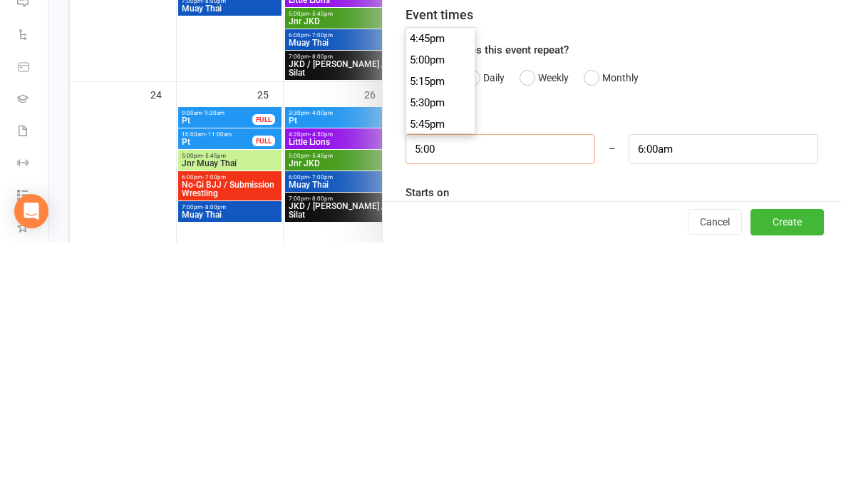
scroll to position [406, 0]
type input "5"
type input "9"
type input "10:00am"
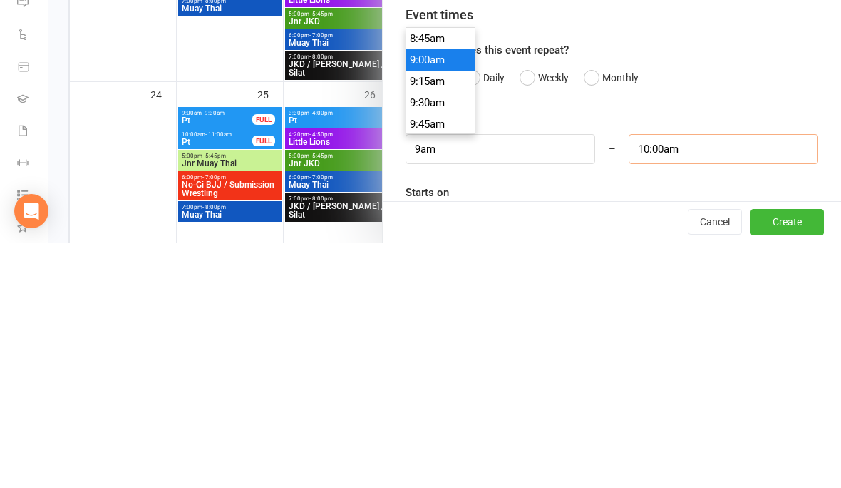
click at [698, 379] on input "10:00am" at bounding box center [724, 394] width 190 height 30
type input "9:00am"
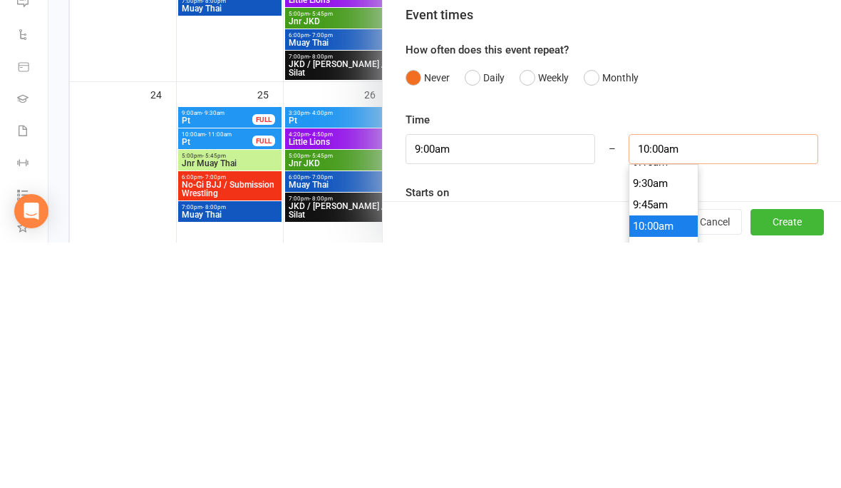
scroll to position [804, 0]
click at [653, 419] on li "9:30am" at bounding box center [664, 429] width 68 height 21
type input "9:30am"
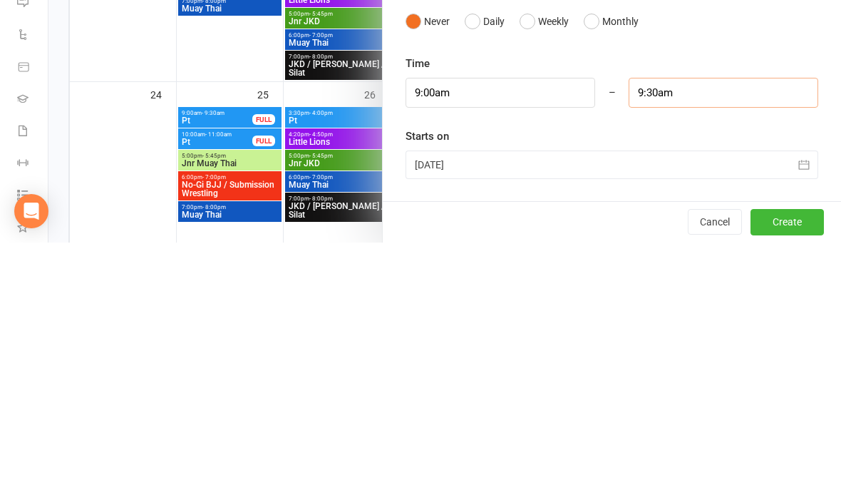
scroll to position [884, 0]
click at [516, 396] on div at bounding box center [612, 410] width 413 height 29
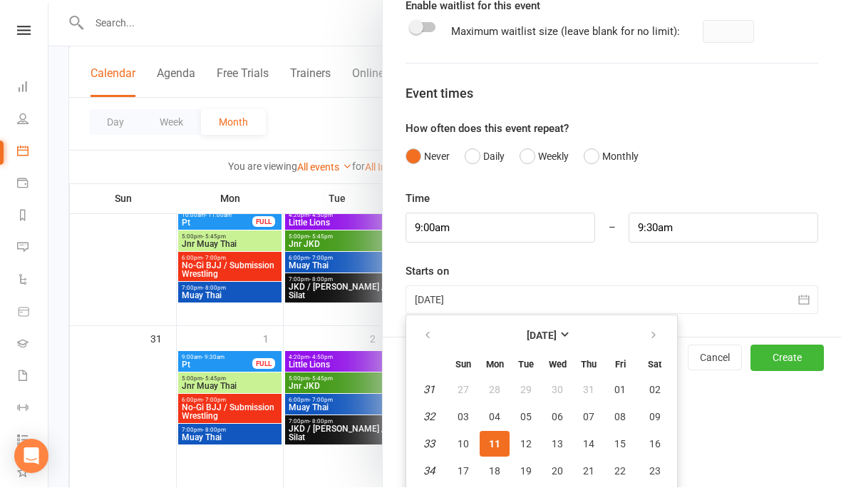
scroll to position [994, 0]
type input "[DATE]"
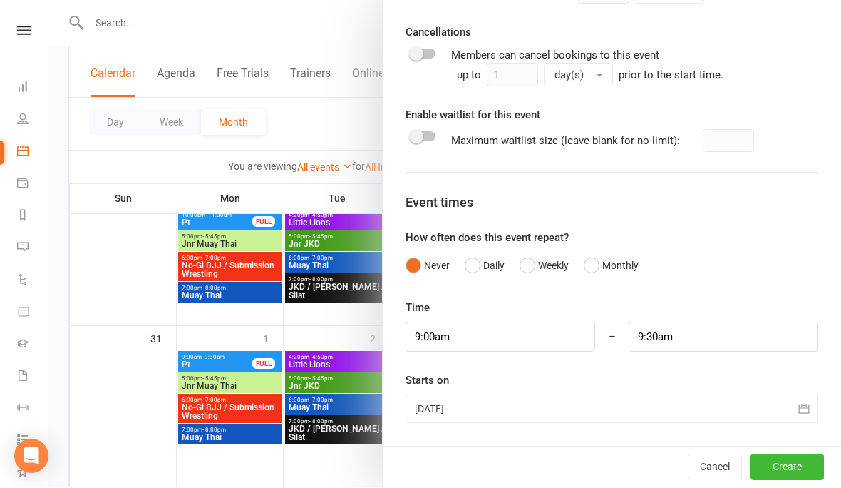
scroll to position [829, 0]
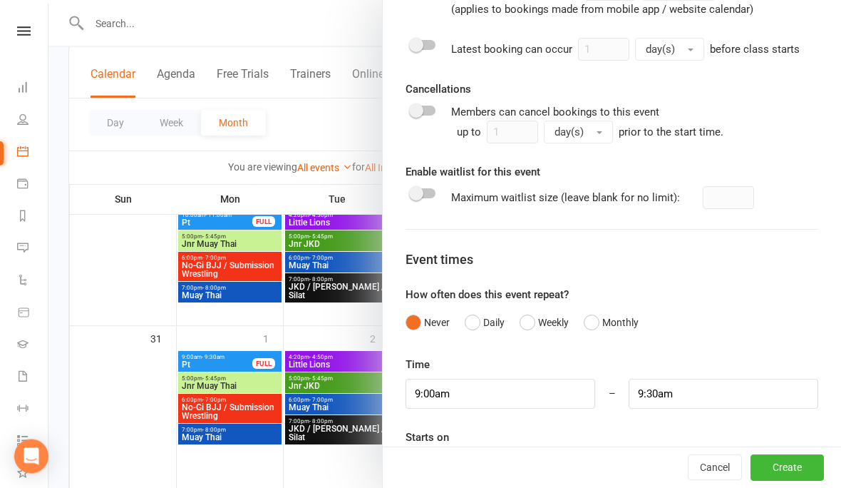
click at [783, 481] on button "Create" at bounding box center [787, 468] width 73 height 26
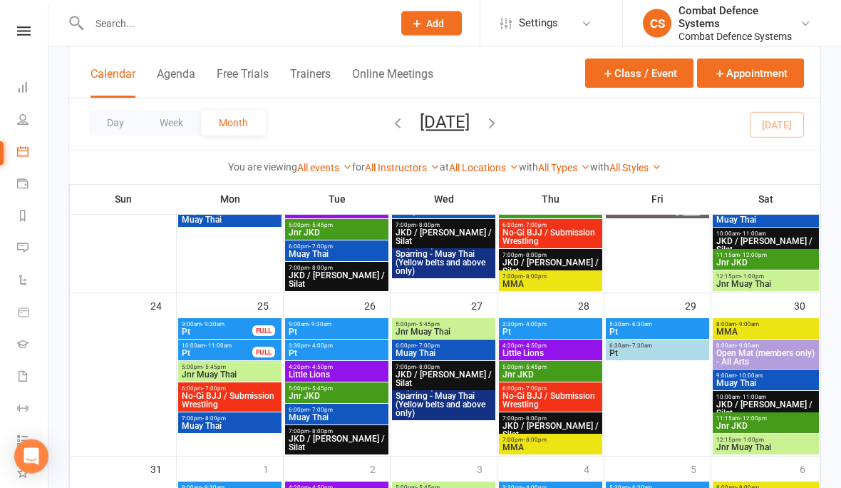
scroll to position [742, 0]
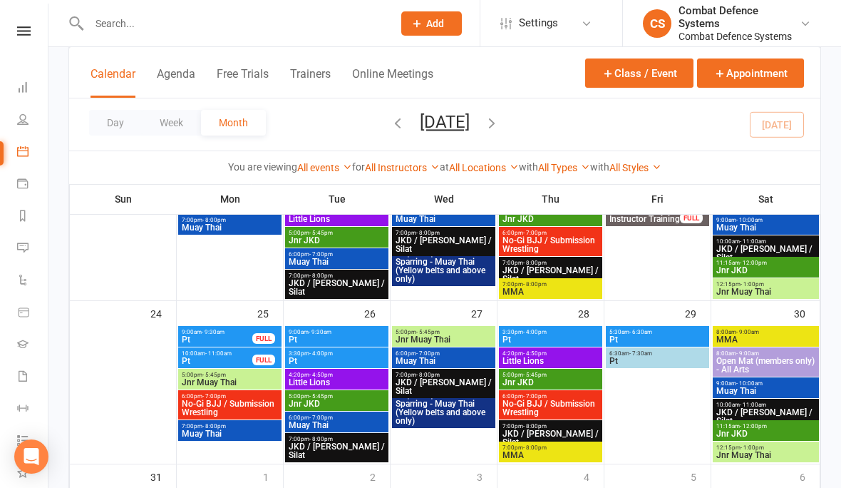
click at [310, 332] on span "- 9:30am" at bounding box center [320, 332] width 23 height 6
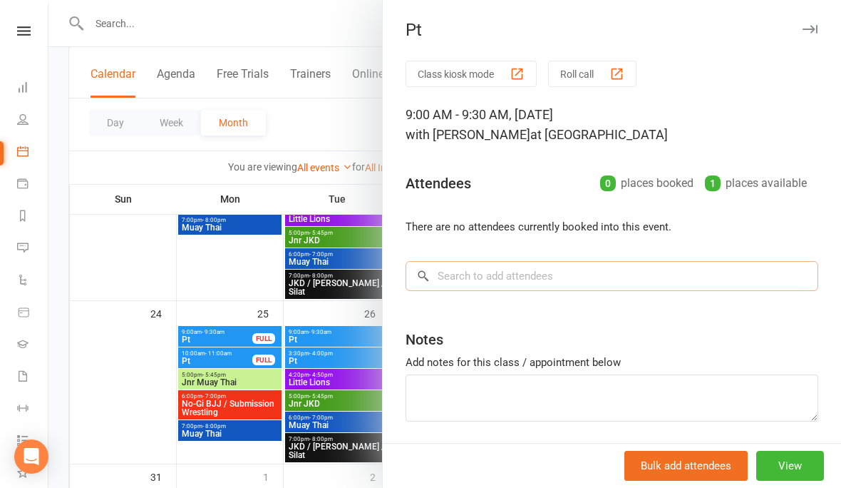
click at [476, 285] on input "search" at bounding box center [612, 276] width 413 height 30
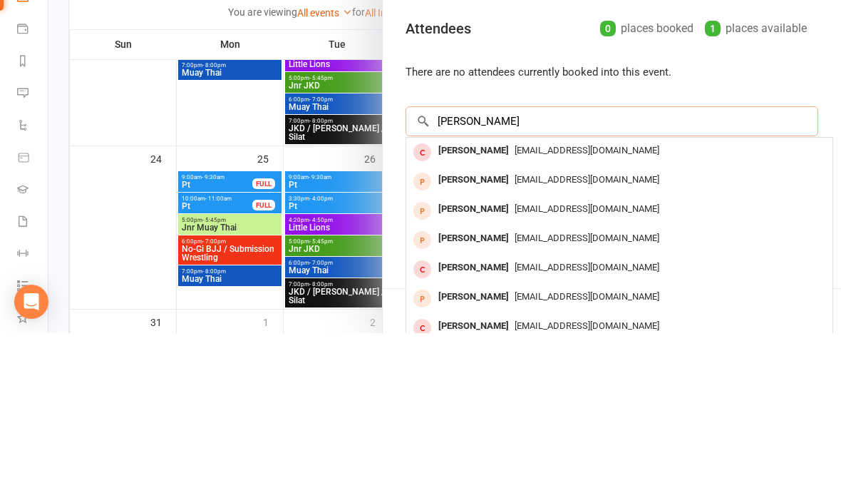
type input "[PERSON_NAME]"
click at [466, 295] on div "[PERSON_NAME]" at bounding box center [474, 305] width 82 height 21
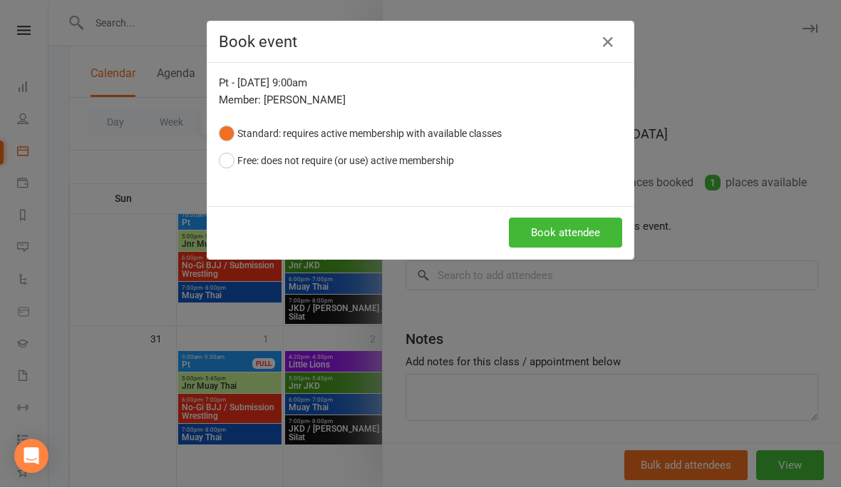
click at [243, 168] on button "Free: does not require (or use) active membership" at bounding box center [336, 161] width 235 height 27
click at [543, 234] on button "Book attendee" at bounding box center [565, 233] width 113 height 30
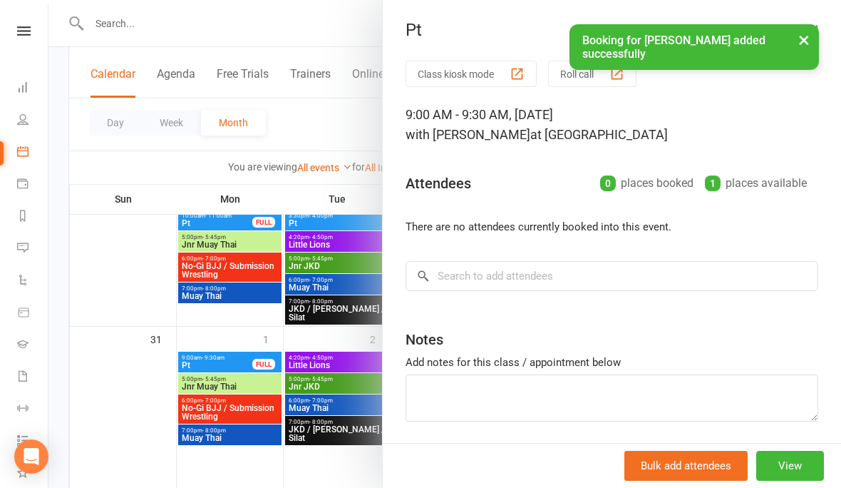
click at [812, 51] on button "×" at bounding box center [805, 39] width 26 height 31
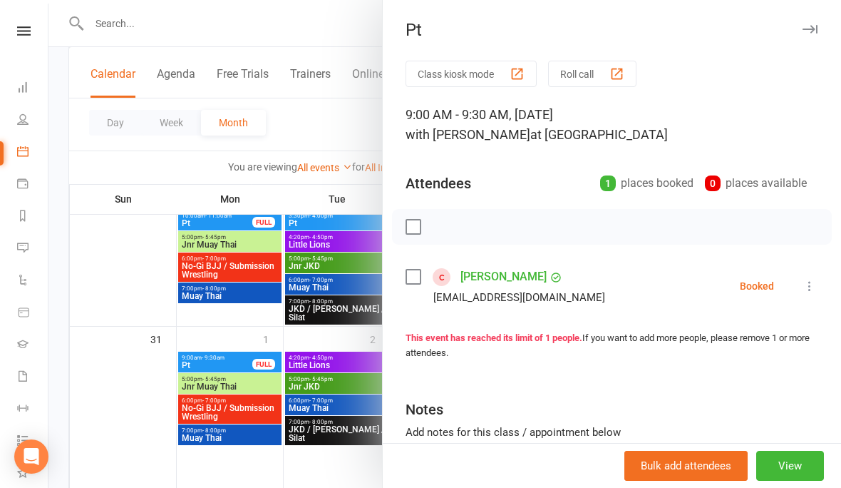
click at [814, 28] on icon "button" at bounding box center [810, 29] width 15 height 9
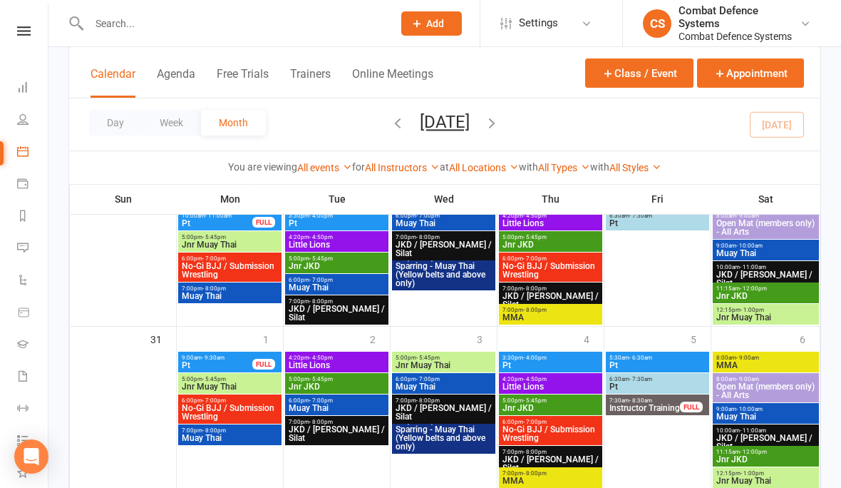
click at [610, 73] on icon "button" at bounding box center [608, 73] width 13 height 13
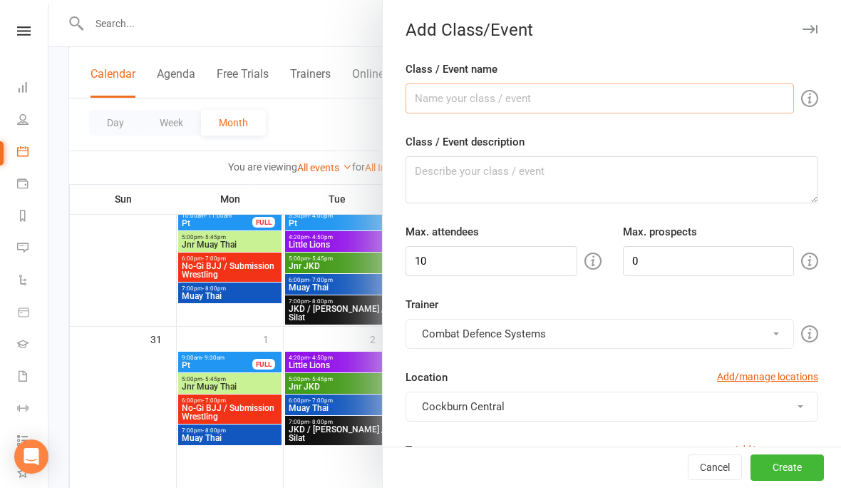
click at [431, 112] on input "Class / Event name" at bounding box center [600, 98] width 389 height 30
type input "Pt"
click at [478, 185] on textarea "Class / Event description" at bounding box center [612, 179] width 413 height 47
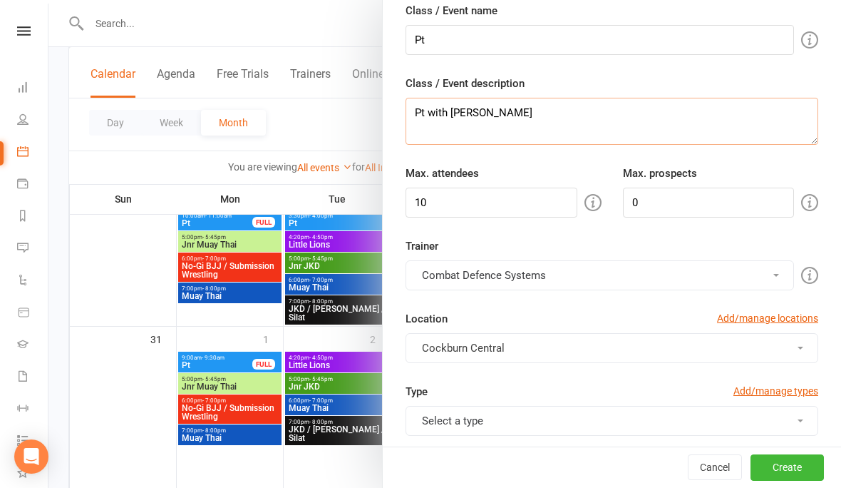
scroll to position [109, 0]
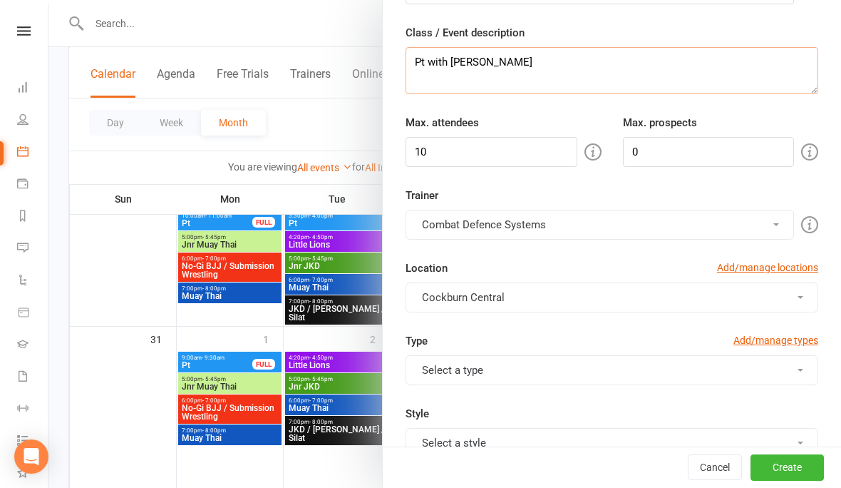
type textarea "Pt with [PERSON_NAME]"
click at [459, 146] on input "10" at bounding box center [492, 152] width 172 height 30
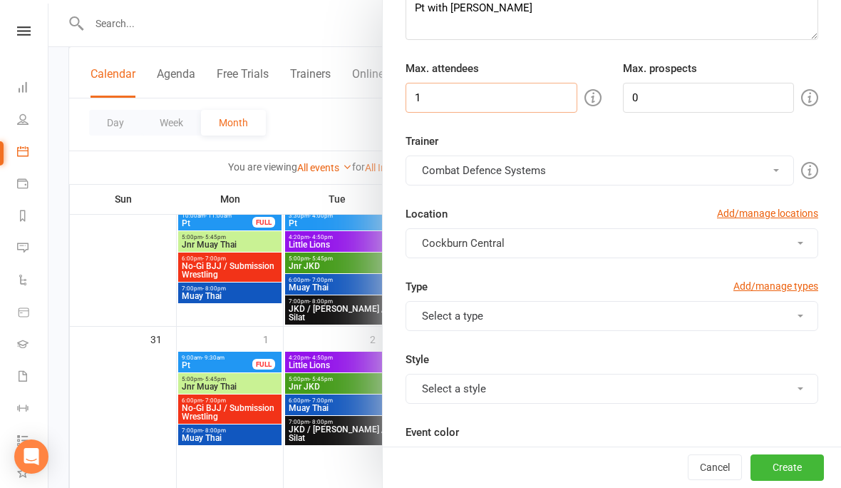
scroll to position [165, 0]
type input "1"
click at [454, 173] on button "Combat Defence Systems" at bounding box center [600, 169] width 389 height 30
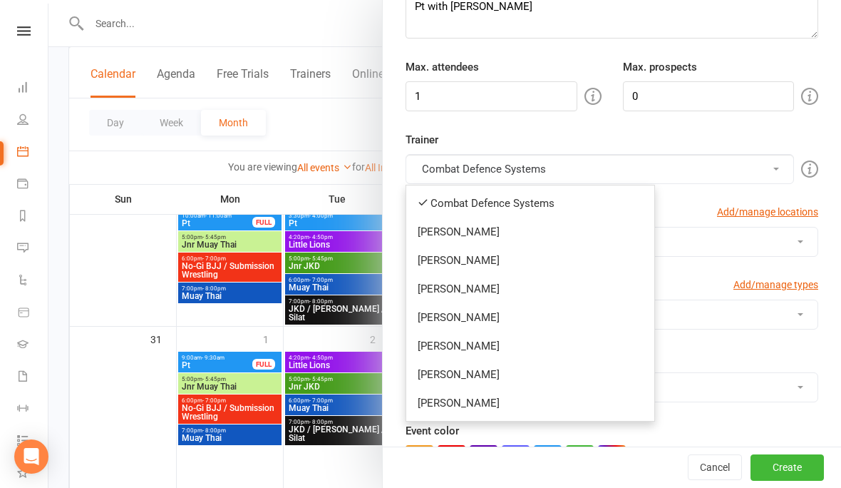
click at [446, 404] on link "[PERSON_NAME]" at bounding box center [530, 403] width 248 height 29
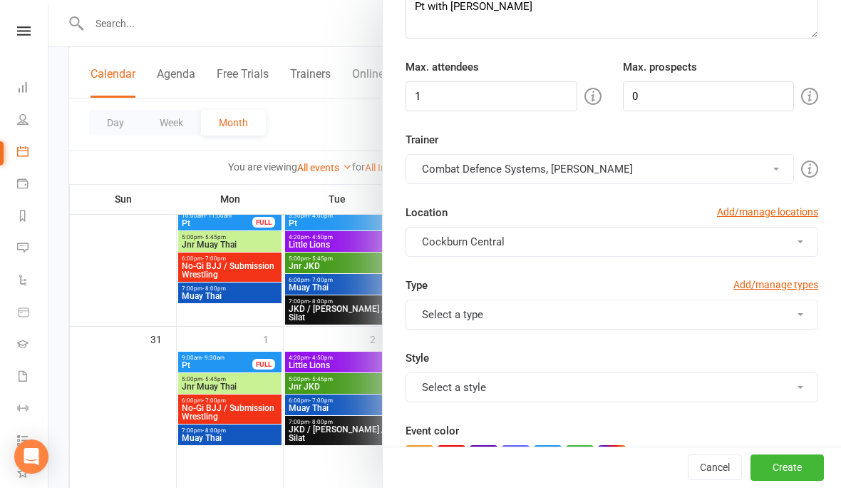
click at [447, 170] on button "Combat Defence Systems, [PERSON_NAME]" at bounding box center [600, 169] width 389 height 30
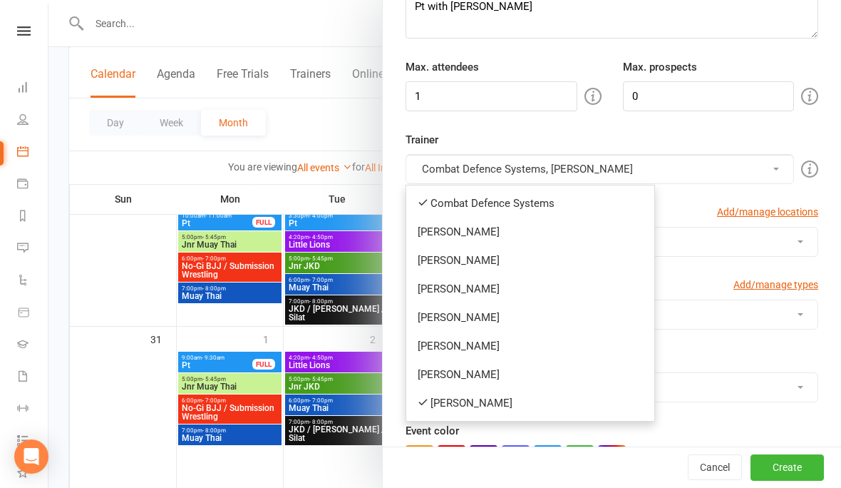
click at [441, 210] on link "Combat Defence Systems" at bounding box center [530, 203] width 248 height 29
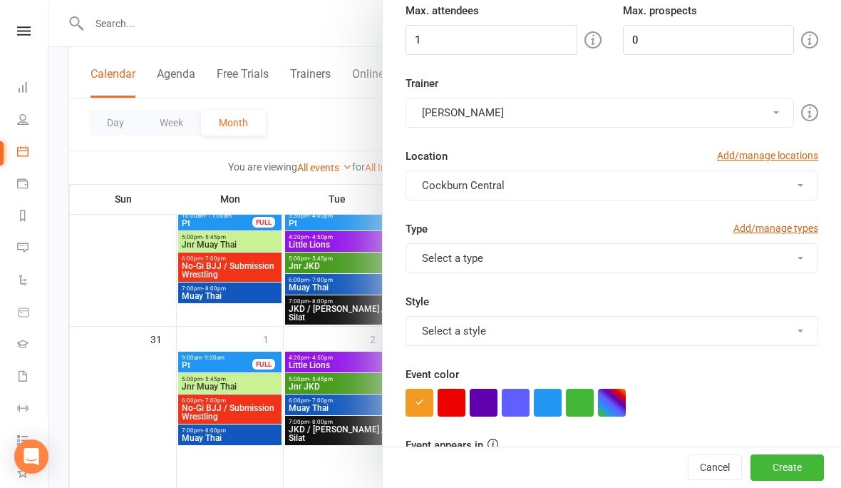
scroll to position [277, 0]
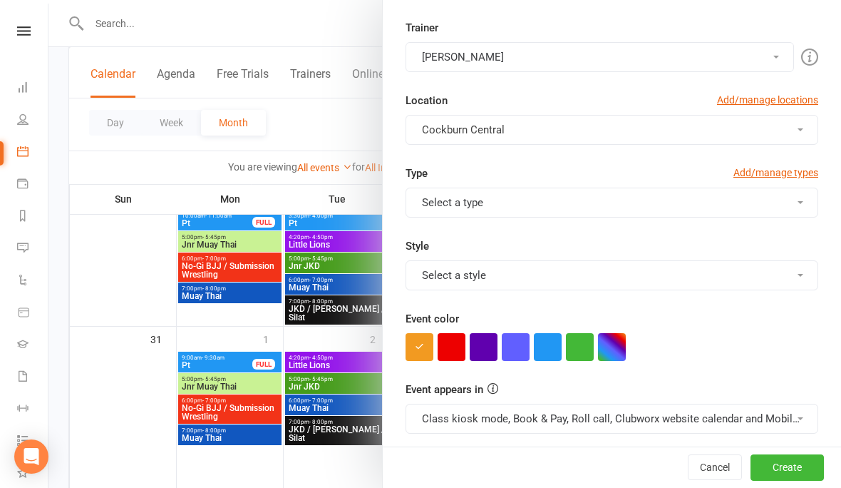
click at [495, 197] on button "Select a type" at bounding box center [612, 203] width 413 height 30
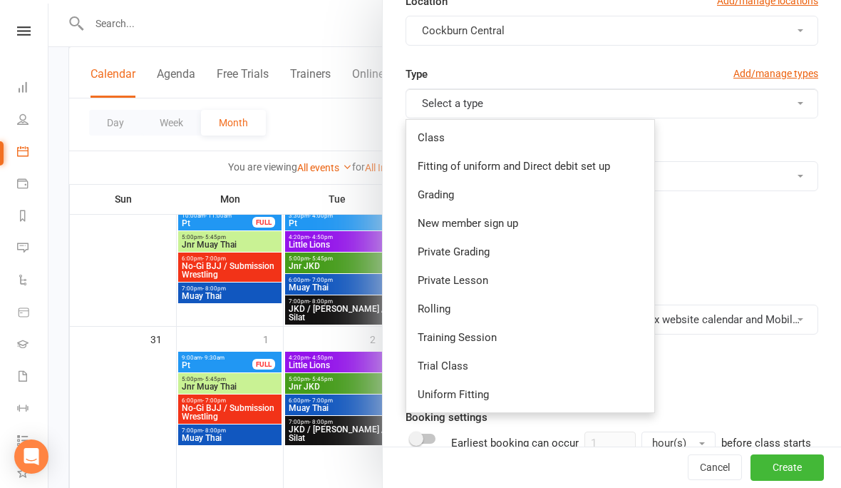
scroll to position [379, 0]
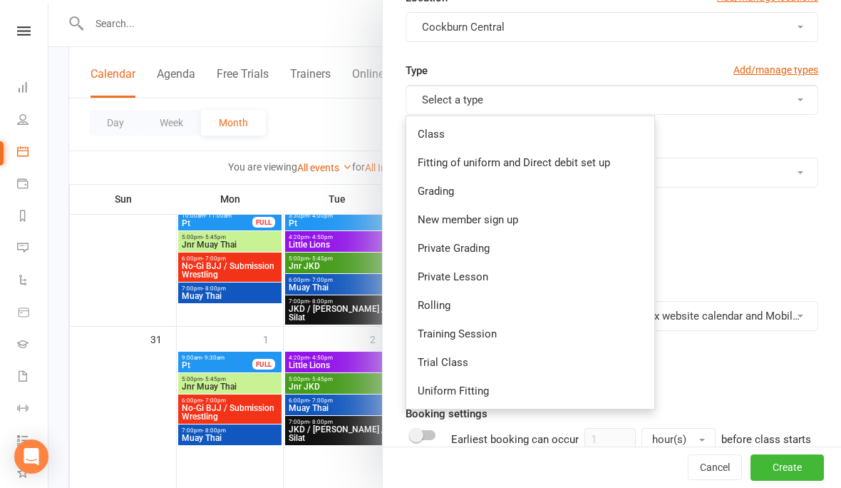
click at [440, 278] on link "Private Lesson" at bounding box center [530, 276] width 248 height 29
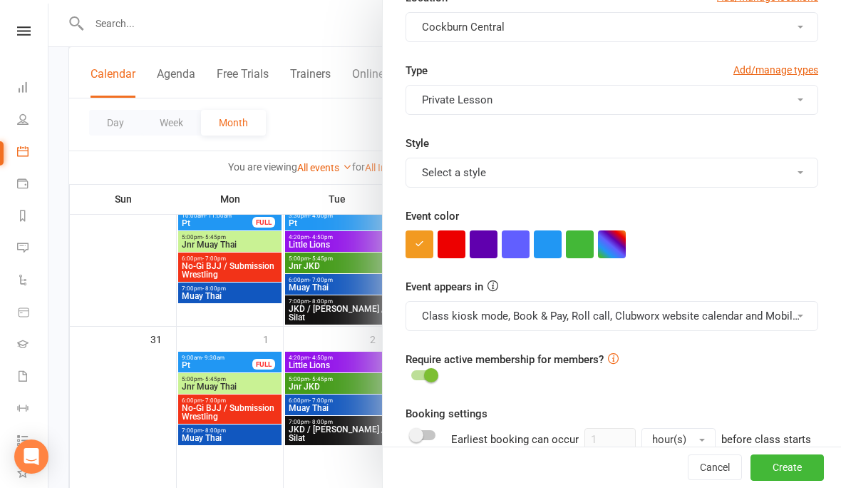
click at [436, 173] on button "Select a style" at bounding box center [612, 173] width 413 height 30
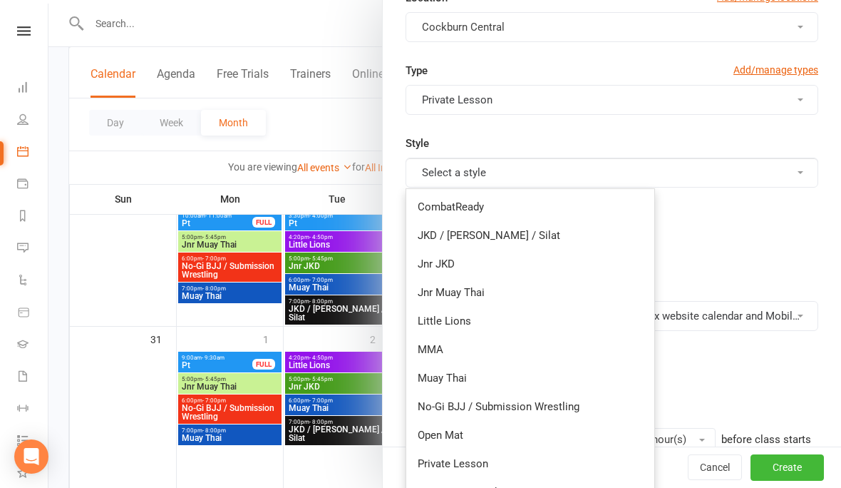
click at [454, 469] on link "Private Lesson" at bounding box center [530, 463] width 248 height 29
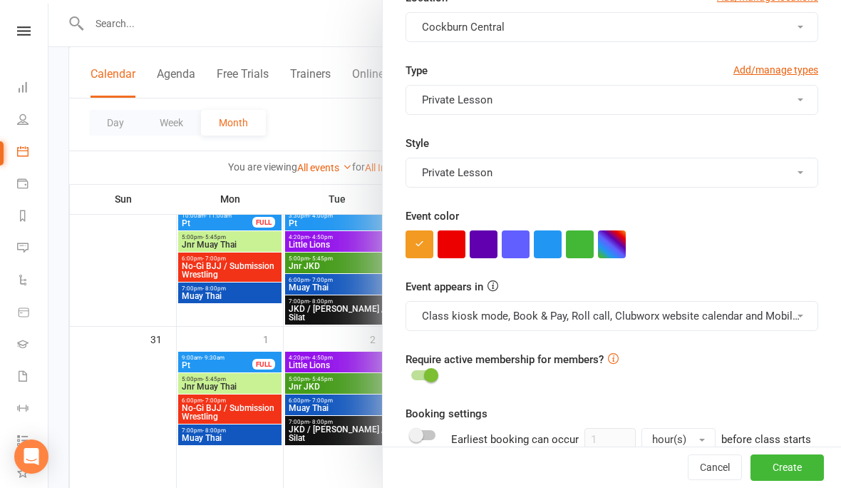
click at [547, 247] on button "button" at bounding box center [548, 244] width 28 height 28
click at [528, 321] on button "Class kiosk mode, Book & Pay, Roll call, Clubworx website calendar and Mobile a…" at bounding box center [612, 316] width 413 height 30
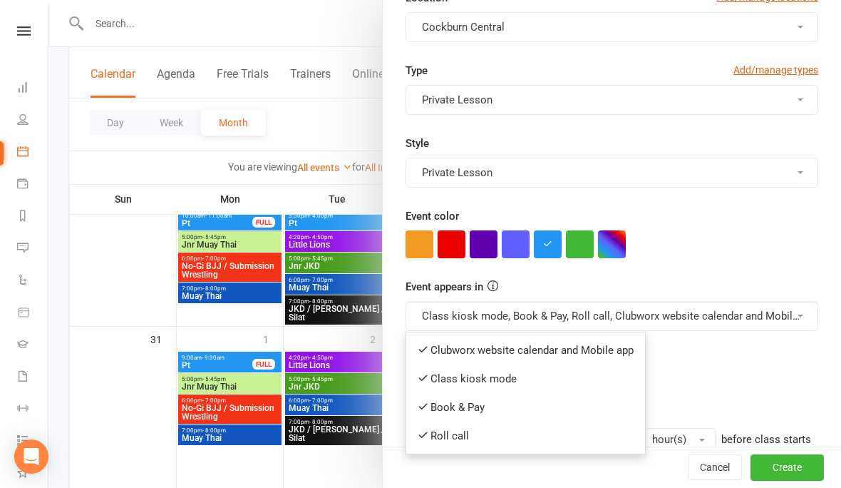
click at [475, 355] on link "Clubworx website calendar and Mobile app" at bounding box center [525, 350] width 239 height 29
click at [454, 309] on button "Class kiosk mode, Book & Pay, Roll call, Clubworx website calendar and Mobile a…" at bounding box center [612, 316] width 413 height 30
click at [451, 411] on link "Book & Pay" at bounding box center [519, 407] width 226 height 29
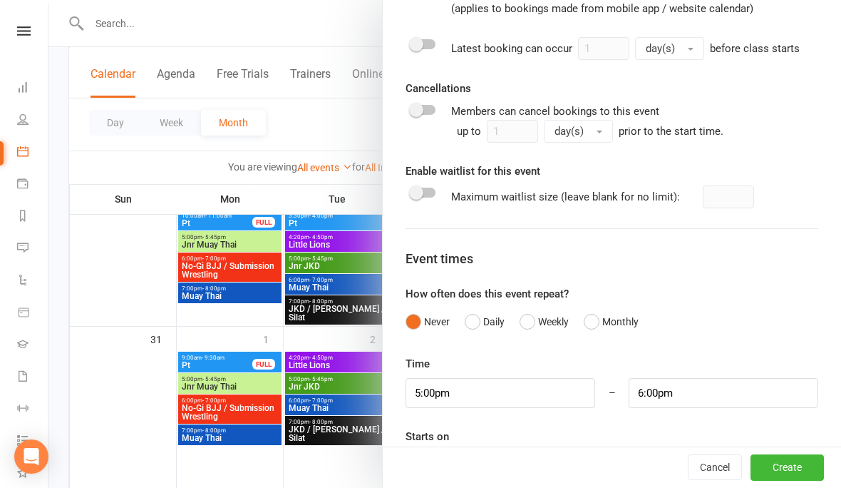
scroll to position [829, 0]
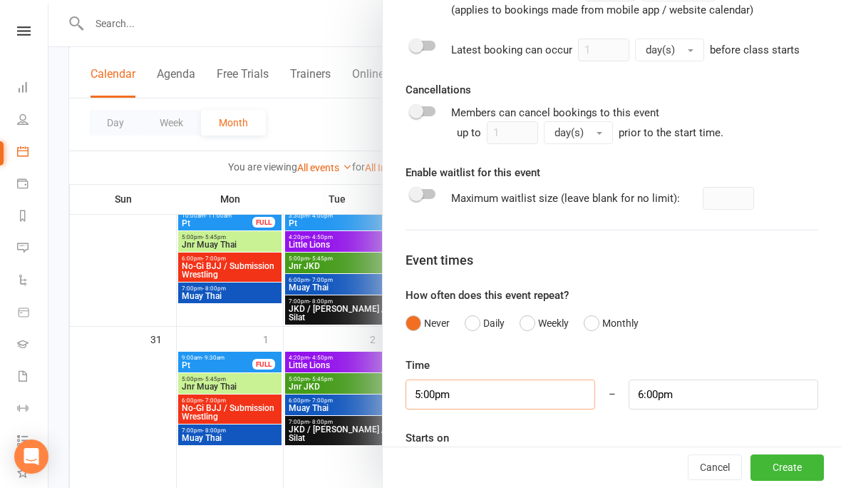
click at [483, 394] on input "5:00pm" at bounding box center [501, 394] width 190 height 30
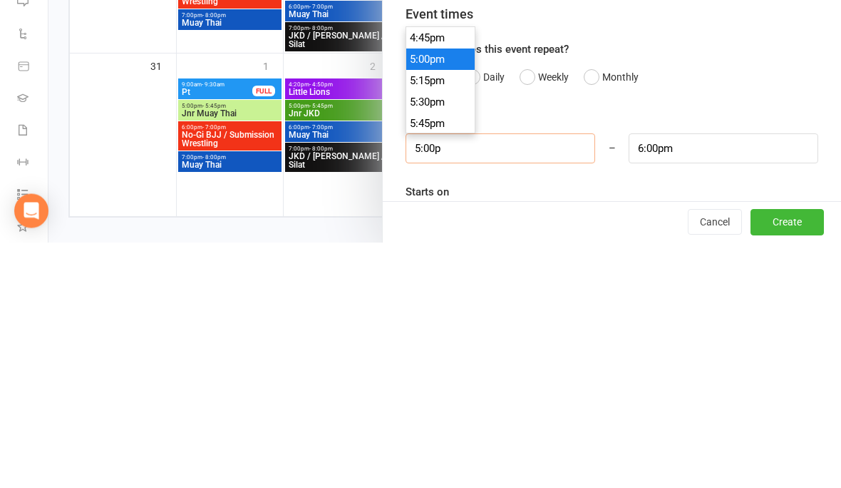
type input "5:00"
type input "6:00am"
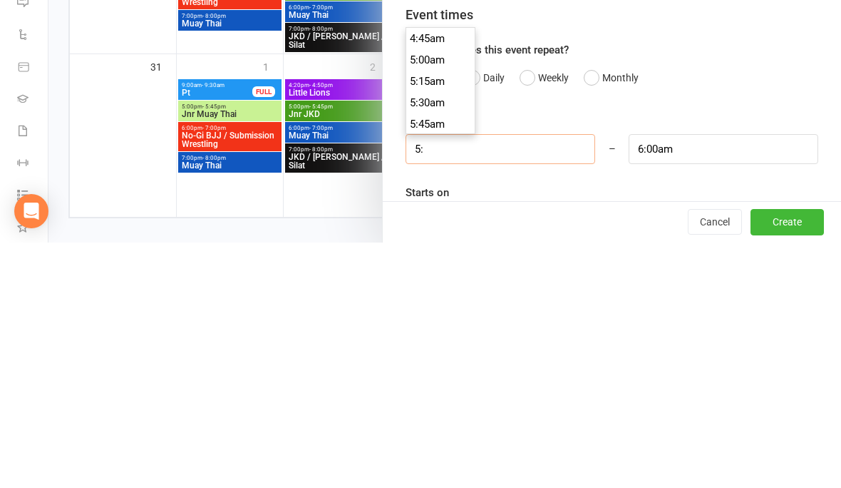
type input "5"
type input "9"
type input "10:00am"
click at [700, 379] on input "10:00am" at bounding box center [724, 394] width 190 height 30
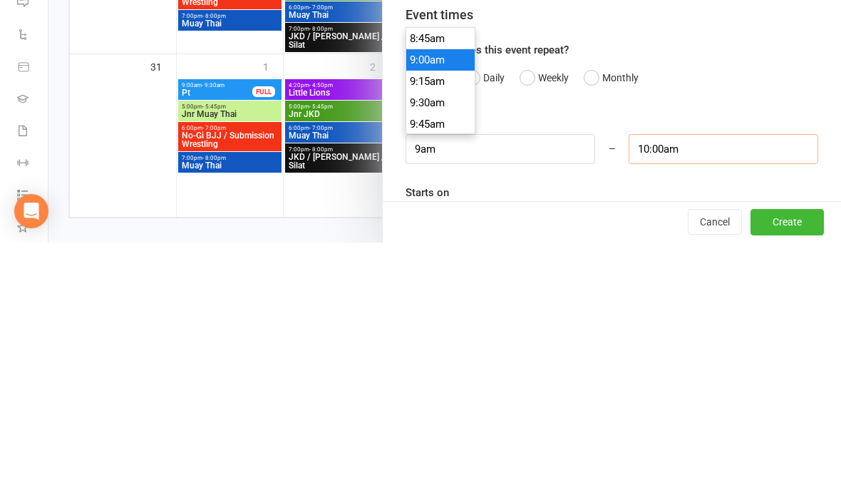
type input "9:00am"
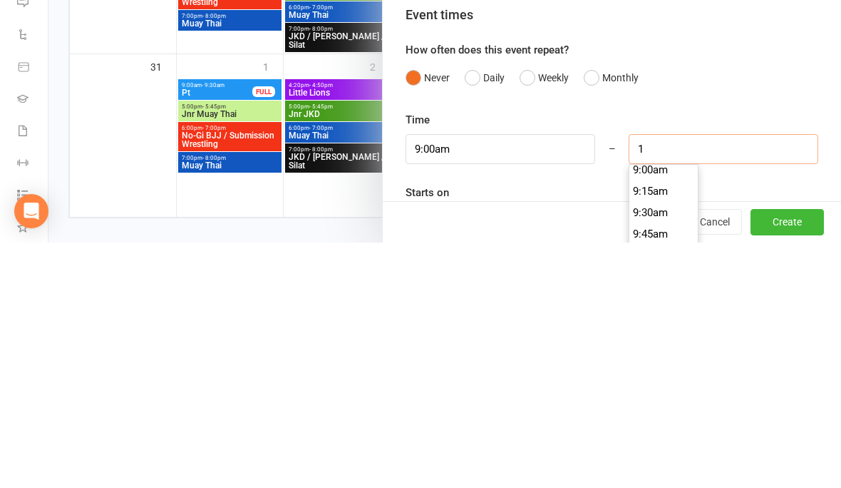
scroll to position [790, 0]
click at [649, 433] on li "9:30am" at bounding box center [664, 443] width 68 height 21
type input "9:30am"
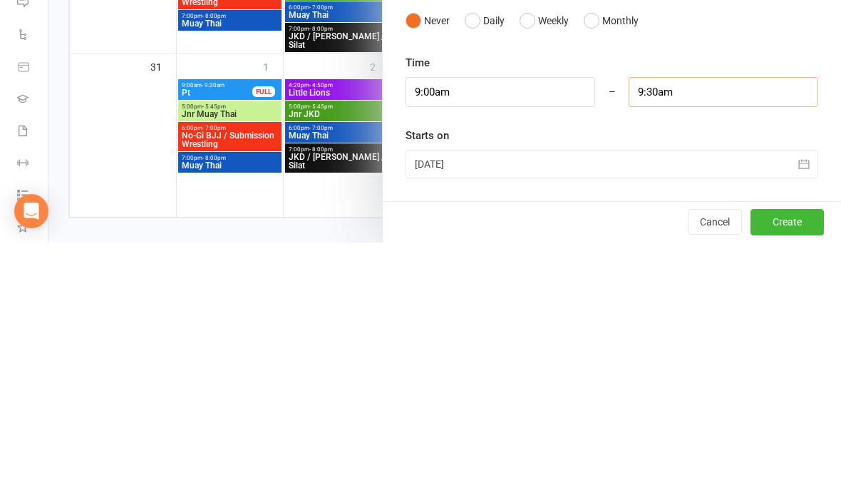
scroll to position [884, 0]
click at [443, 396] on div at bounding box center [612, 410] width 413 height 29
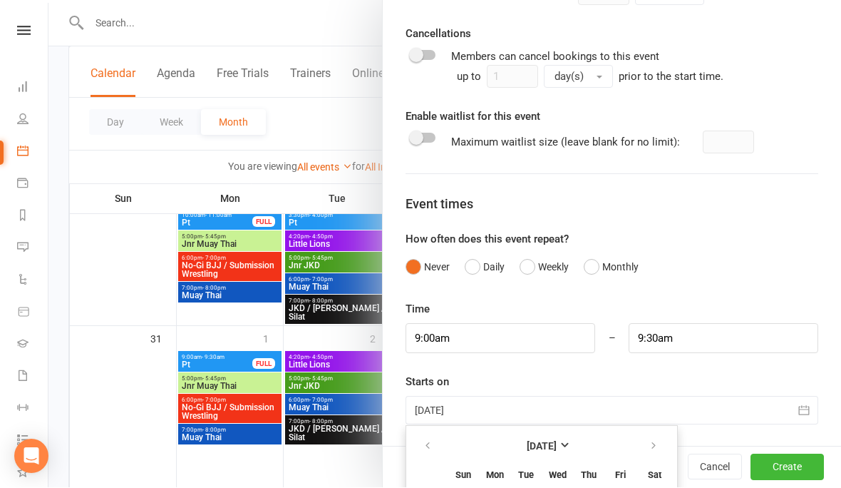
scroll to position [994, 0]
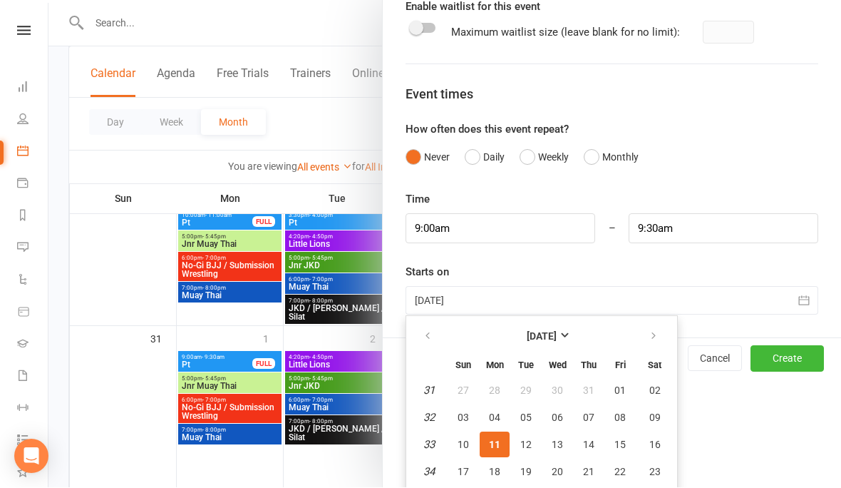
type input "[DATE]"
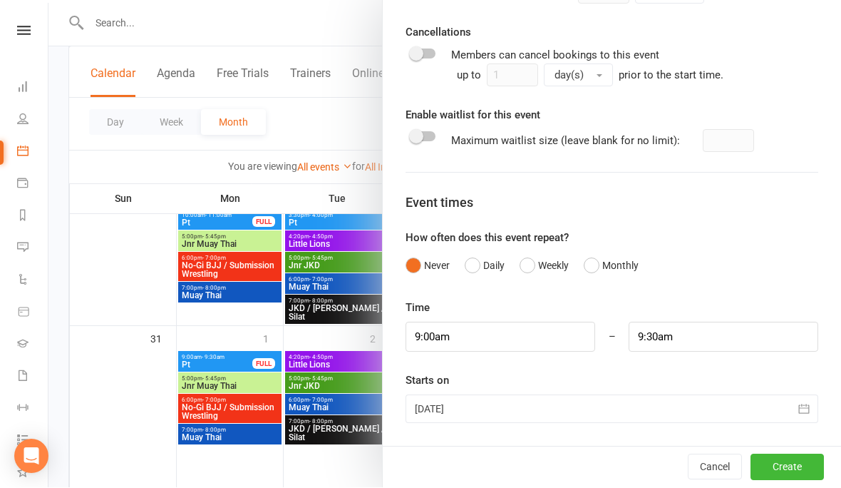
scroll to position [829, 0]
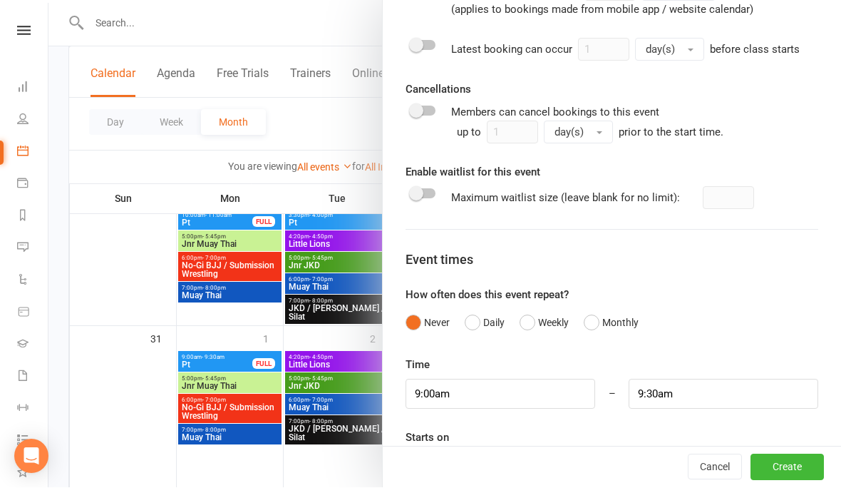
click at [780, 481] on button "Create" at bounding box center [787, 468] width 73 height 26
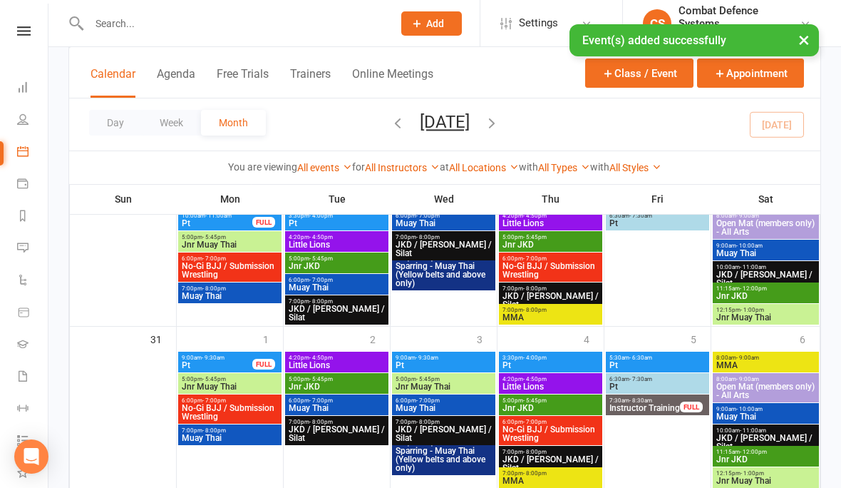
scroll to position [880, 0]
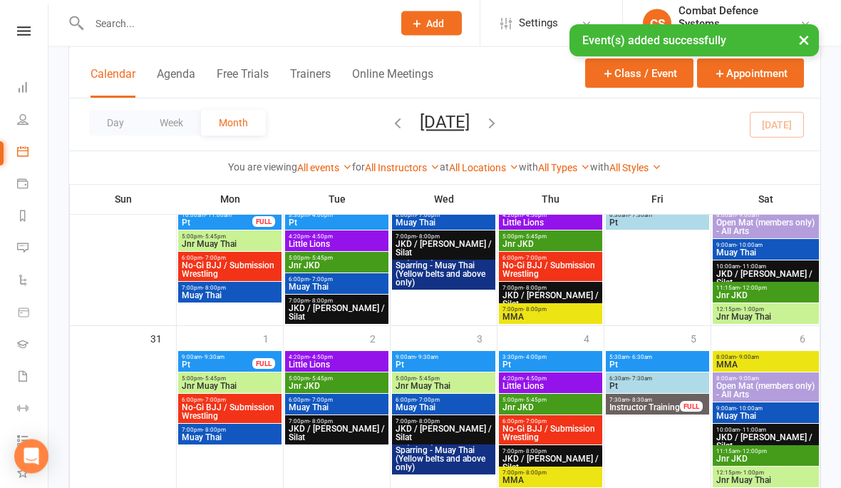
click at [428, 357] on span "- 9:30am" at bounding box center [427, 357] width 23 height 6
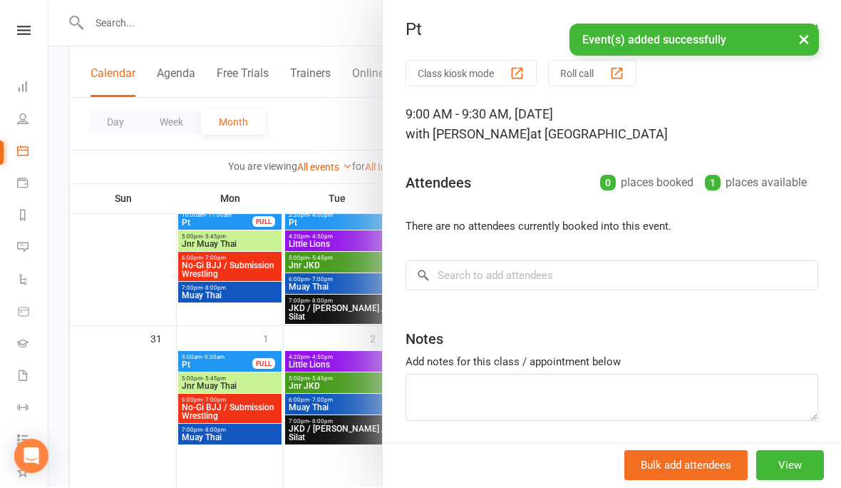
click at [496, 254] on div "Class kiosk mode Roll call 9:00 AM - 9:30 AM, [DATE] with [PERSON_NAME] at [PER…" at bounding box center [612, 277] width 459 height 432
click at [490, 269] on input "search" at bounding box center [612, 276] width 413 height 30
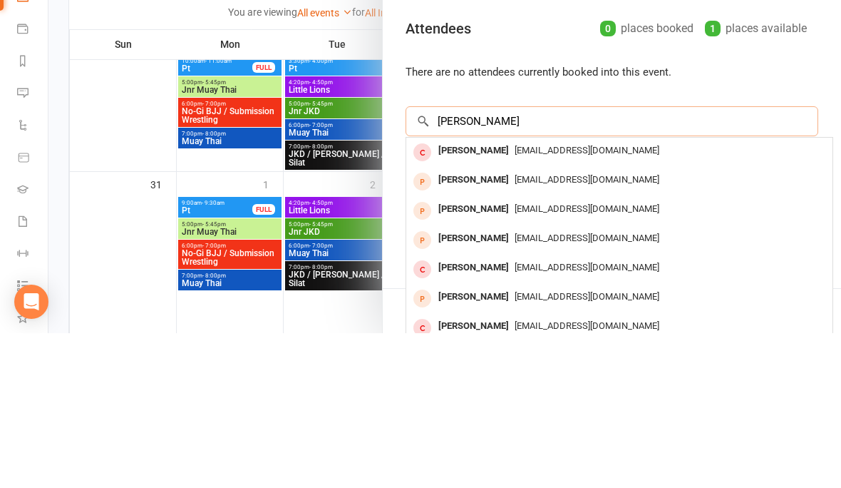
type input "[PERSON_NAME]"
click at [501, 295] on div "[PERSON_NAME]" at bounding box center [474, 305] width 82 height 21
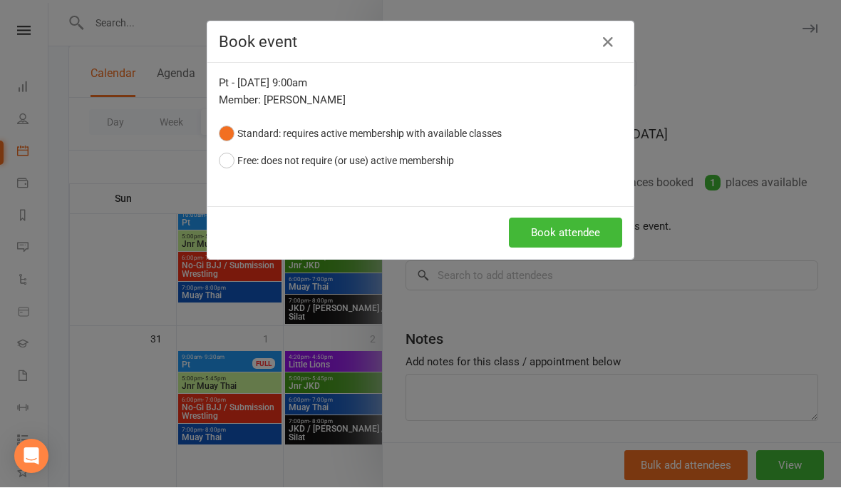
click at [252, 160] on button "Free: does not require (or use) active membership" at bounding box center [336, 161] width 235 height 27
click at [559, 232] on button "Book attendee" at bounding box center [565, 233] width 113 height 30
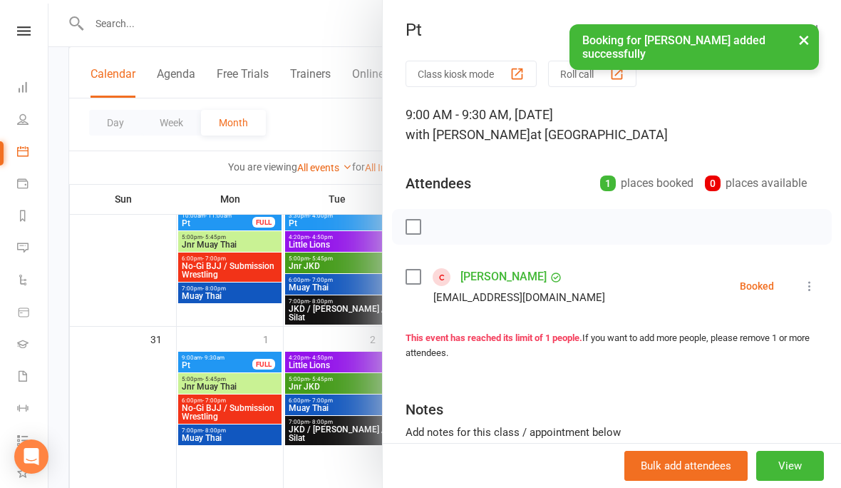
click at [798, 52] on button "×" at bounding box center [805, 39] width 26 height 31
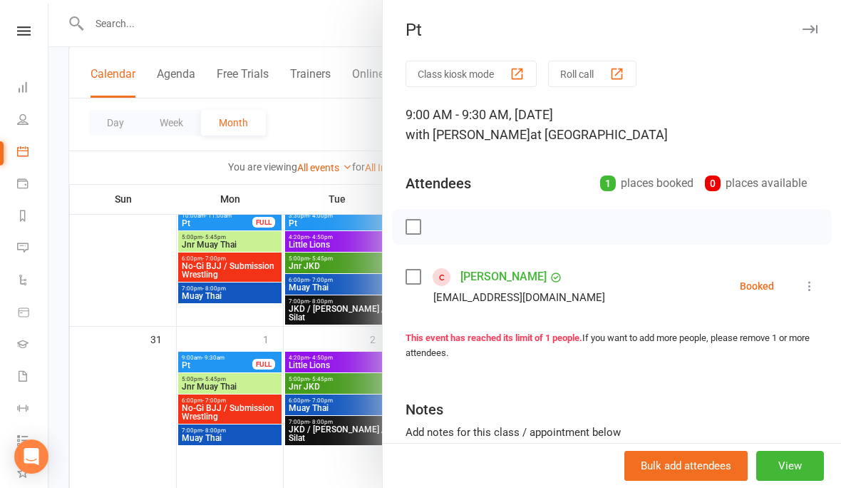
click at [812, 37] on button "button" at bounding box center [810, 29] width 17 height 17
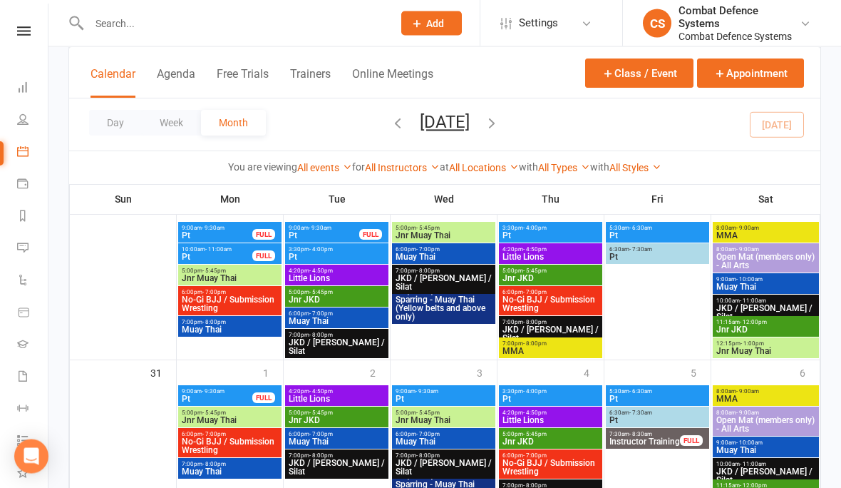
scroll to position [846, 0]
click at [438, 402] on span "Pt" at bounding box center [444, 398] width 98 height 9
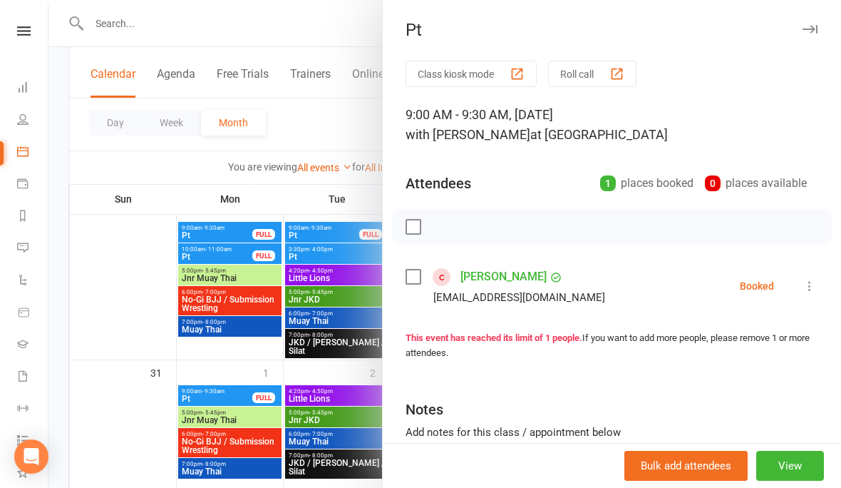
click at [817, 29] on icon "button" at bounding box center [810, 29] width 15 height 9
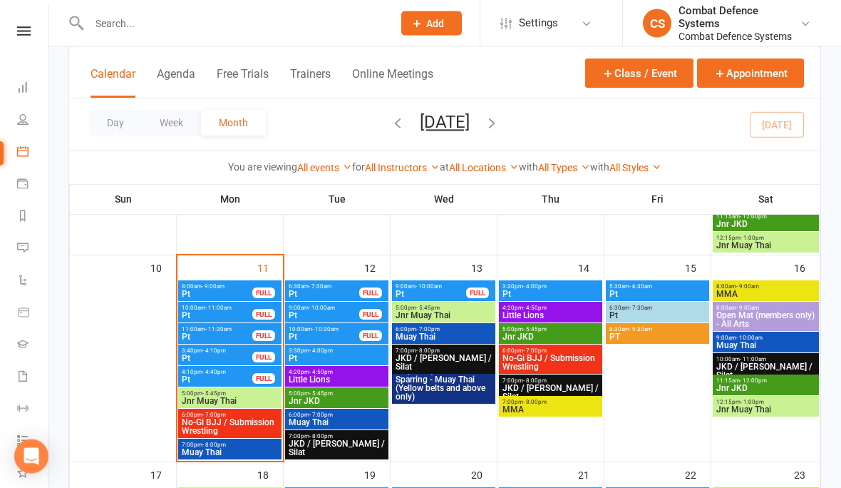
scroll to position [419, 0]
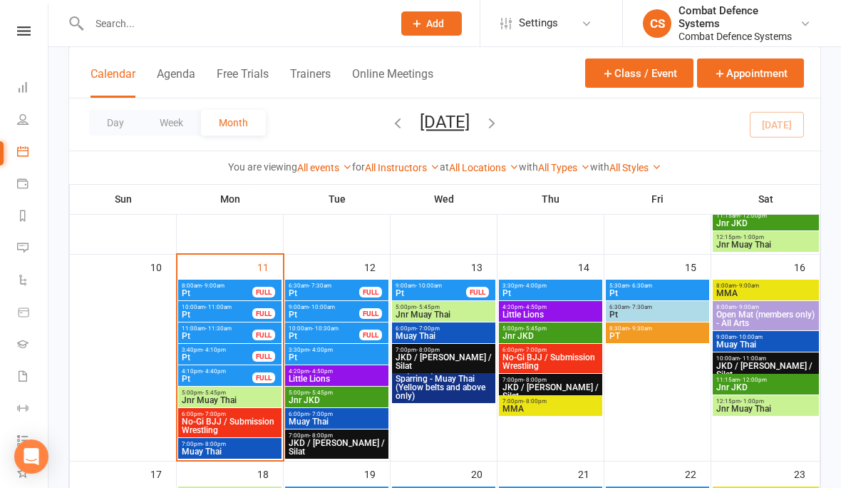
click at [622, 81] on button "Class / Event" at bounding box center [639, 72] width 108 height 29
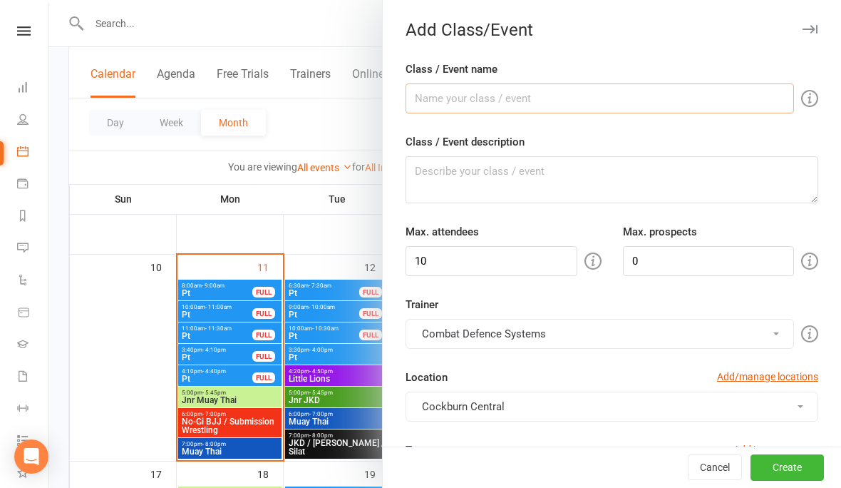
click at [441, 106] on input "Class / Event name" at bounding box center [600, 98] width 389 height 30
type input "Pt"
click at [465, 191] on textarea "Class / Event description" at bounding box center [612, 179] width 413 height 47
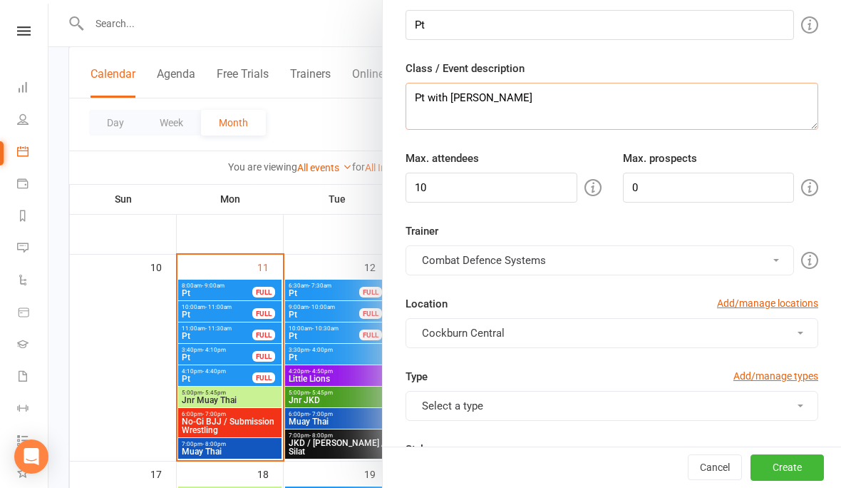
scroll to position [72, 0]
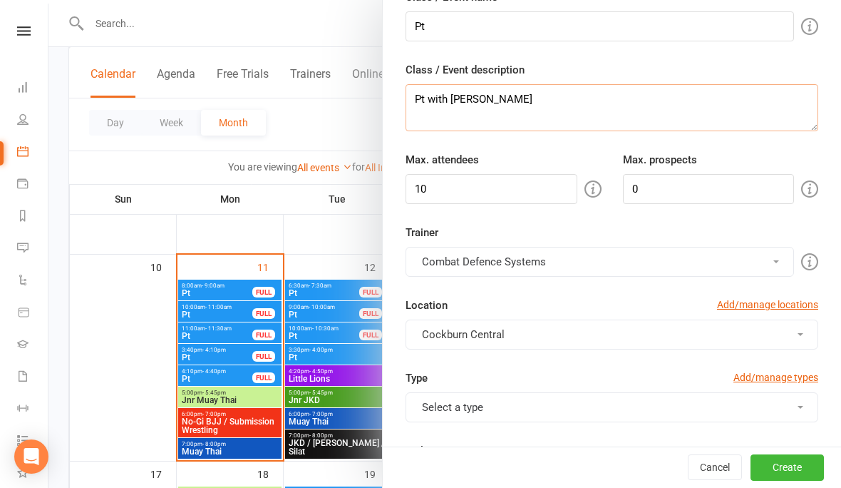
type textarea "Pt with [PERSON_NAME]"
click at [461, 201] on input "10" at bounding box center [492, 189] width 172 height 30
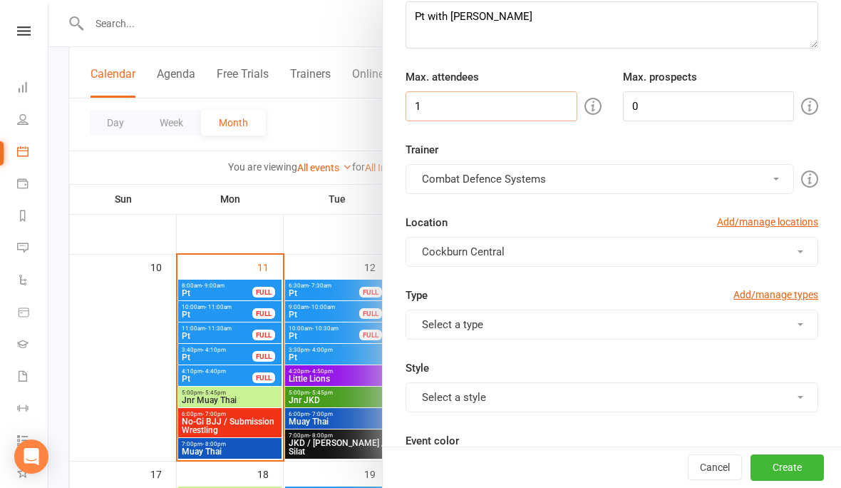
scroll to position [153, 0]
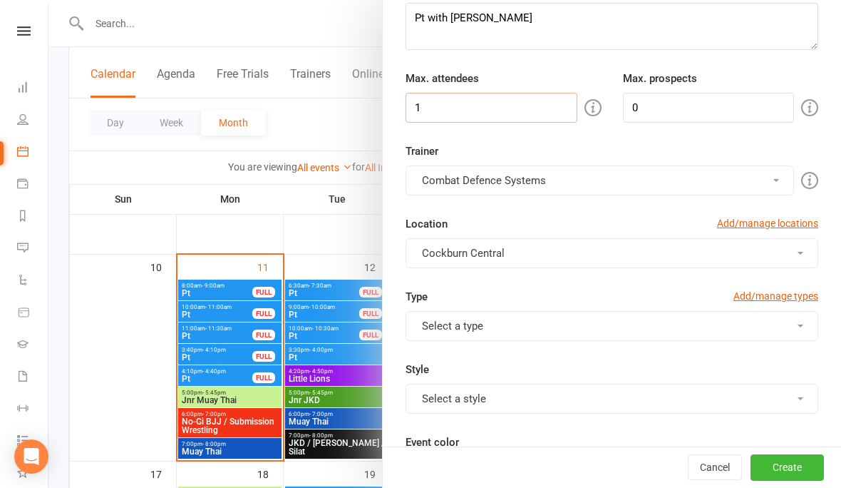
type input "1"
click at [473, 184] on button "Combat Defence Systems" at bounding box center [600, 180] width 389 height 30
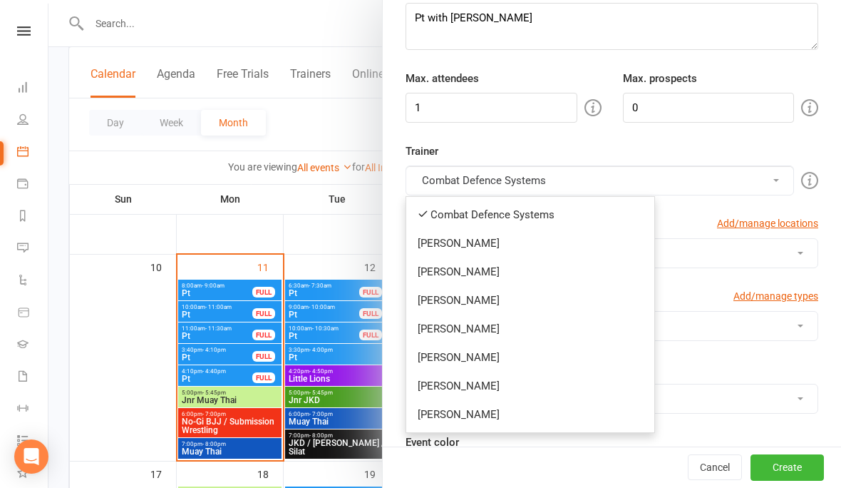
click at [454, 423] on link "[PERSON_NAME]" at bounding box center [530, 414] width 248 height 29
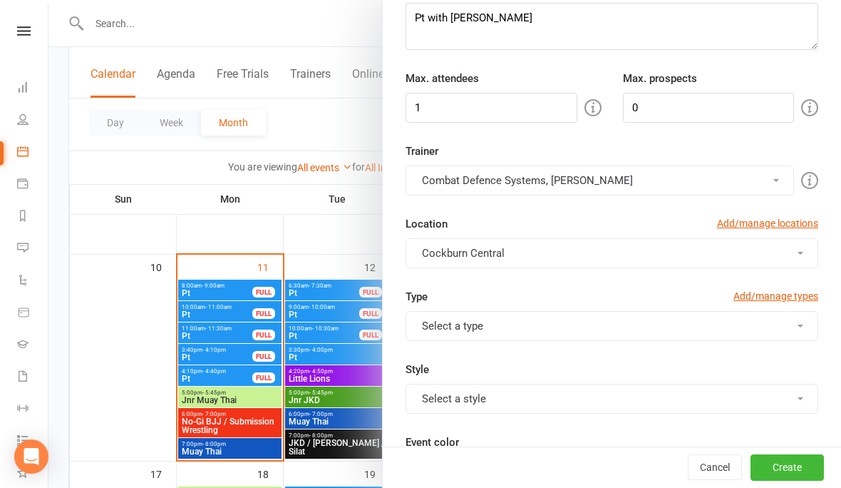
click at [442, 182] on button "Combat Defence Systems, [PERSON_NAME]" at bounding box center [600, 180] width 389 height 30
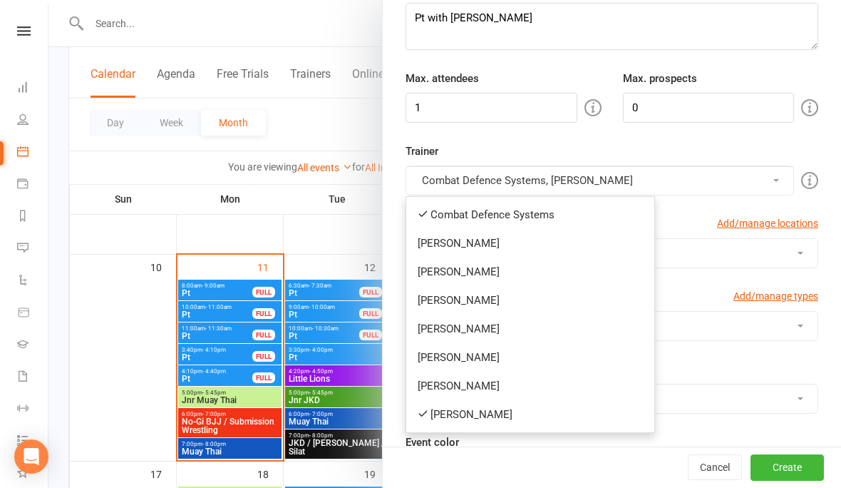
click at [441, 219] on link "Combat Defence Systems" at bounding box center [530, 214] width 248 height 29
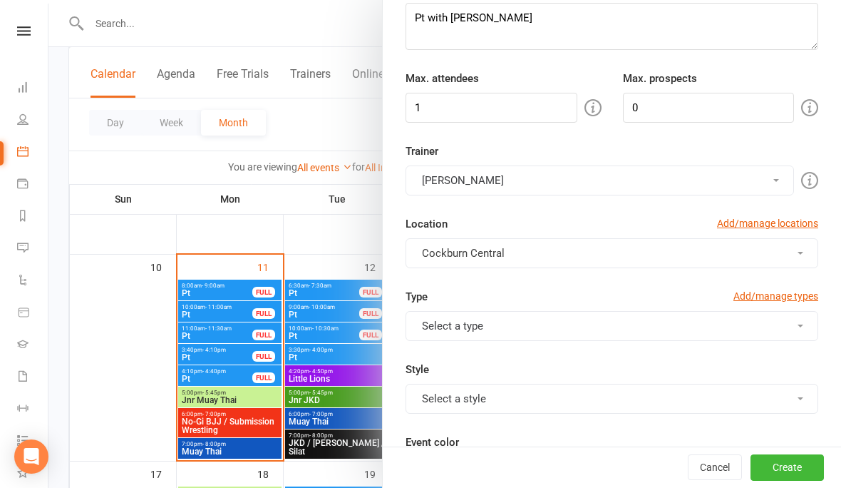
click at [434, 329] on button "Select a type" at bounding box center [612, 326] width 413 height 30
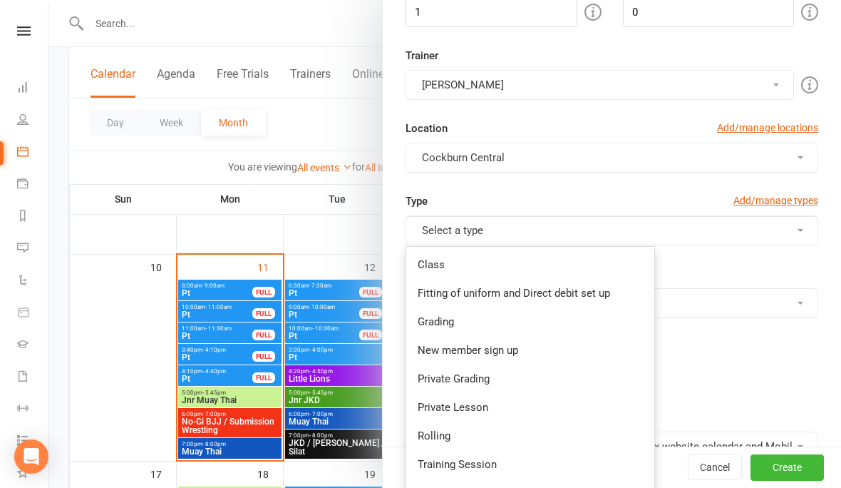
scroll to position [274, 0]
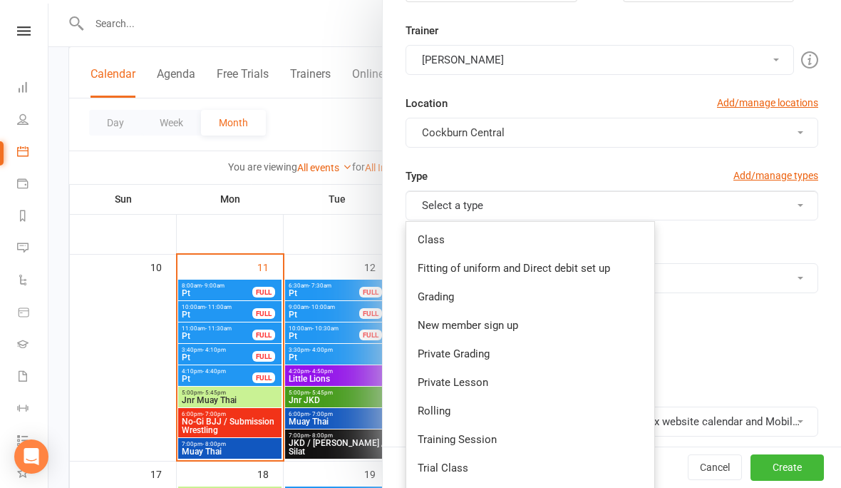
click at [441, 382] on link "Private Lesson" at bounding box center [530, 382] width 248 height 29
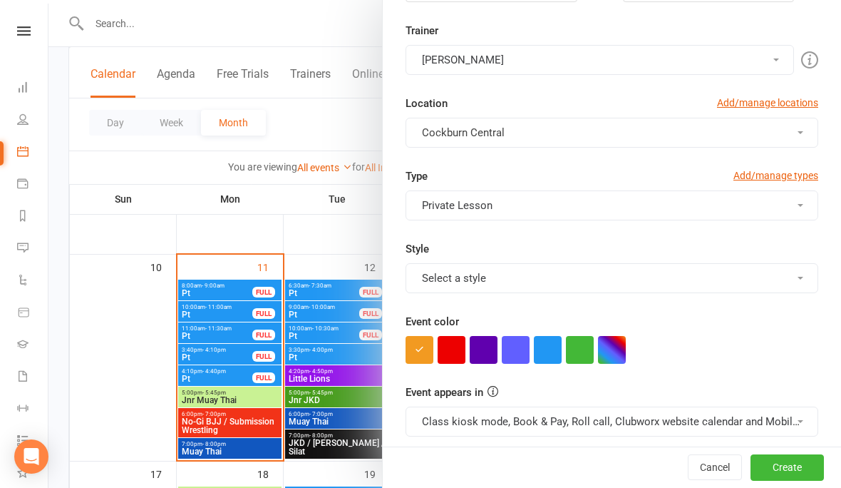
click at [441, 292] on button "Select a style" at bounding box center [612, 278] width 413 height 30
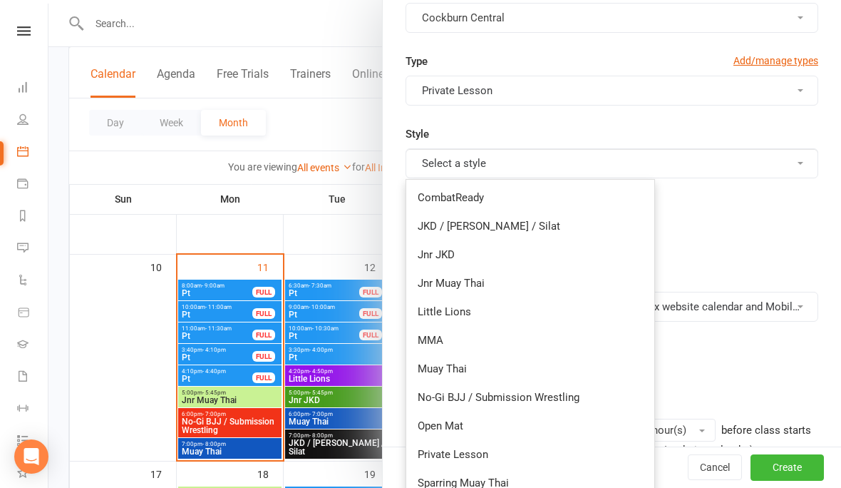
scroll to position [395, 0]
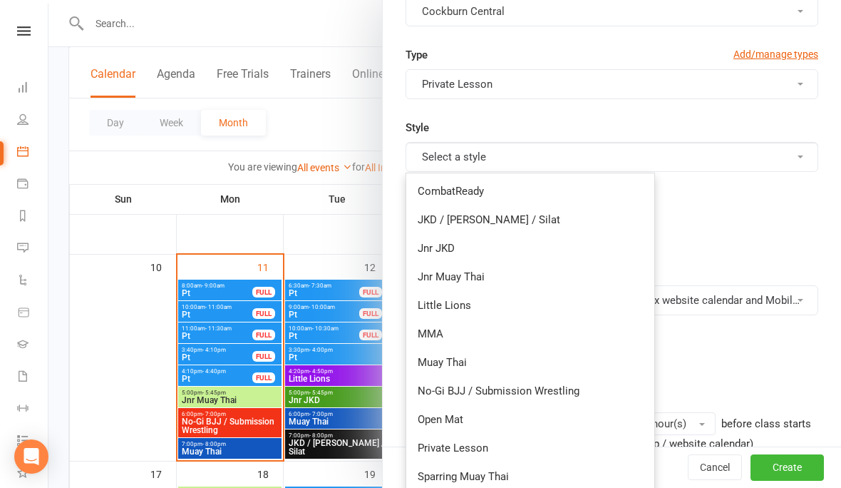
click at [439, 459] on link "Private Lesson" at bounding box center [530, 448] width 248 height 29
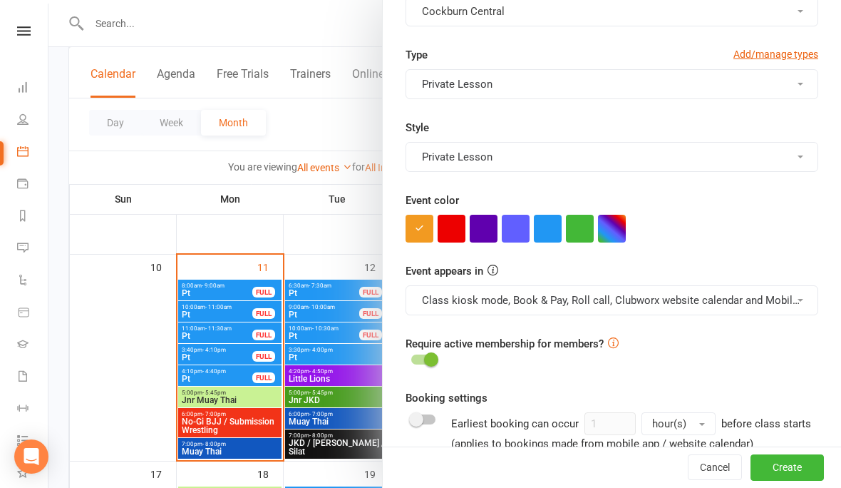
click at [544, 227] on button "button" at bounding box center [548, 229] width 28 height 28
click at [546, 312] on button "Class kiosk mode, Book & Pay, Roll call, Clubworx website calendar and Mobile a…" at bounding box center [612, 300] width 413 height 30
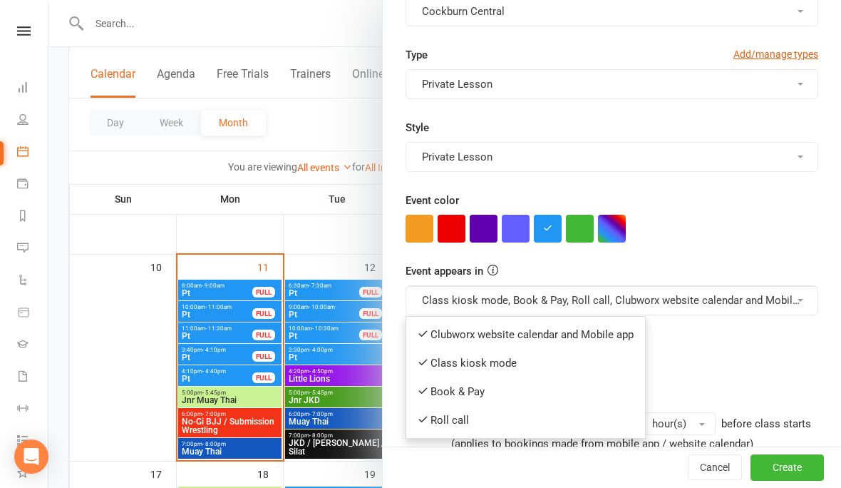
click at [480, 336] on link "Clubworx website calendar and Mobile app" at bounding box center [525, 334] width 239 height 29
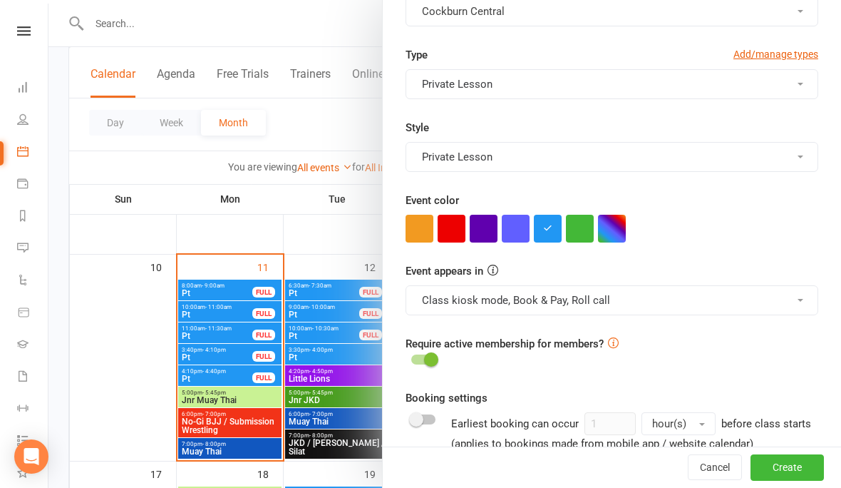
click at [469, 300] on button "Class kiosk mode, Book & Pay, Roll call" at bounding box center [612, 300] width 413 height 30
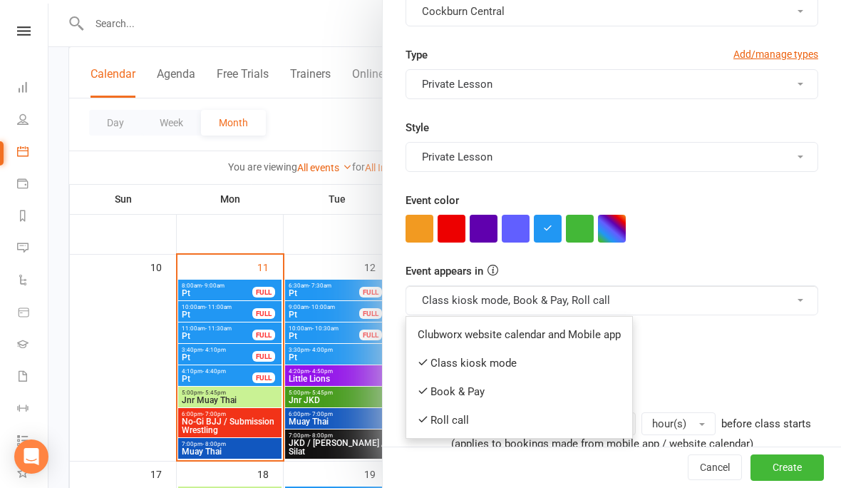
click at [476, 398] on link "Book & Pay" at bounding box center [519, 391] width 226 height 29
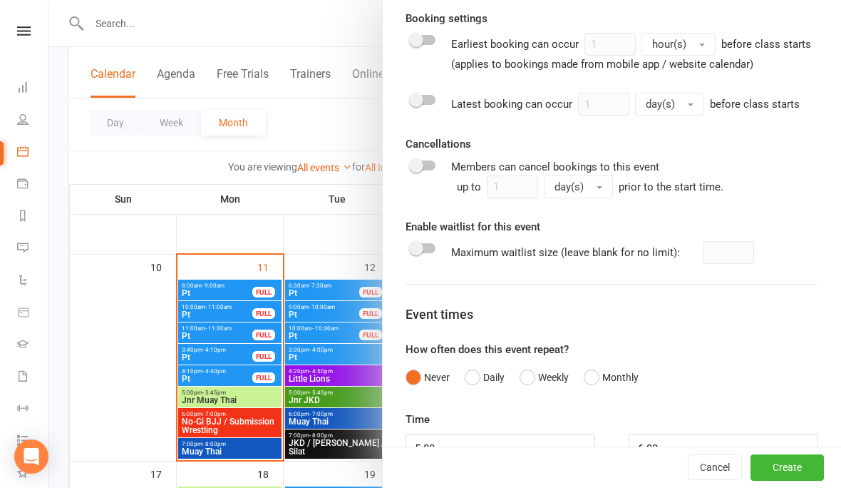
scroll to position [788, 0]
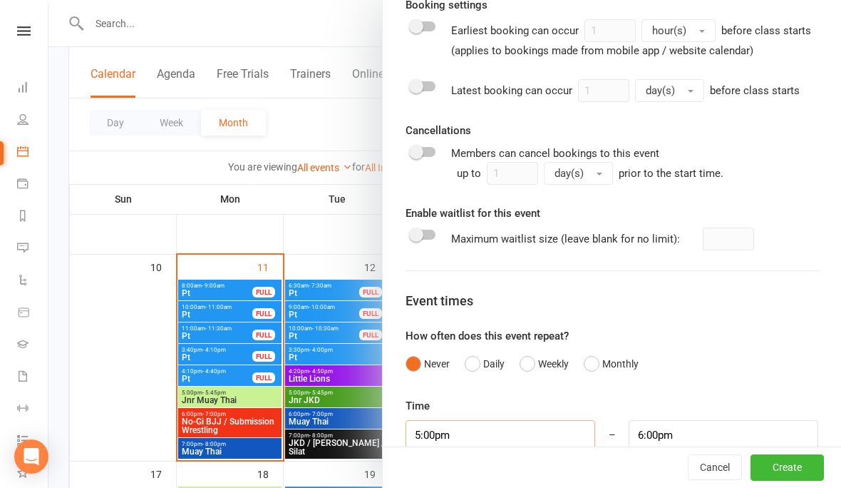
click at [516, 446] on input "5:00pm" at bounding box center [501, 435] width 190 height 30
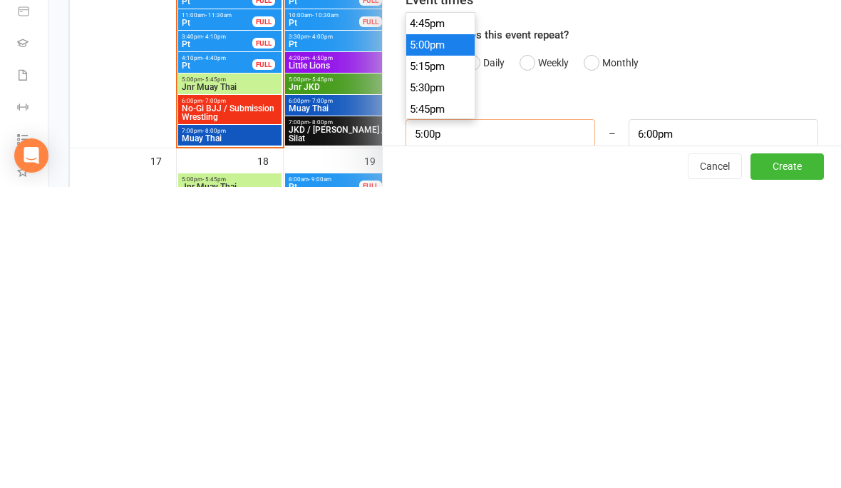
type input "5:00"
type input "6:00am"
type input "5"
type input "1"
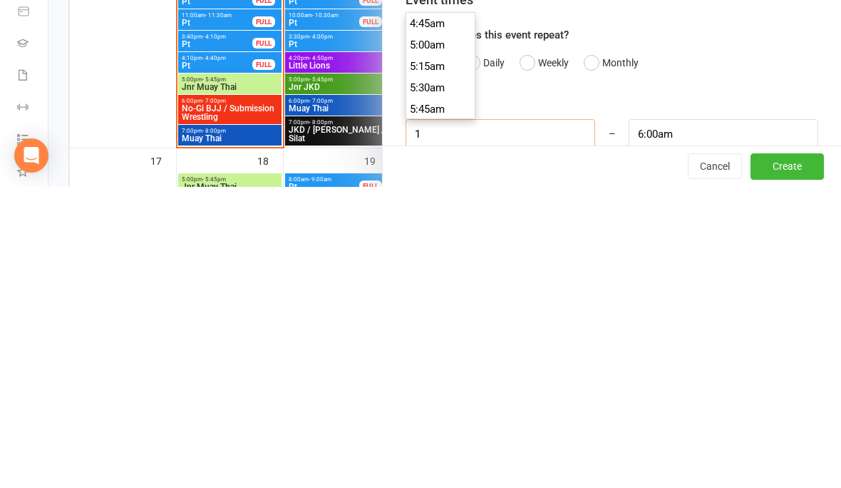
type input "2:00am"
type input "10"
type input "11:00am"
click at [426, 335] on li "10:00am" at bounding box center [440, 345] width 68 height 21
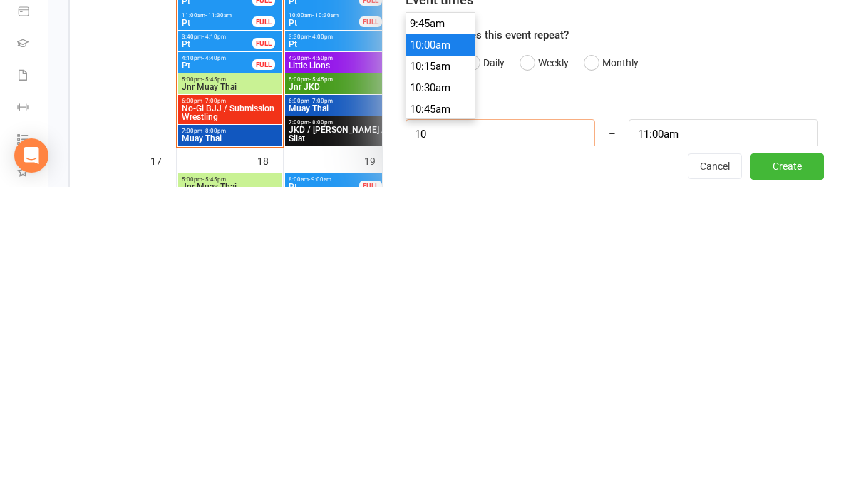
type input "10:00am"
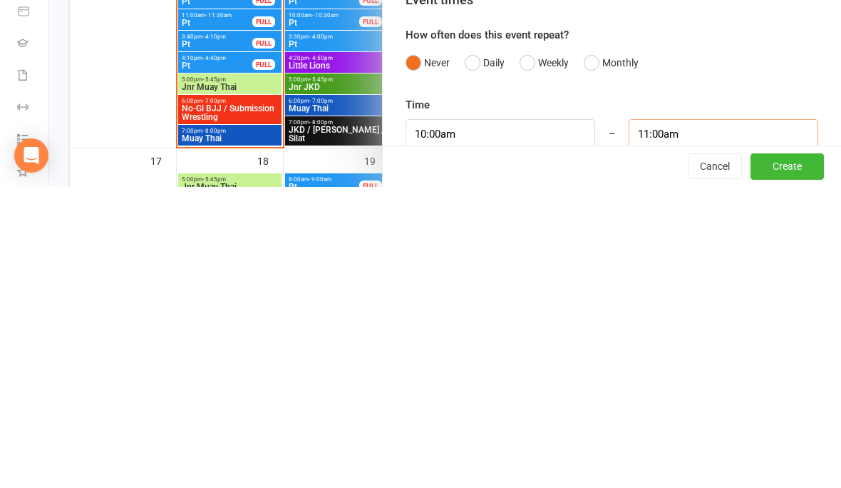
click at [718, 420] on input "11:00am" at bounding box center [724, 435] width 190 height 30
type input "1"
type input "2"
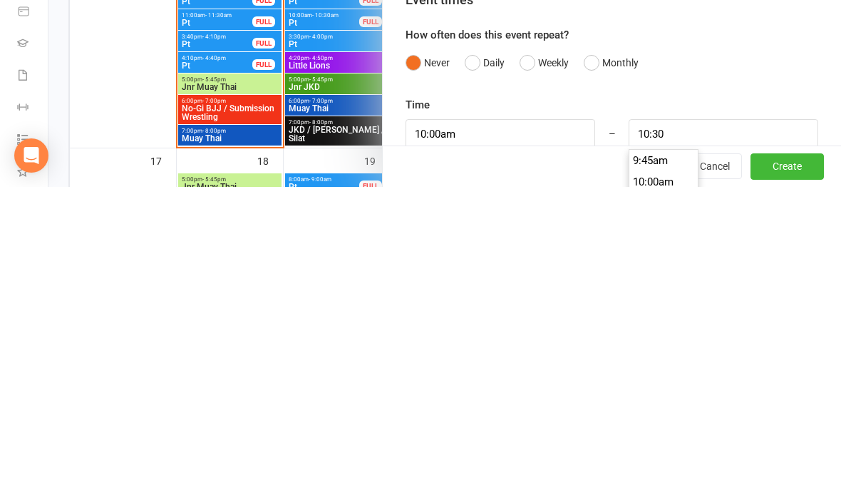
type input "10:30am"
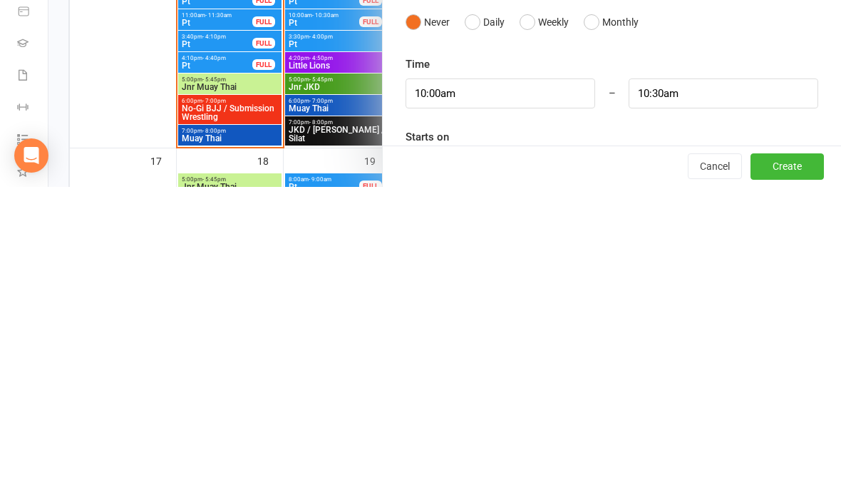
click at [498, 452] on div at bounding box center [612, 466] width 413 height 29
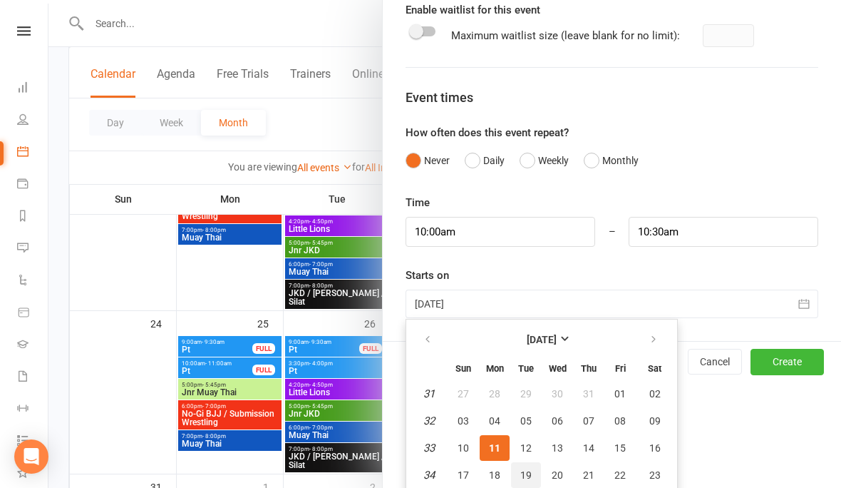
click at [531, 473] on span "19" at bounding box center [526, 474] width 11 height 11
type input "[DATE]"
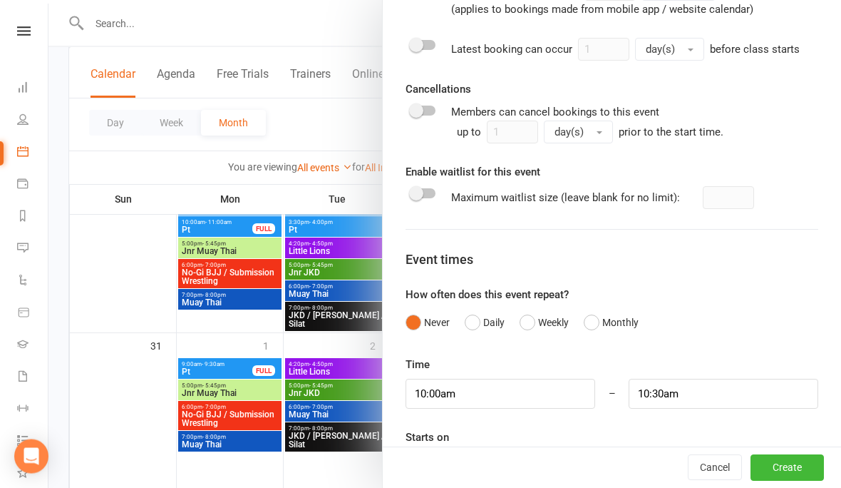
scroll to position [880, 0]
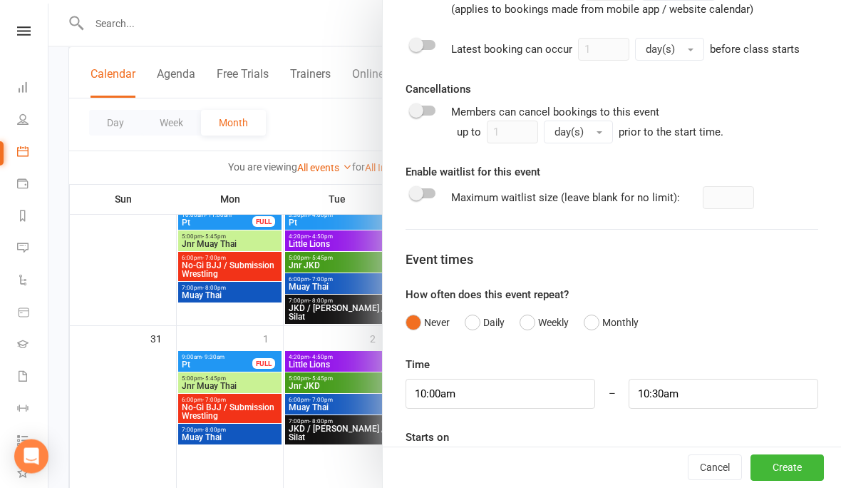
click at [532, 318] on button "Weekly" at bounding box center [544, 322] width 49 height 27
click at [432, 396] on input "1" at bounding box center [428, 394] width 45 height 30
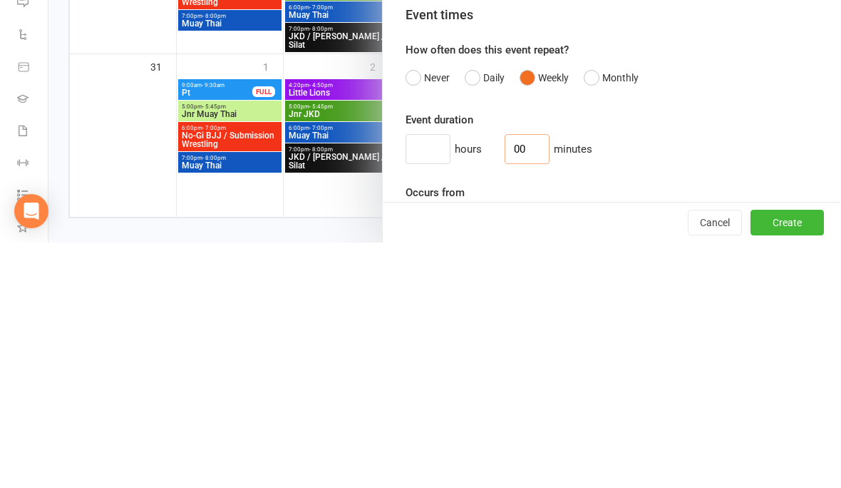
click at [517, 379] on input "00" at bounding box center [527, 394] width 45 height 30
type input "0"
type input "30"
click at [701, 357] on div "Event duration hours 30 minutes Occurs from [DATE] [DATE] Sun Mon Tue Wed Thu F…" at bounding box center [612, 485] width 413 height 257
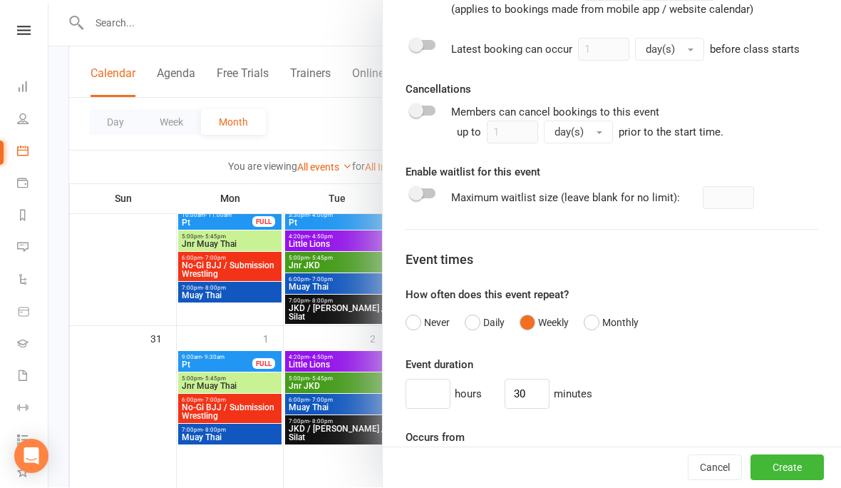
click at [486, 466] on div at bounding box center [501, 466] width 190 height 29
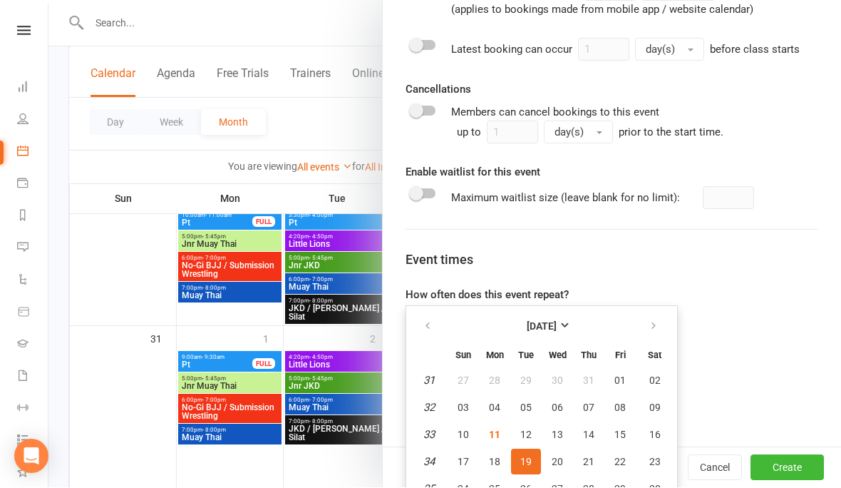
click at [533, 457] on button "19" at bounding box center [526, 462] width 30 height 26
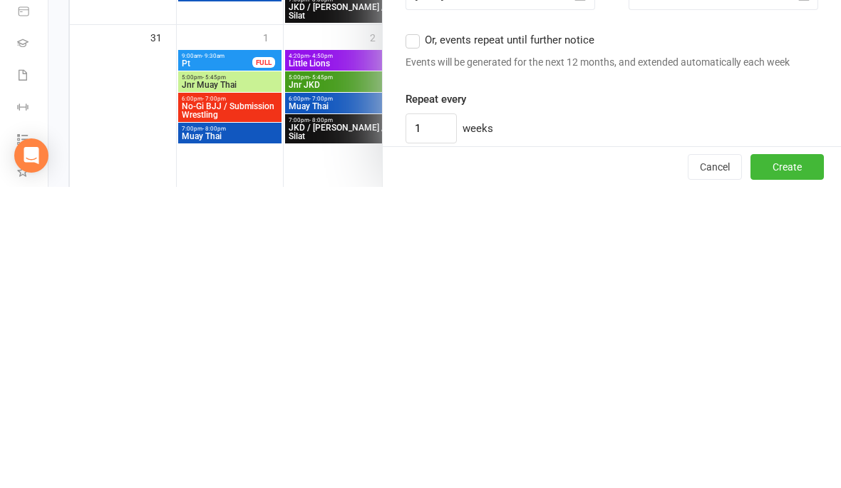
scroll to position [993, 0]
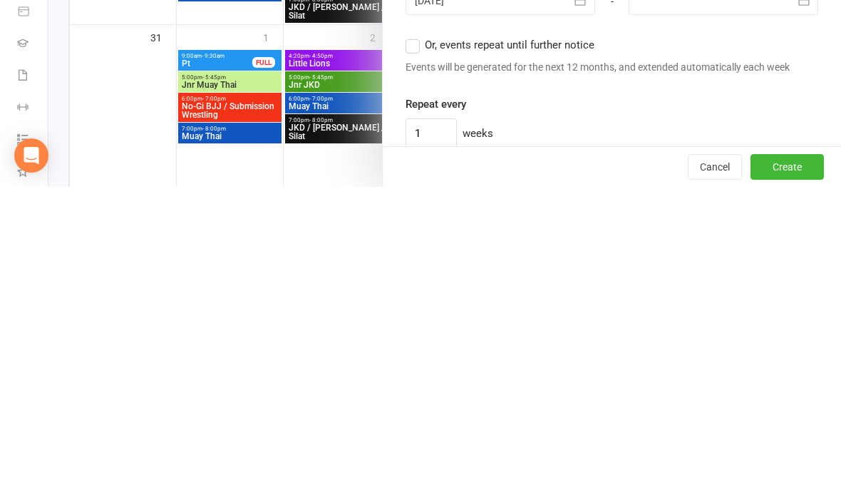
click at [411, 396] on label "Repeat every" at bounding box center [436, 404] width 61 height 17
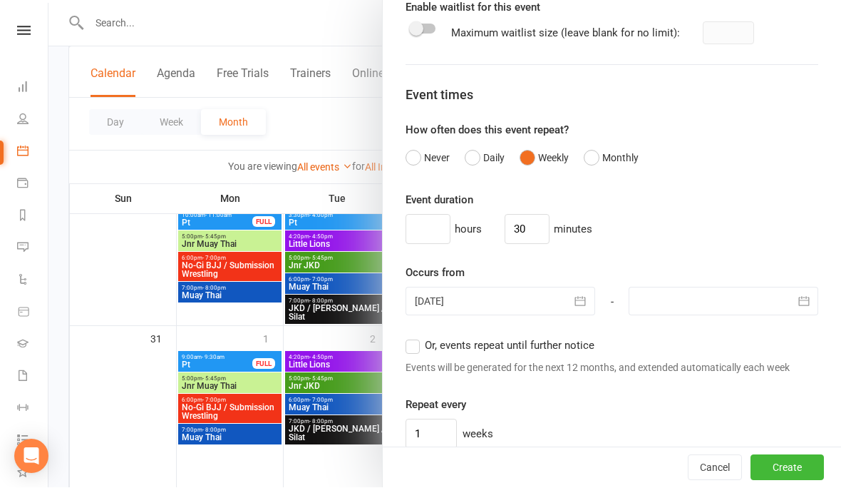
click at [412, 344] on label "Or, events repeat until further notice" at bounding box center [500, 345] width 189 height 17
click at [412, 337] on input "Or, events repeat until further notice" at bounding box center [410, 337] width 9 height 0
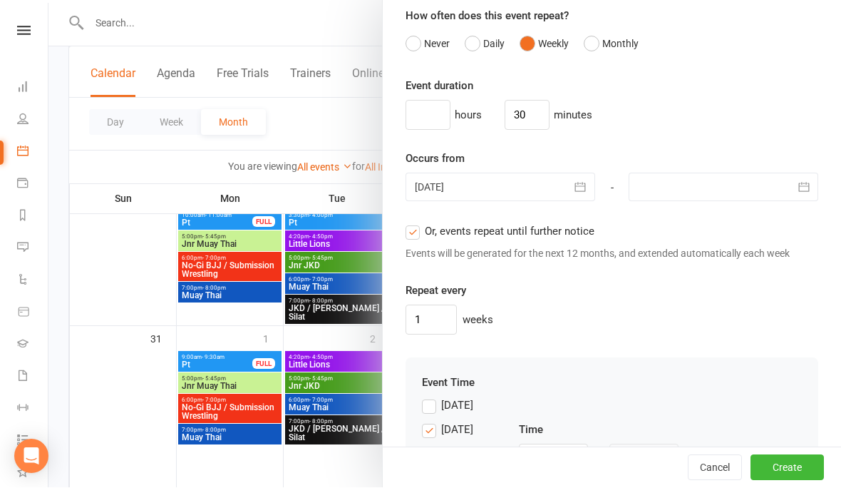
scroll to position [1113, 0]
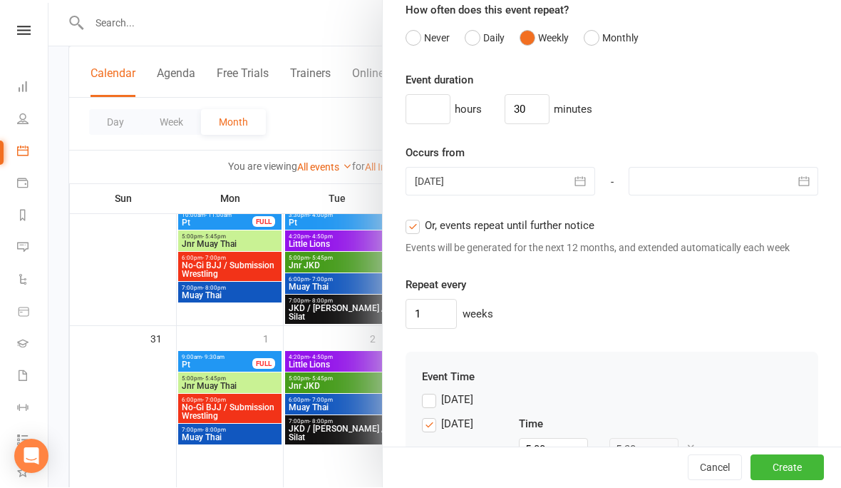
click at [426, 425] on label "[DATE]" at bounding box center [447, 424] width 51 height 17
click at [426, 416] on input "[DATE]" at bounding box center [426, 416] width 9 height 0
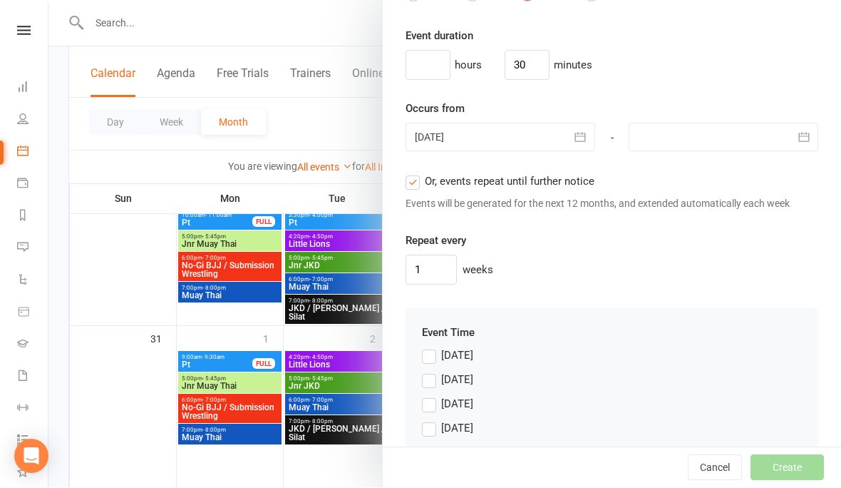
scroll to position [1167, 0]
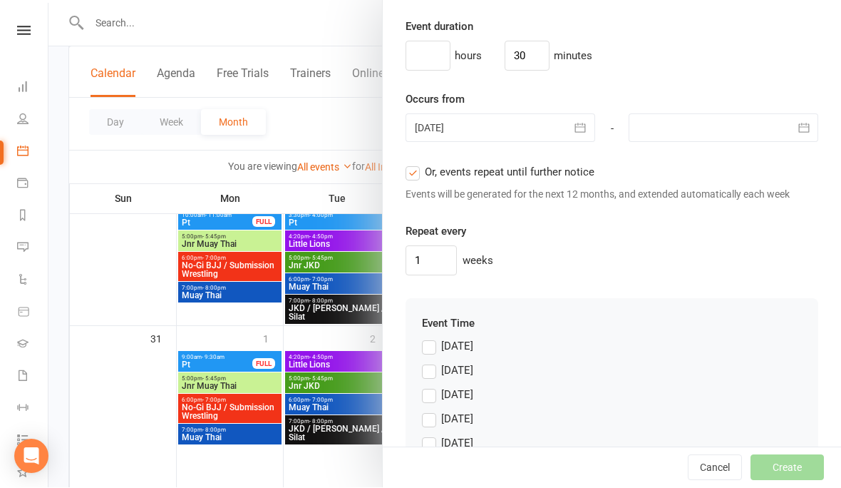
click at [432, 390] on label "[DATE]" at bounding box center [447, 395] width 51 height 17
click at [431, 387] on input "[DATE]" at bounding box center [426, 387] width 9 height 0
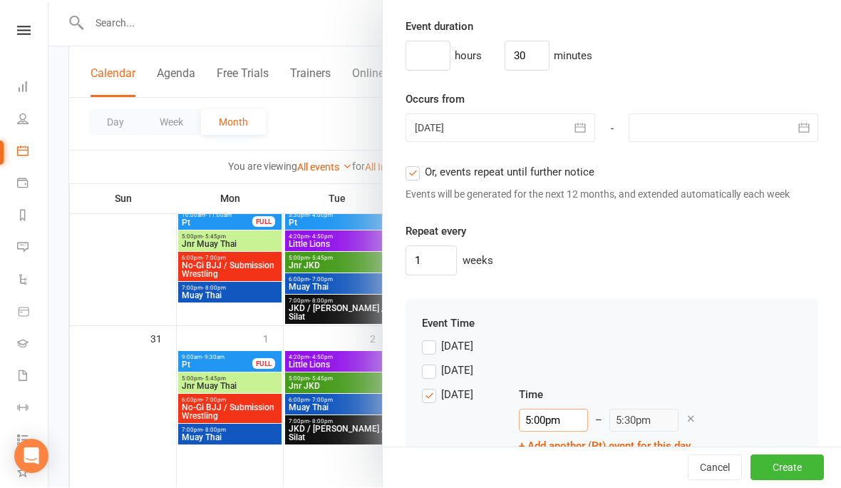
click at [558, 420] on input "5:00pm" at bounding box center [553, 420] width 69 height 23
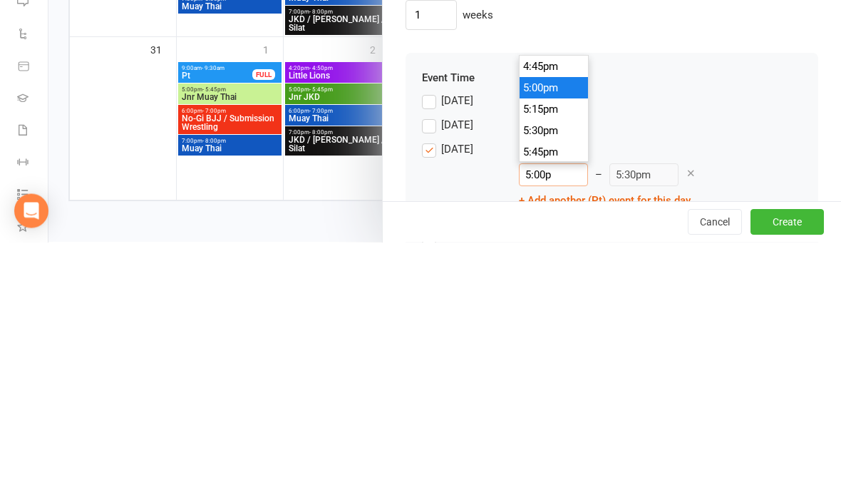
type input "5:00"
type input "5:30am"
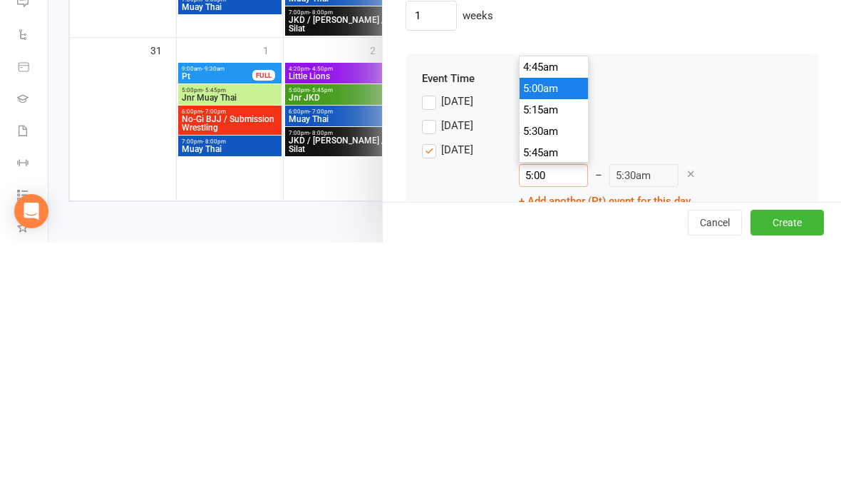
type input "5:0"
type input "10:30am"
type input "5:"
type input "5:30am"
type input "5"
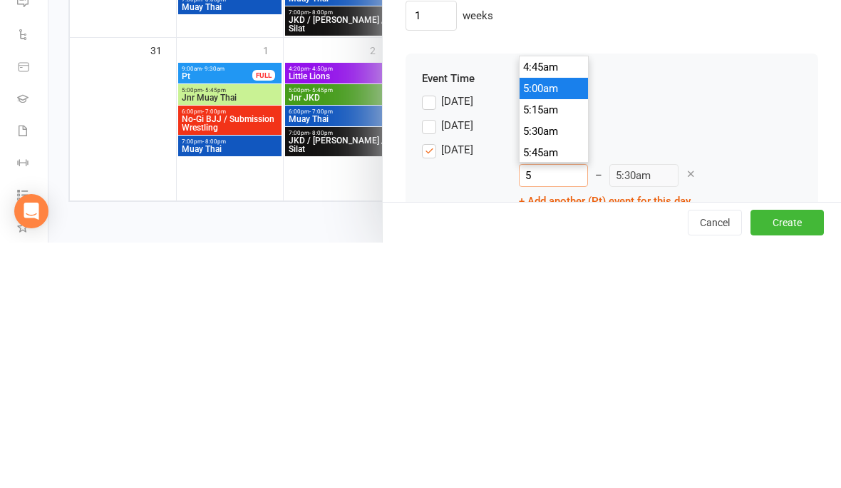
type input "10:30am"
type input "1"
type input "1:30am"
type input "10"
type input "10:30am"
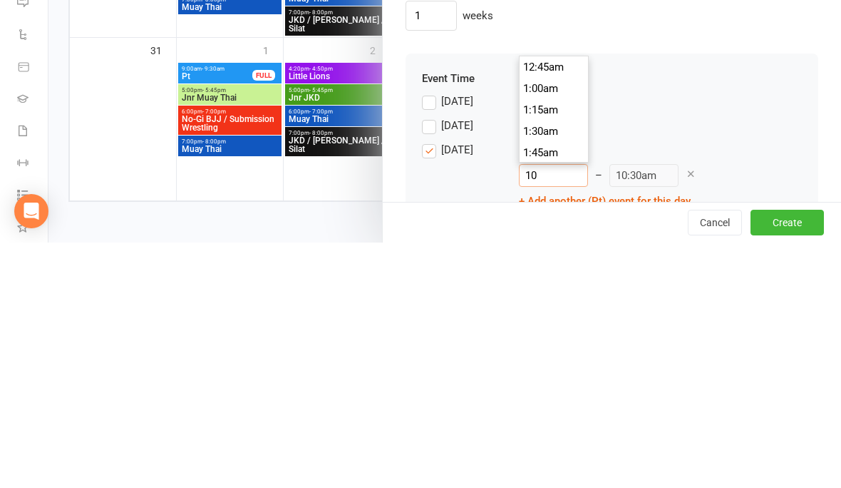
scroll to position [834, 0]
click at [709, 362] on div "[DATE]" at bounding box center [612, 374] width 380 height 24
type input "10:00am"
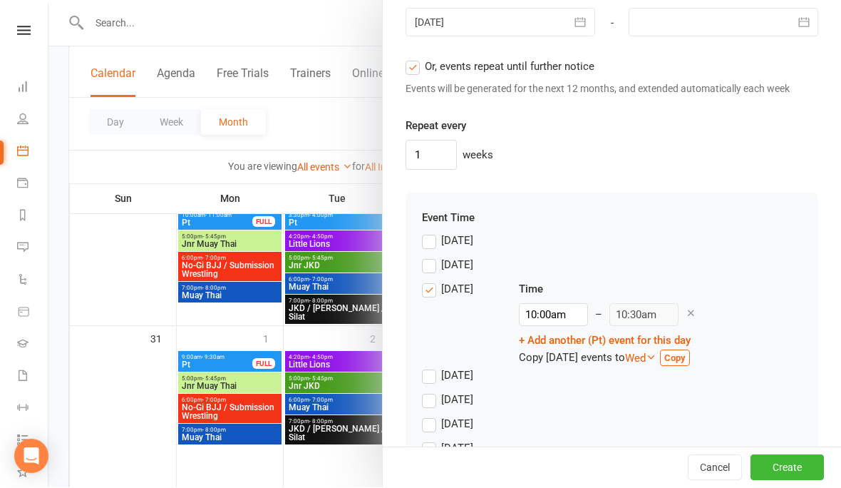
scroll to position [1271, 0]
click at [786, 481] on button "Create" at bounding box center [787, 468] width 73 height 26
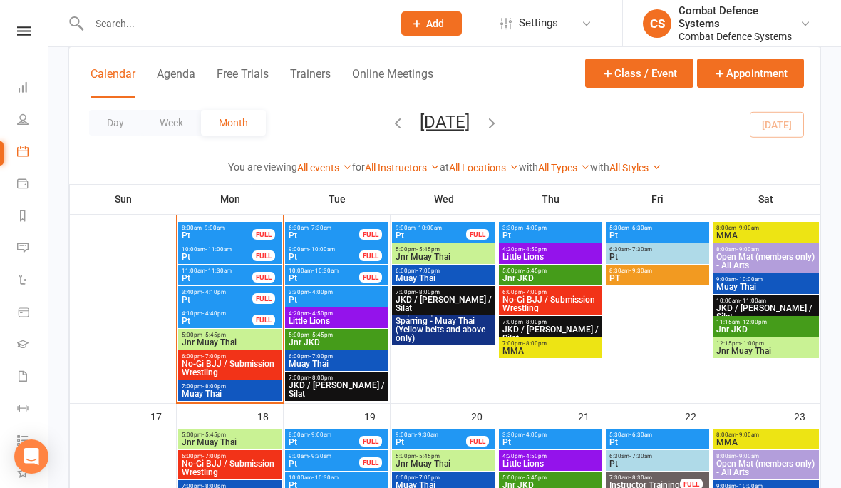
scroll to position [479, 0]
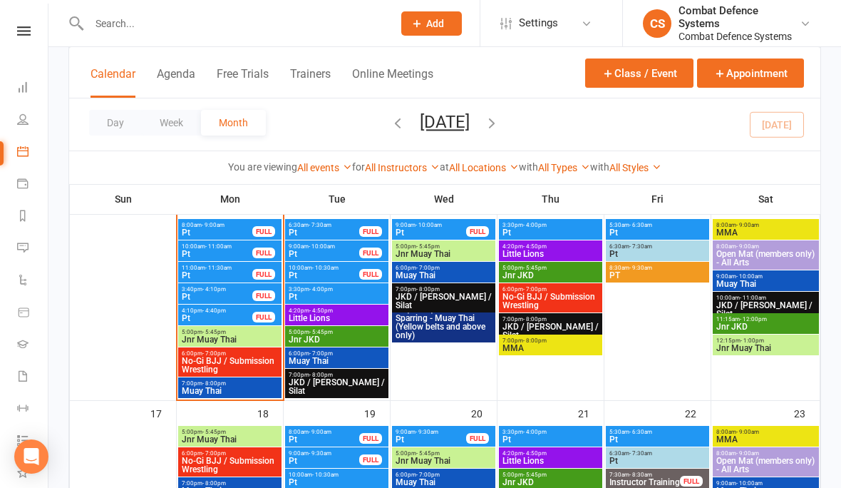
click at [213, 16] on input "text" at bounding box center [234, 24] width 298 height 20
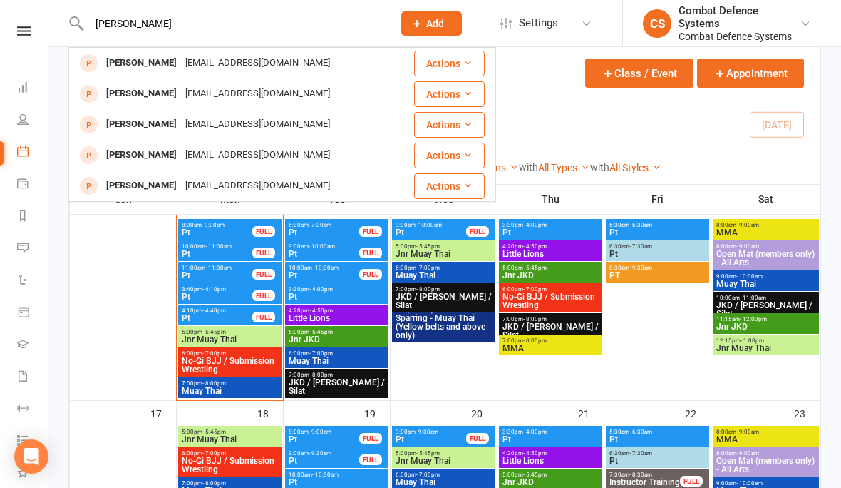
type input "[PERSON_NAME]"
click at [180, 76] on div "[PERSON_NAME] [EMAIL_ADDRESS][DOMAIN_NAME]" at bounding box center [233, 62] width 326 height 29
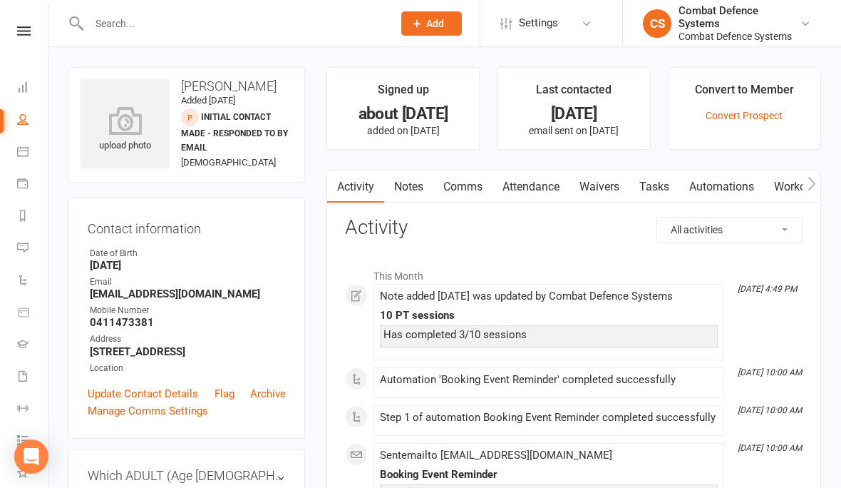
click at [421, 185] on link "Notes" at bounding box center [408, 186] width 49 height 33
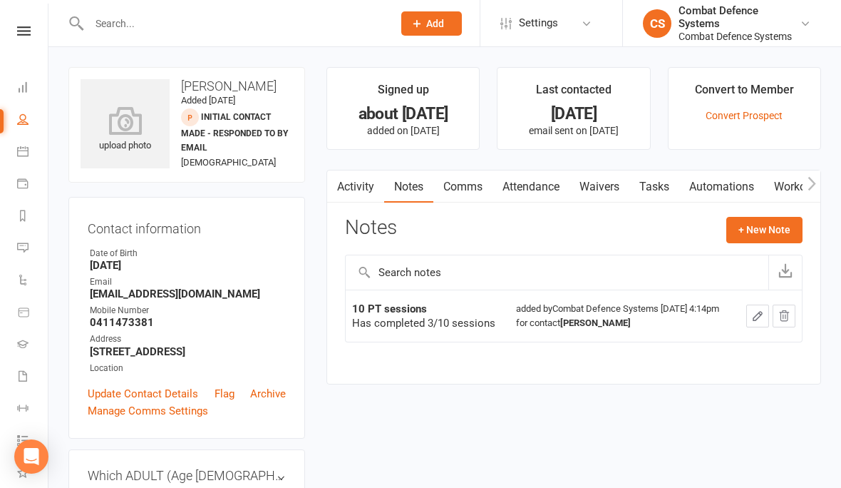
click at [42, 35] on link at bounding box center [24, 30] width 51 height 9
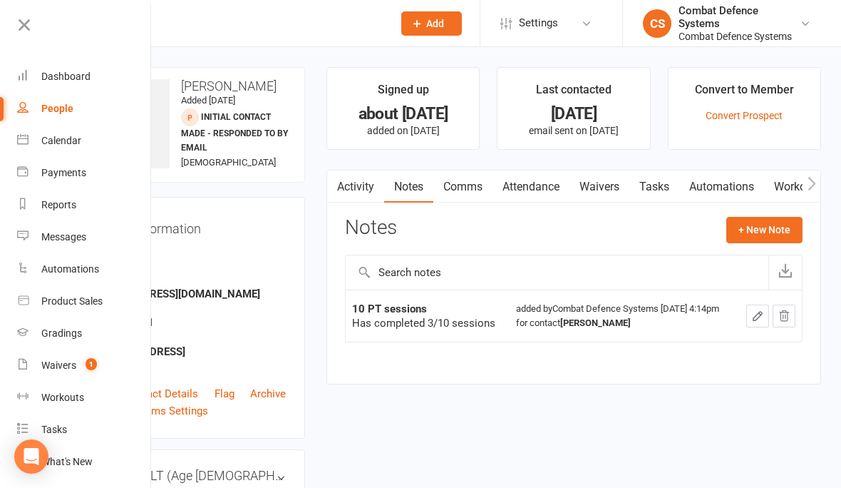
click at [55, 117] on link "People" at bounding box center [84, 109] width 135 height 32
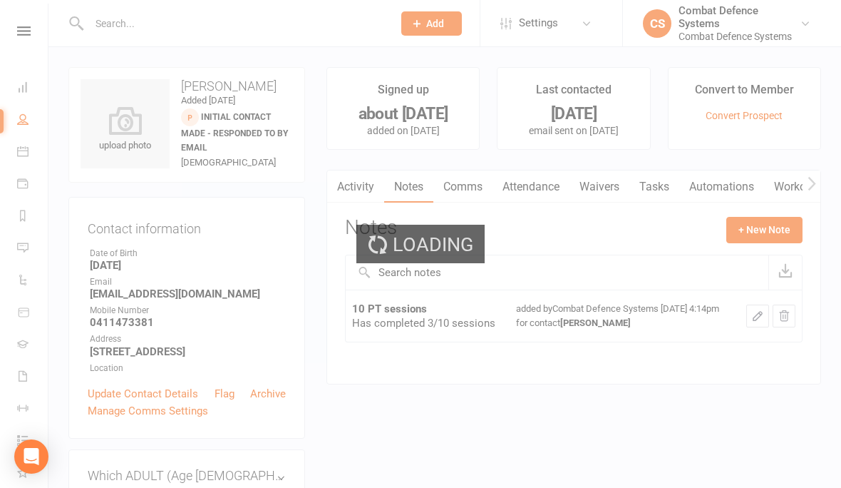
select select "100"
